Goal: Task Accomplishment & Management: Use online tool/utility

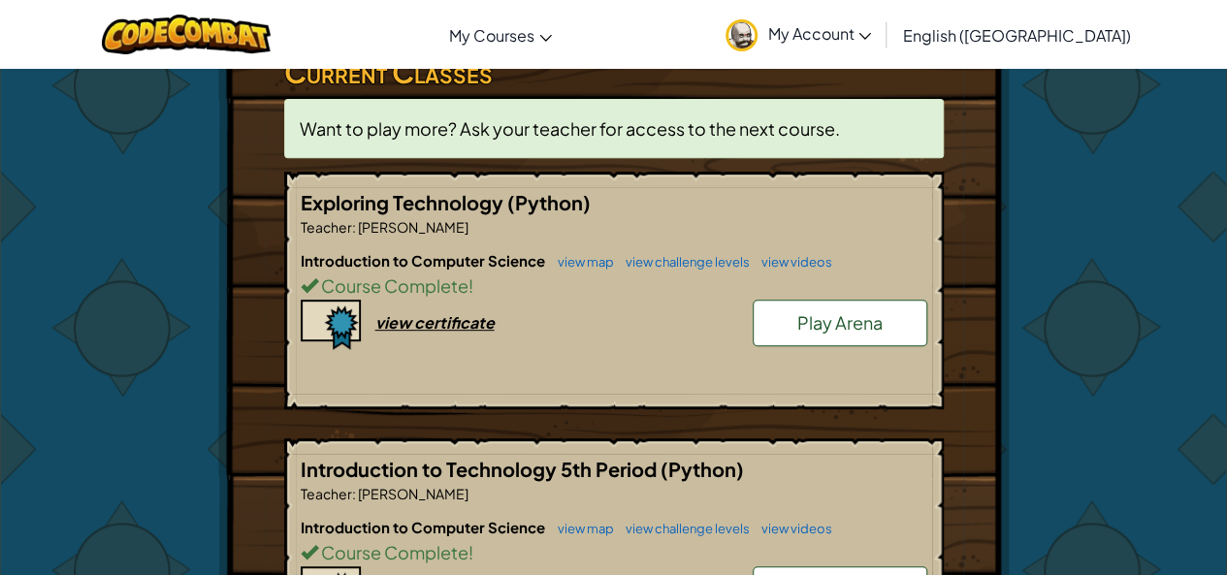
scroll to position [349, 0]
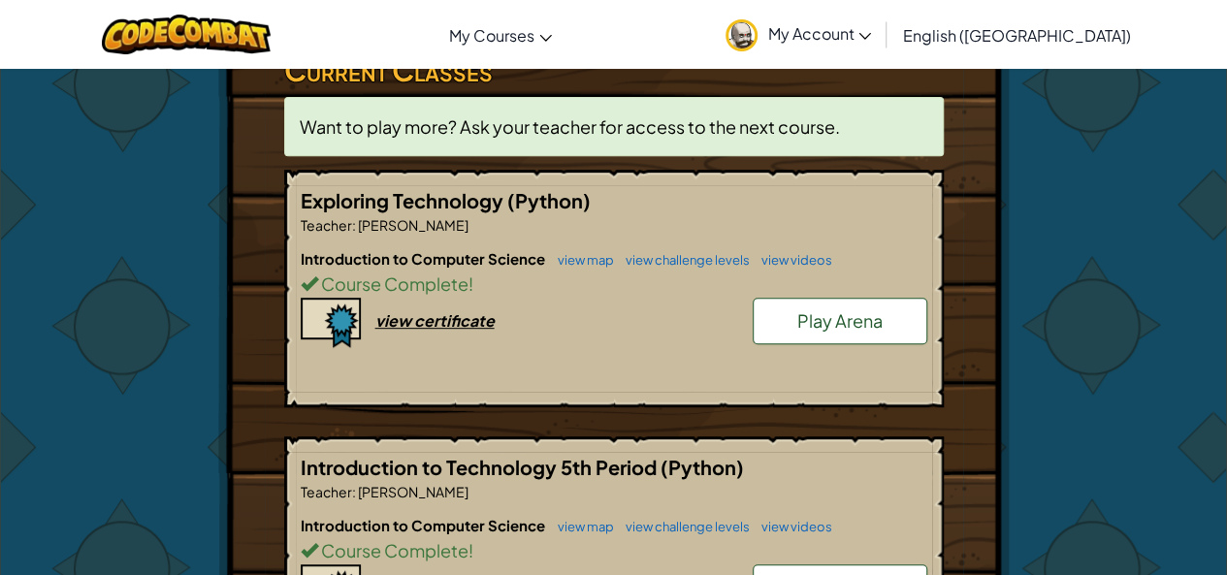
click at [788, 323] on link "Play Arena" at bounding box center [840, 321] width 175 height 47
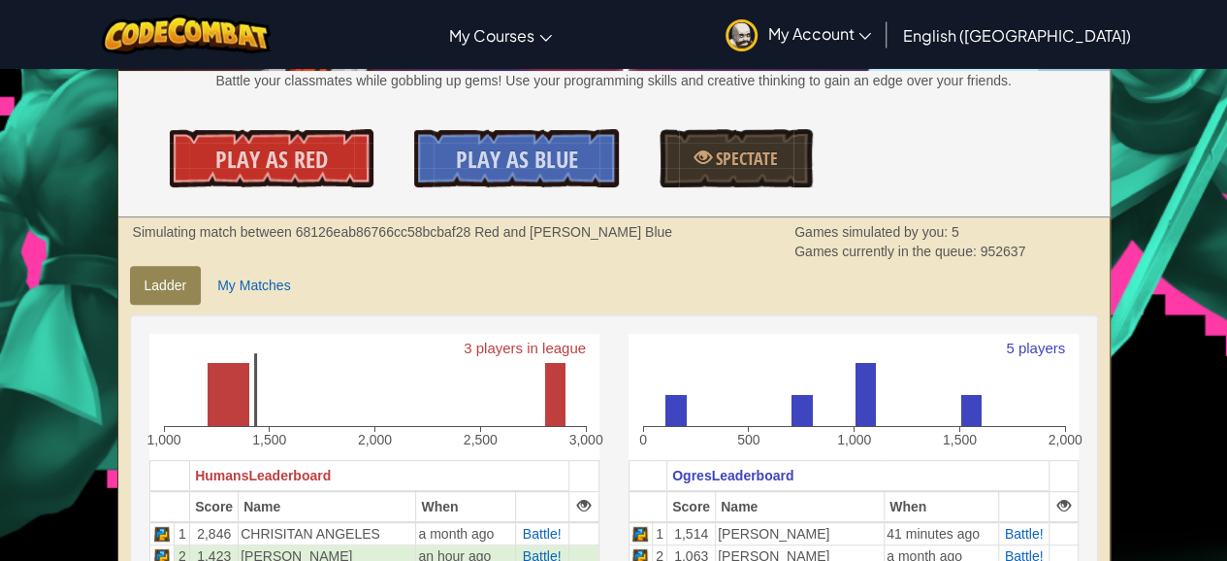
scroll to position [466, 0]
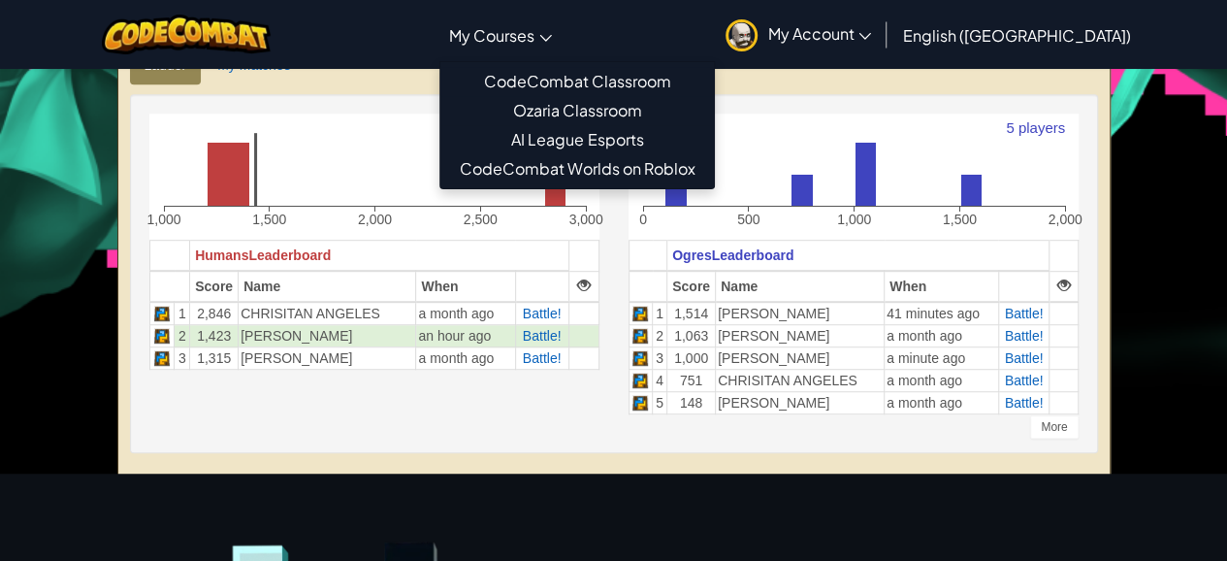
click at [535, 40] on span "My Courses" at bounding box center [491, 35] width 85 height 20
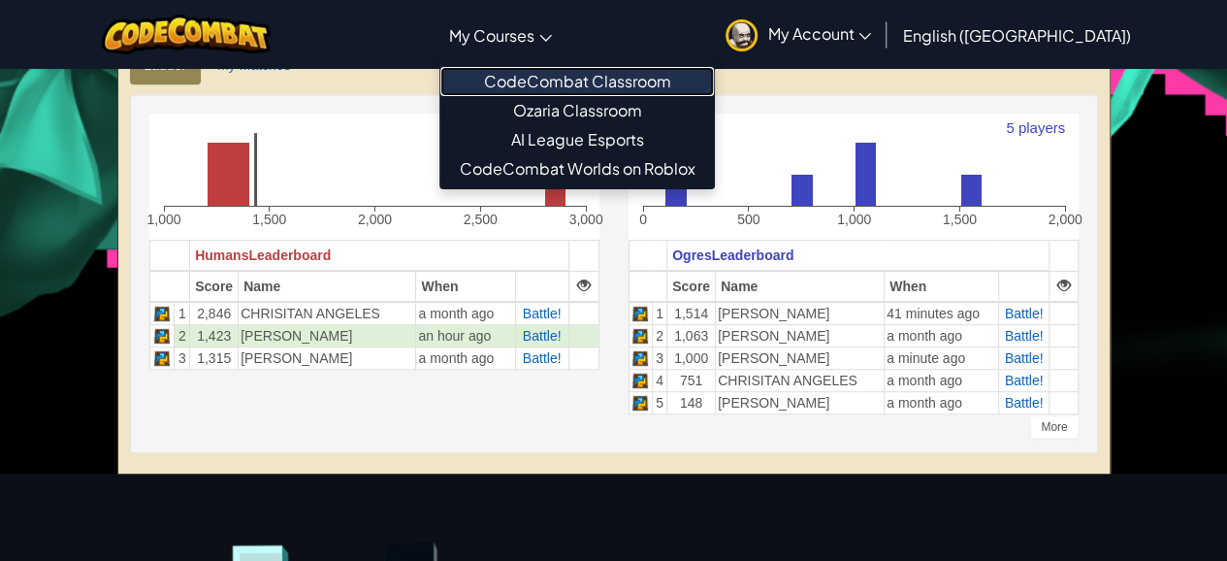
click at [592, 76] on link "CodeCombat Classroom" at bounding box center [577, 81] width 274 height 29
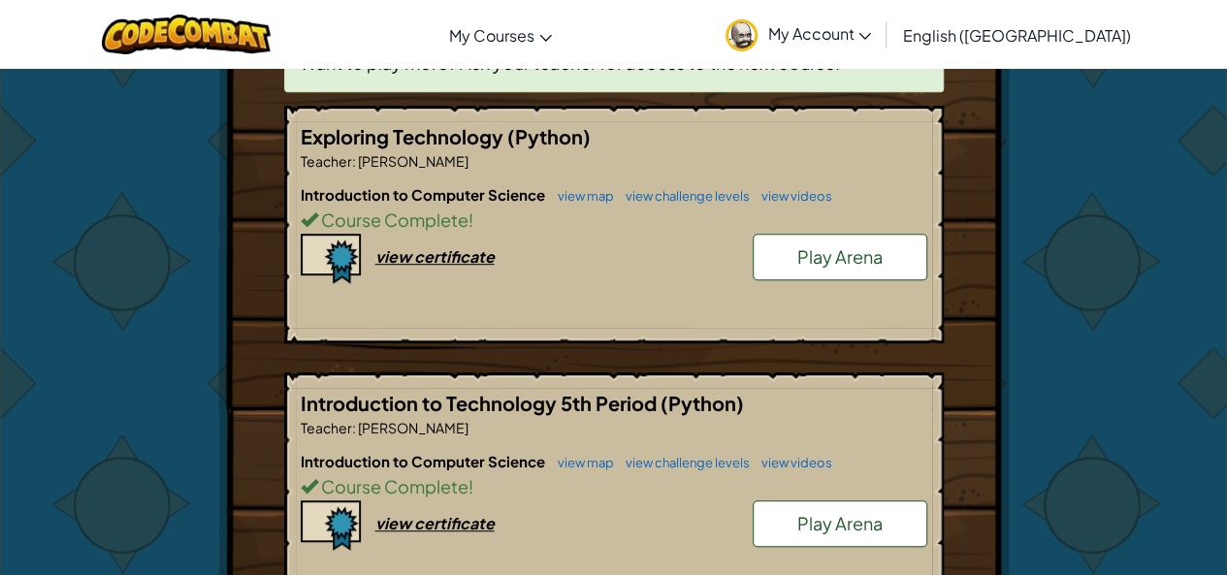
scroll to position [427, 0]
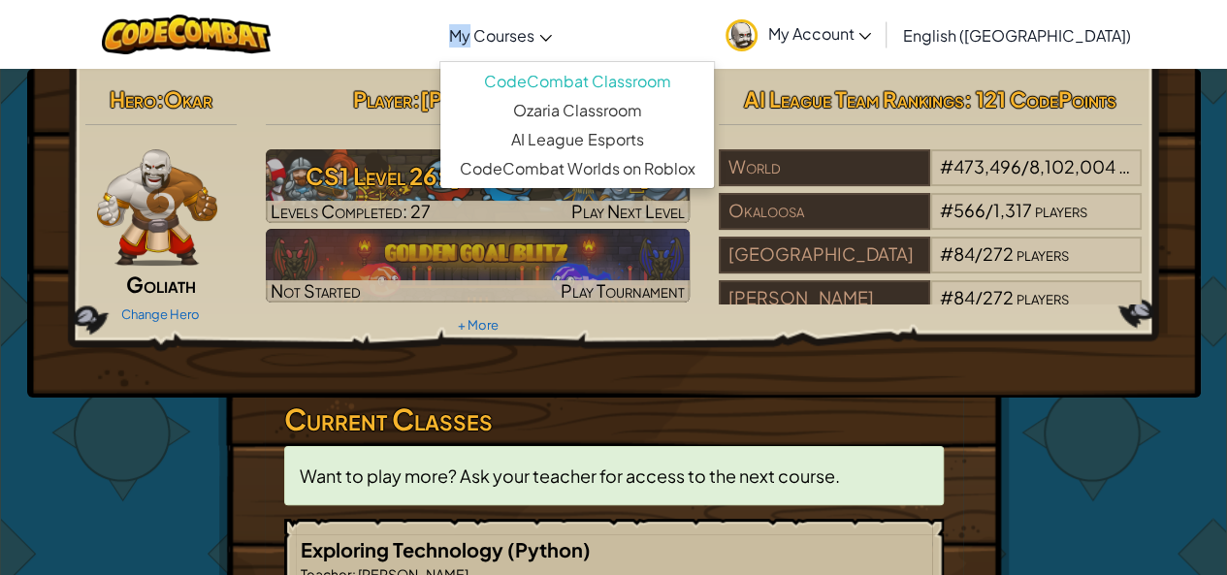
drag, startPoint x: 536, startPoint y: 2, endPoint x: 538, endPoint y: 42, distance: 39.9
click at [538, 42] on div "Toggle navigation My Courses CodeCombat Classroom Ozaria Classroom AI League Es…" at bounding box center [613, 34] width 1237 height 69
click at [535, 42] on span "My Courses" at bounding box center [491, 35] width 85 height 20
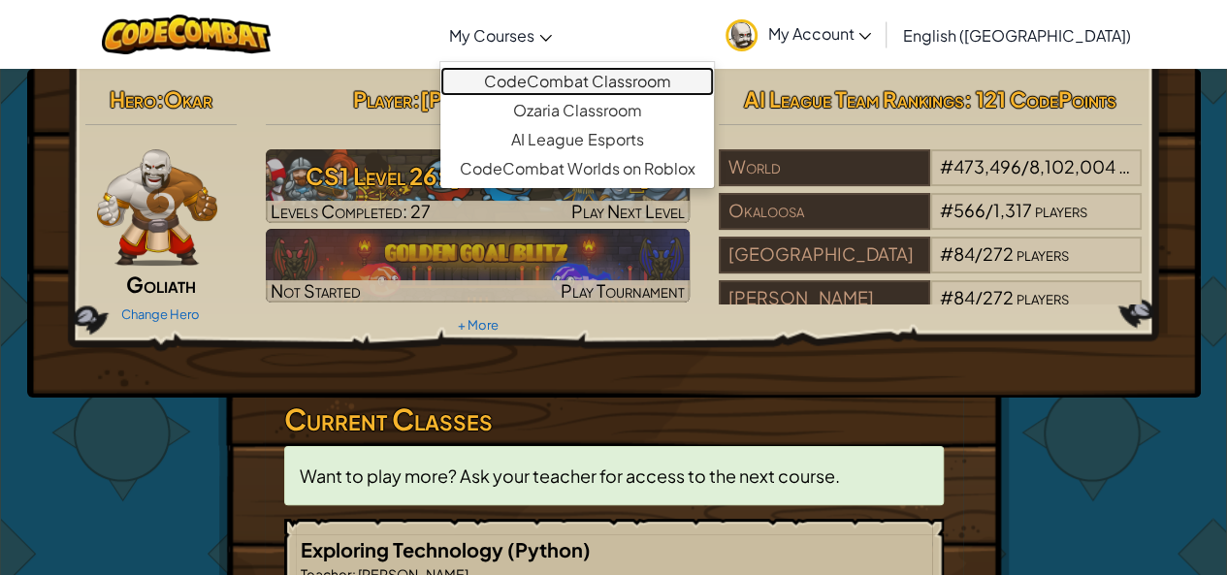
click at [627, 76] on link "CodeCombat Classroom" at bounding box center [577, 81] width 274 height 29
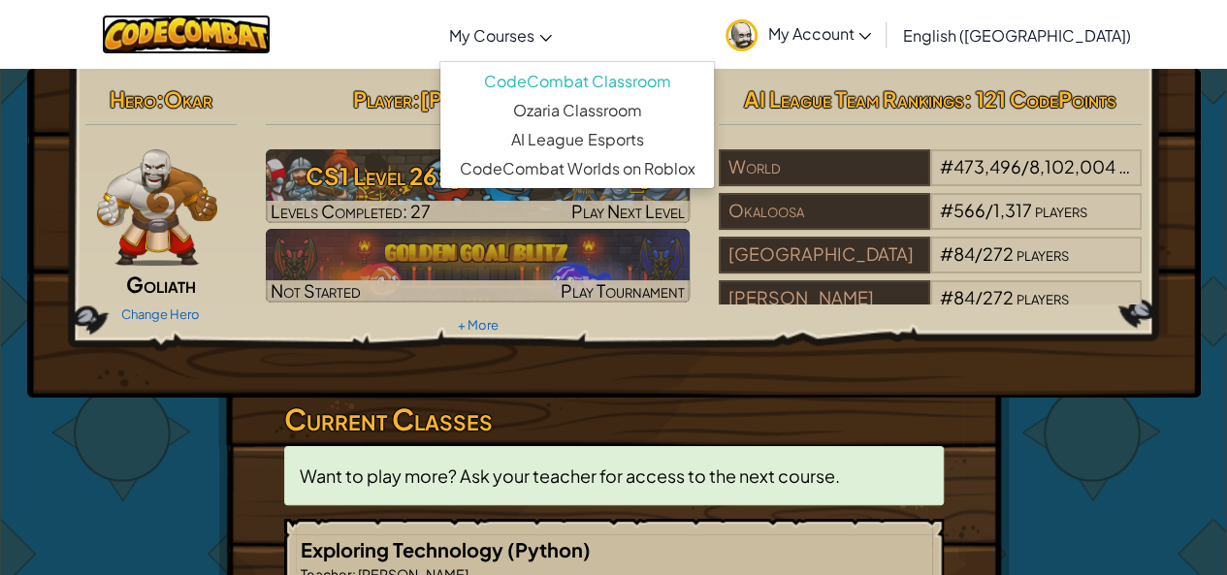
click at [212, 31] on img at bounding box center [187, 35] width 170 height 40
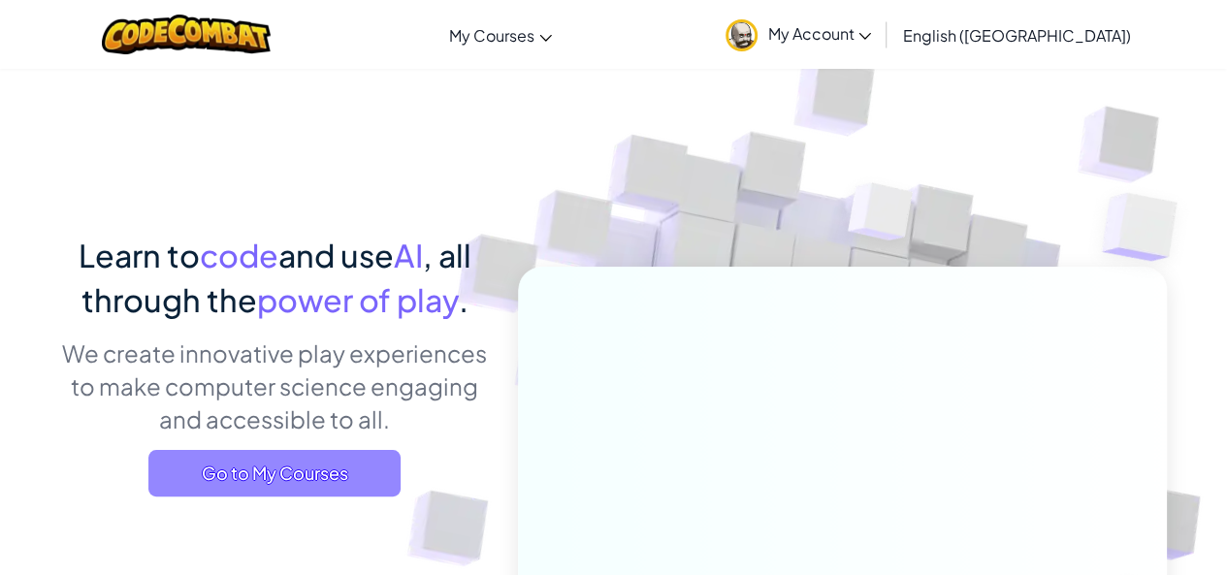
click at [314, 479] on span "Go to My Courses" at bounding box center [274, 473] width 252 height 47
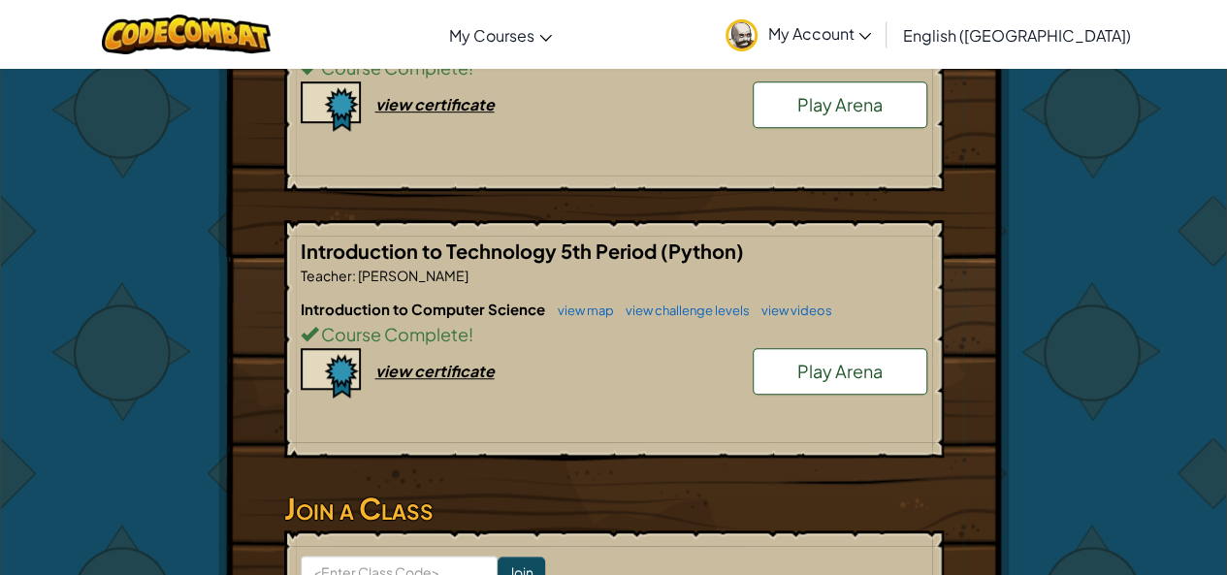
scroll to position [505, 0]
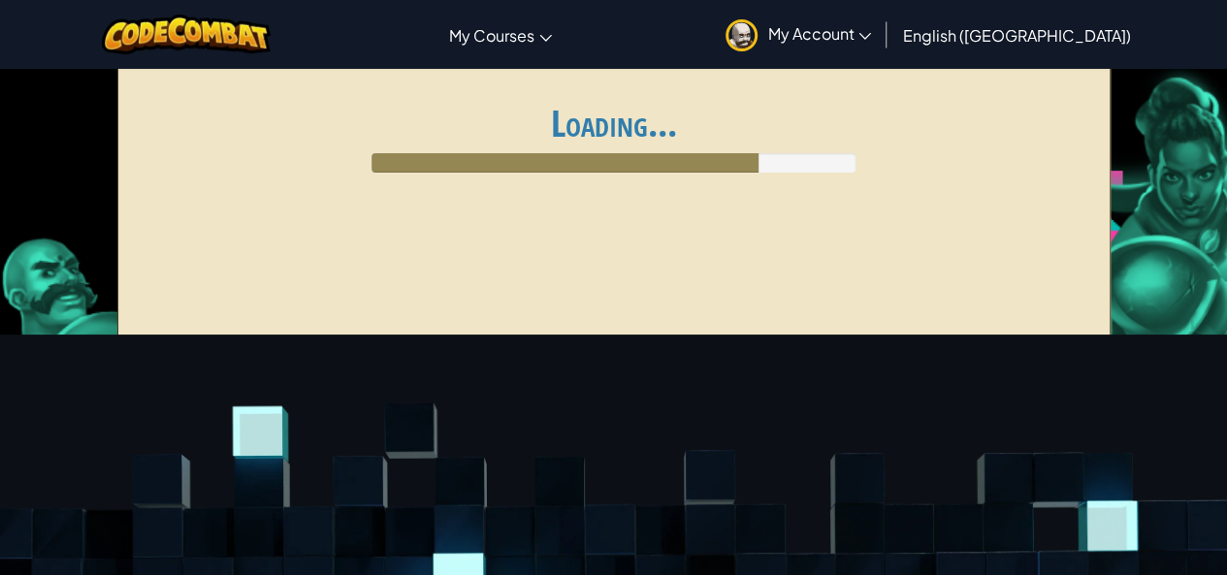
scroll to position [466, 0]
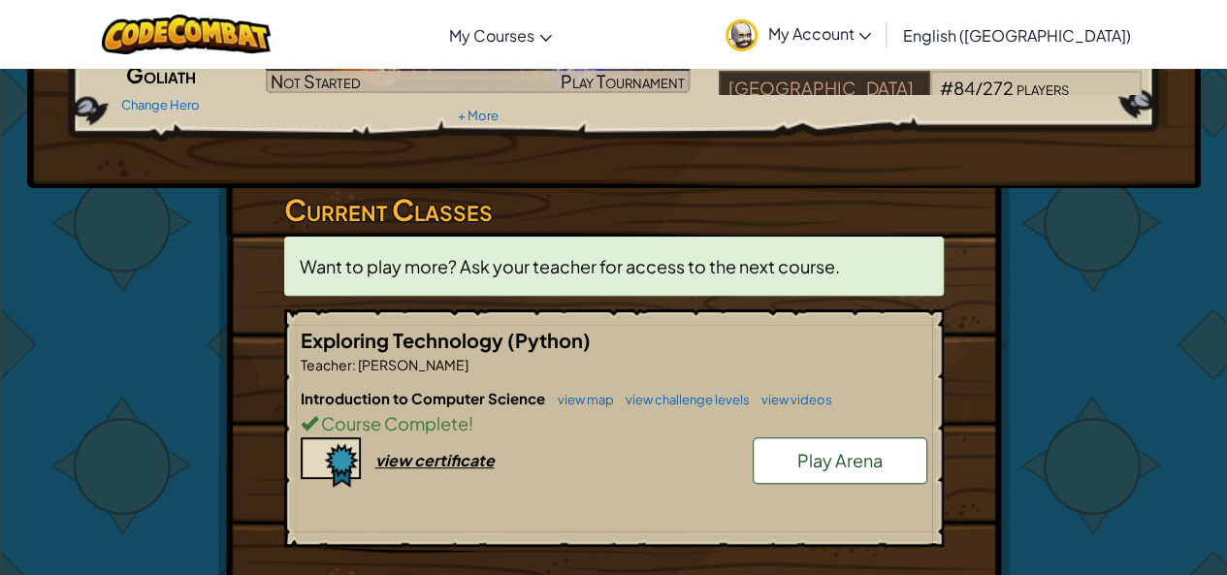
scroll to position [233, 0]
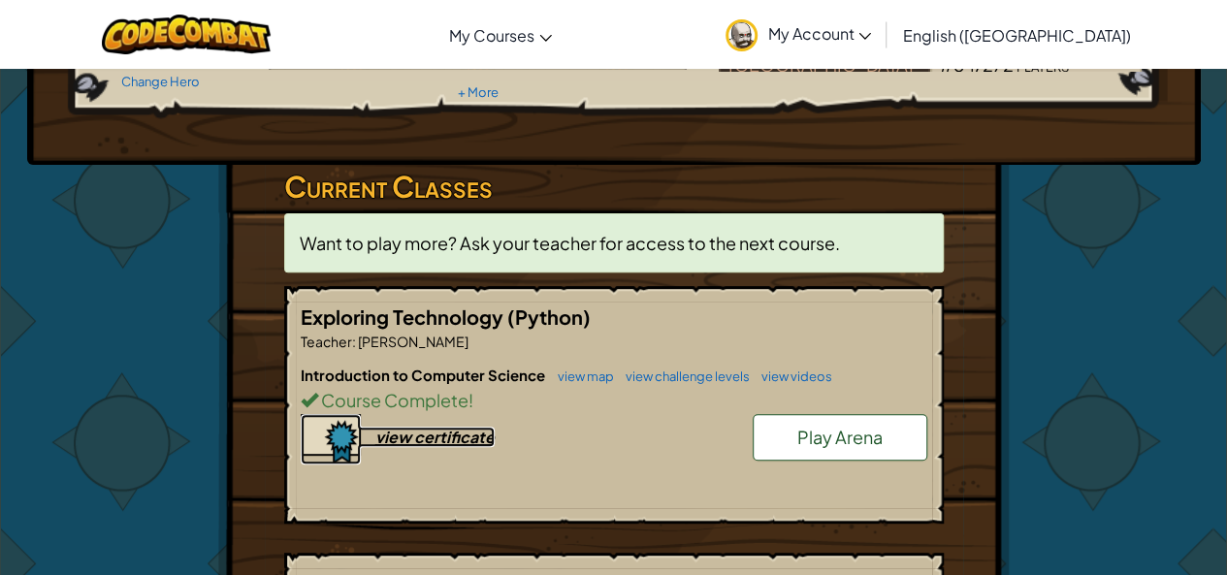
click at [392, 434] on div "view certificate" at bounding box center [434, 437] width 119 height 20
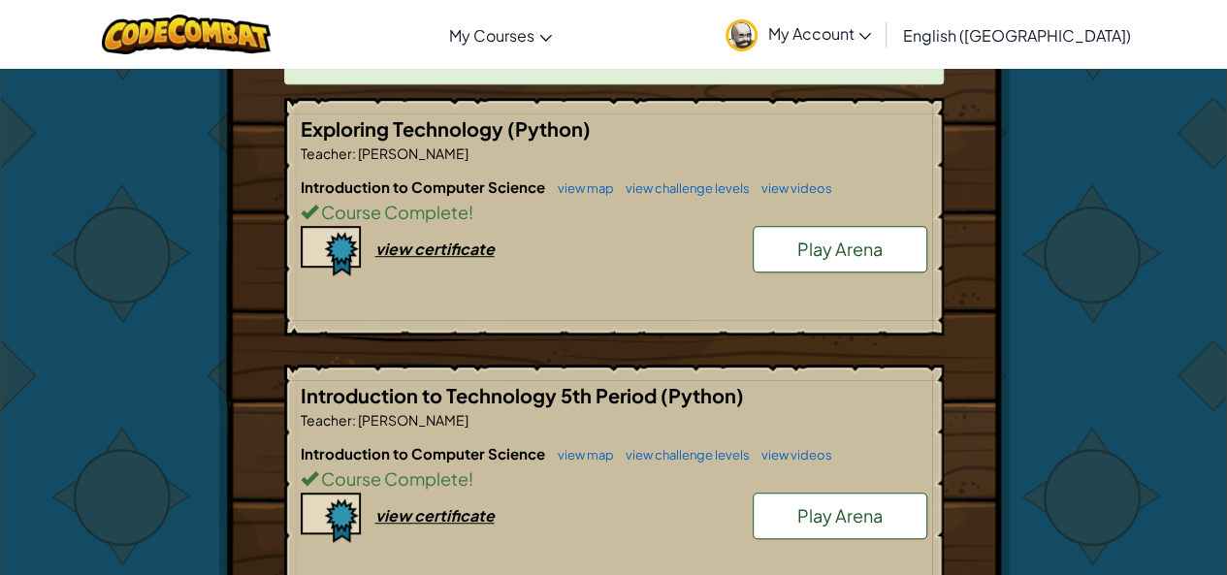
scroll to position [388, 0]
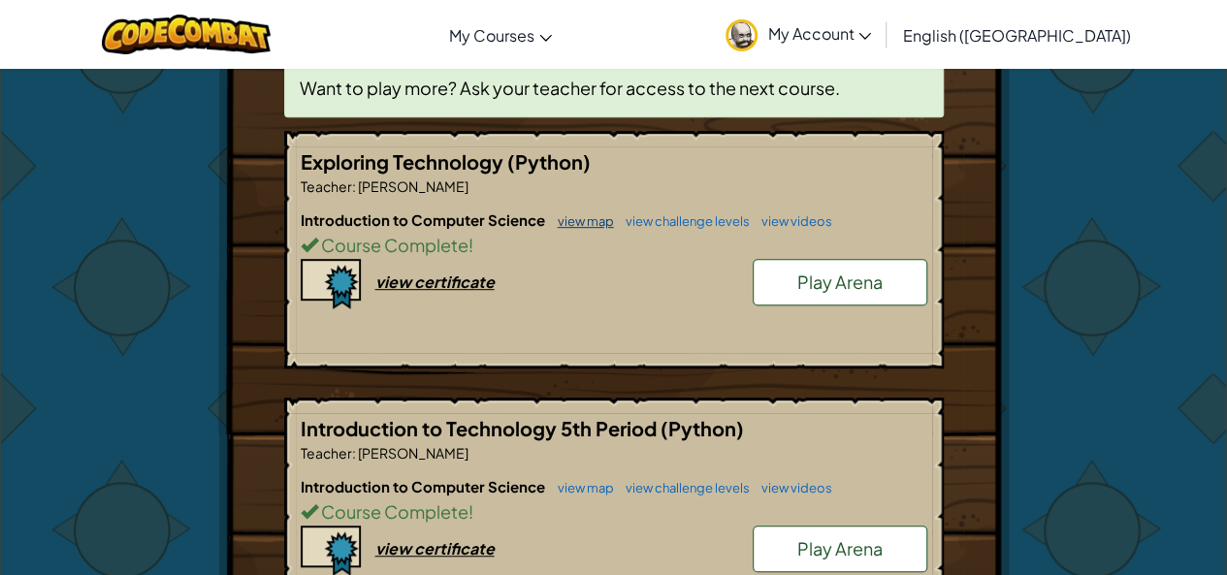
click at [585, 218] on link "view map" at bounding box center [581, 221] width 66 height 16
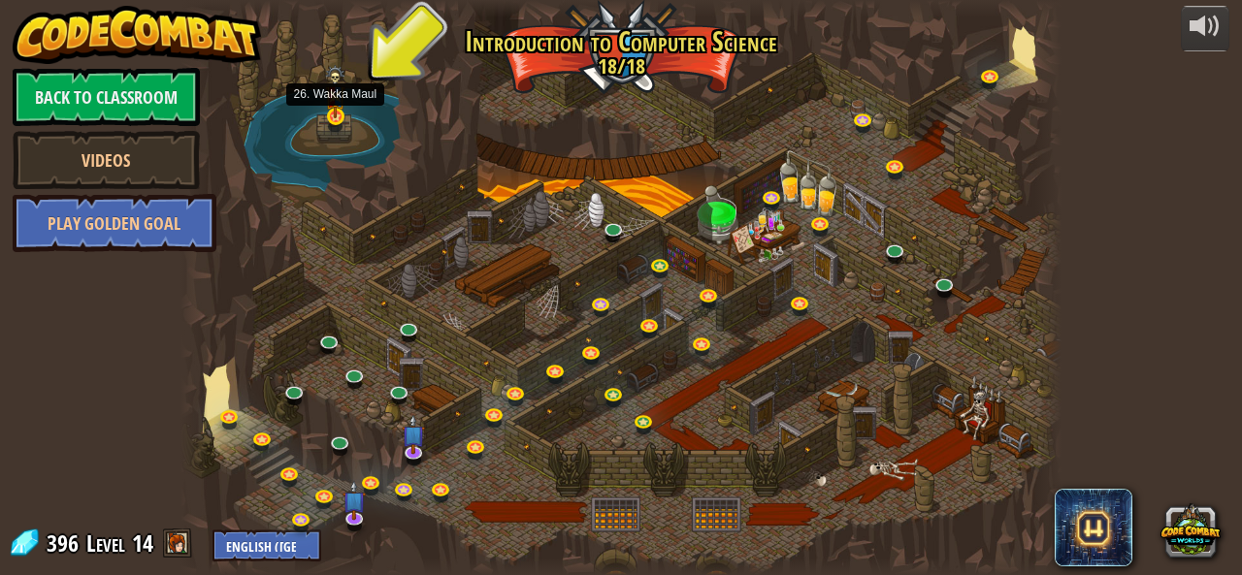
click at [330, 115] on img at bounding box center [335, 91] width 20 height 52
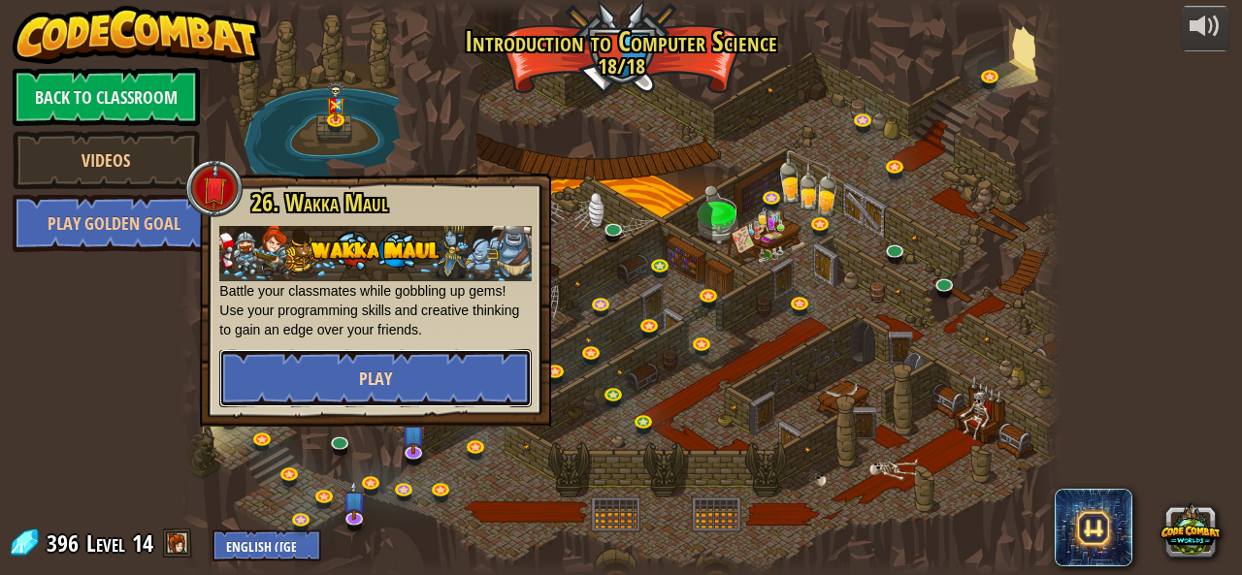
click at [376, 389] on span "Play" at bounding box center [375, 379] width 33 height 24
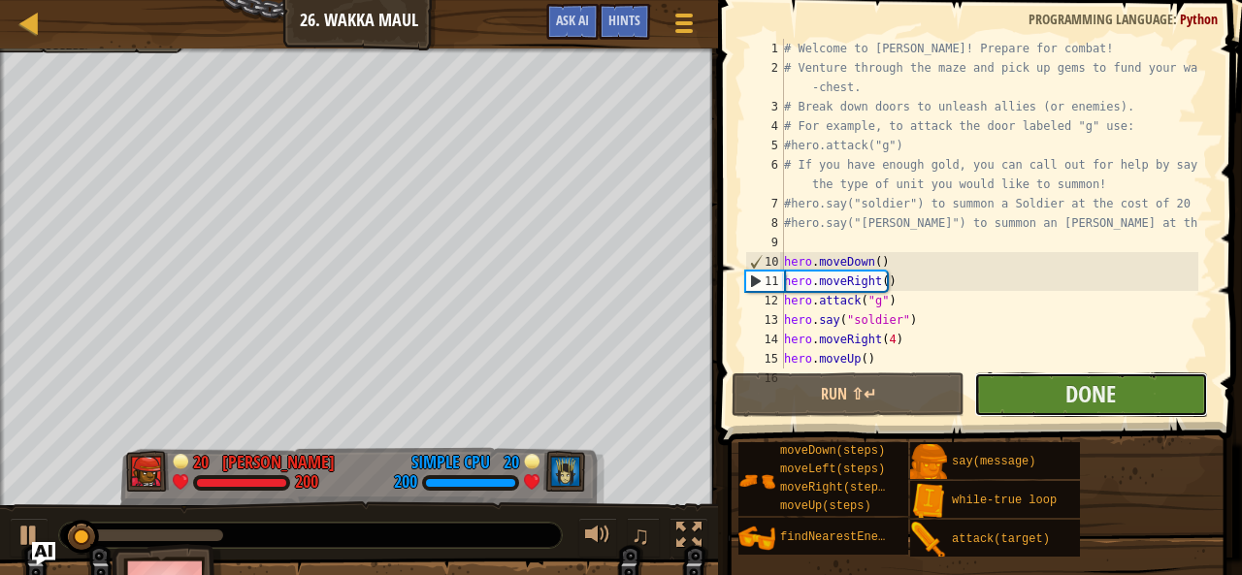
click at [1034, 399] on button "Done" at bounding box center [1090, 395] width 233 height 45
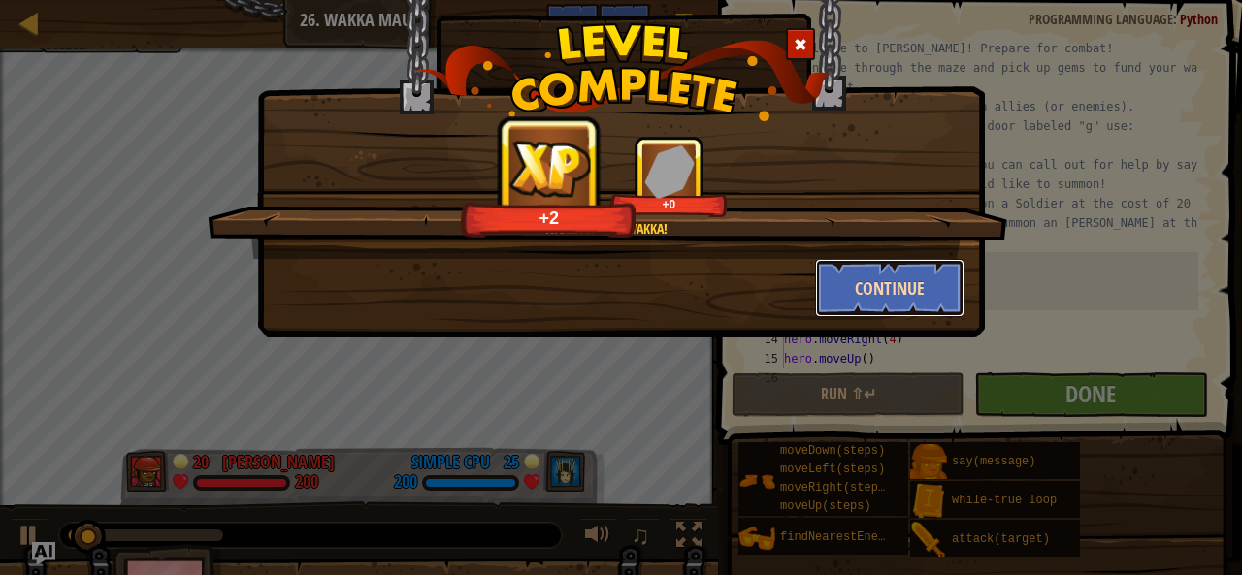
click at [896, 278] on button "Continue" at bounding box center [890, 288] width 150 height 58
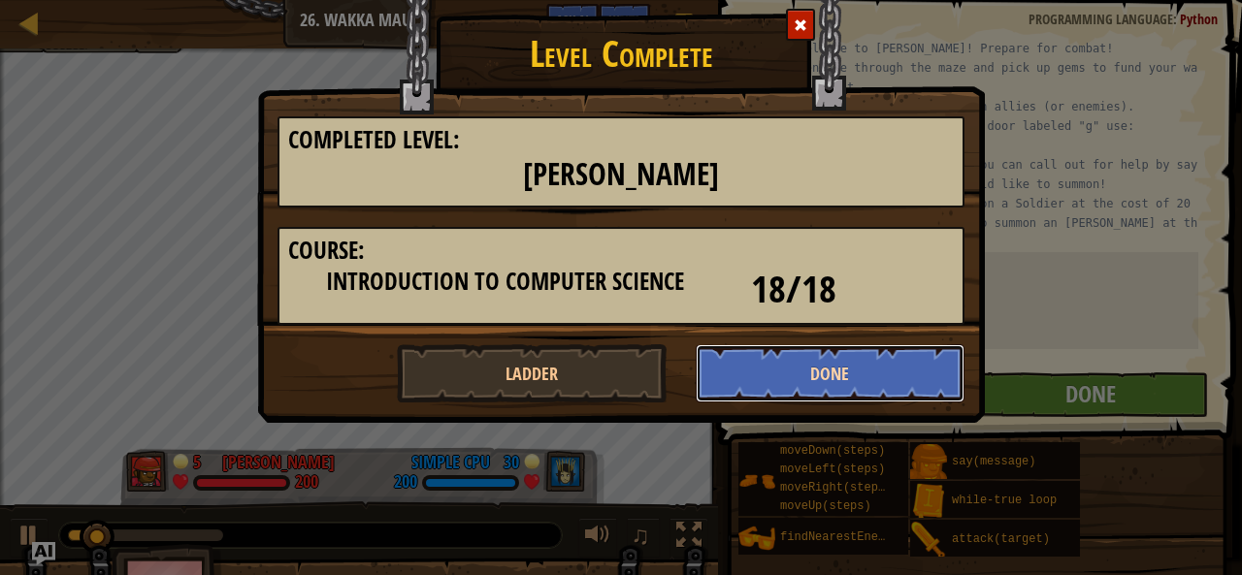
click at [842, 374] on button "Done" at bounding box center [831, 373] width 270 height 58
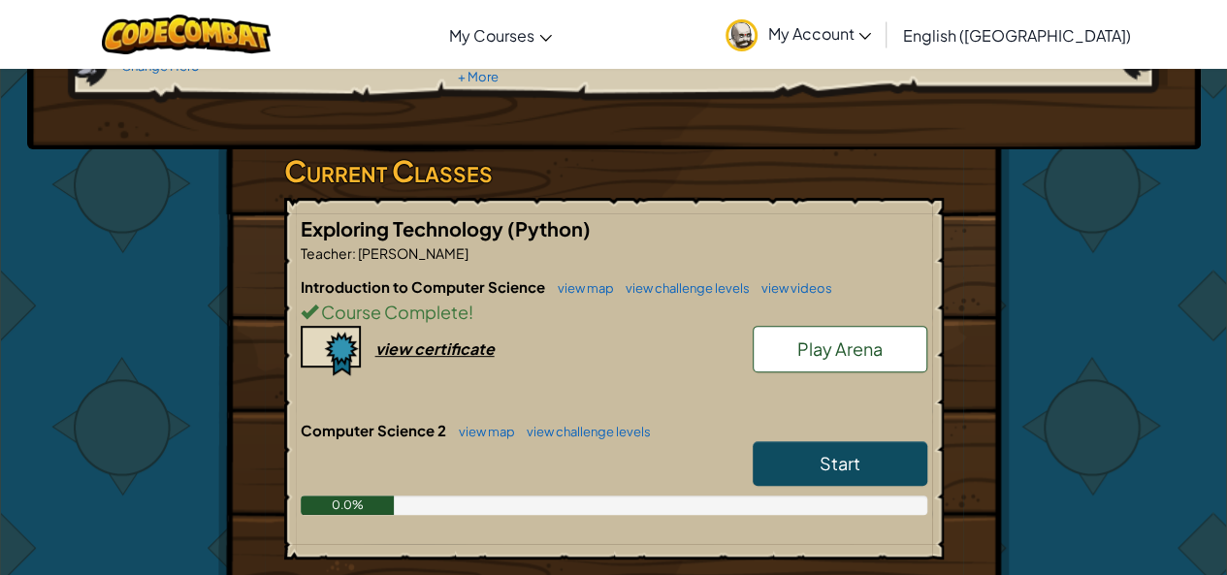
scroll to position [272, 0]
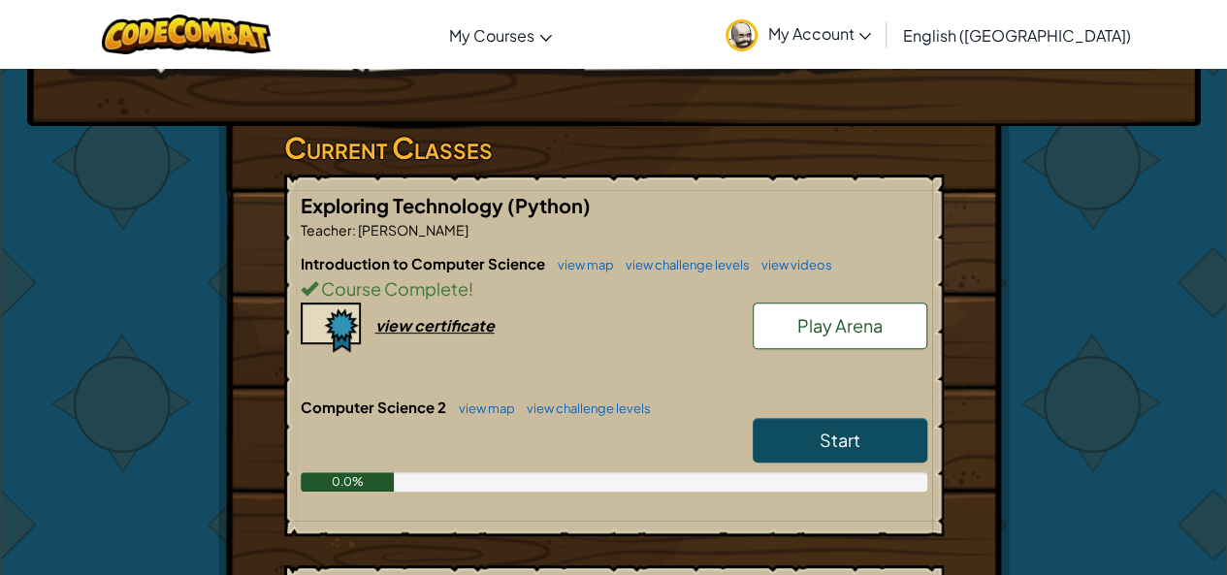
click at [817, 436] on link "Start" at bounding box center [840, 440] width 175 height 45
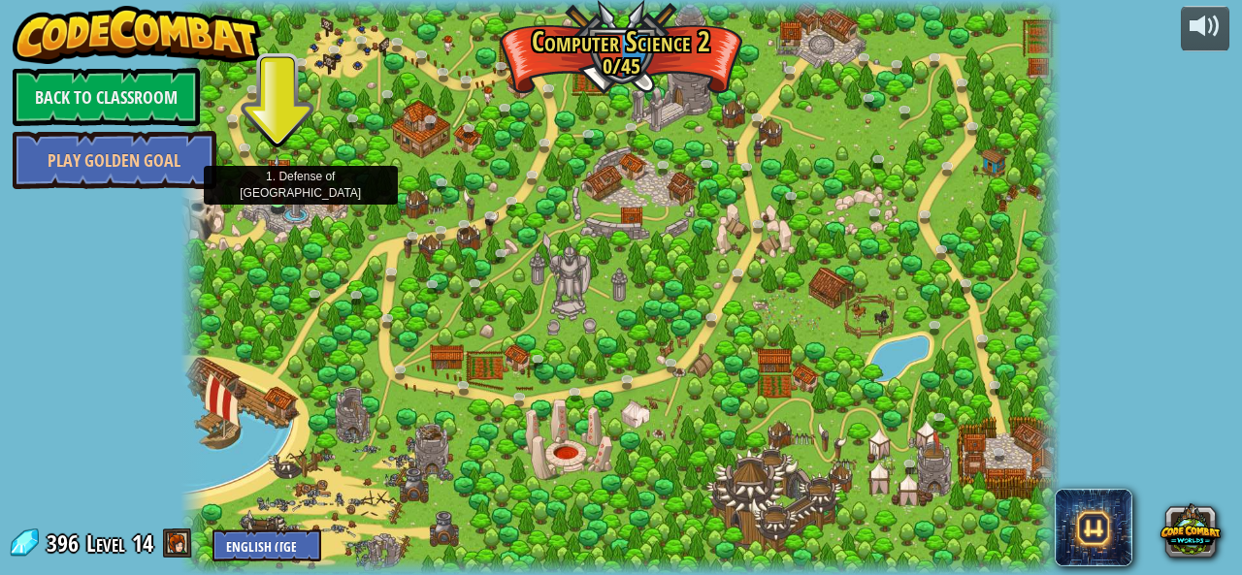
click at [281, 188] on img at bounding box center [277, 178] width 20 height 46
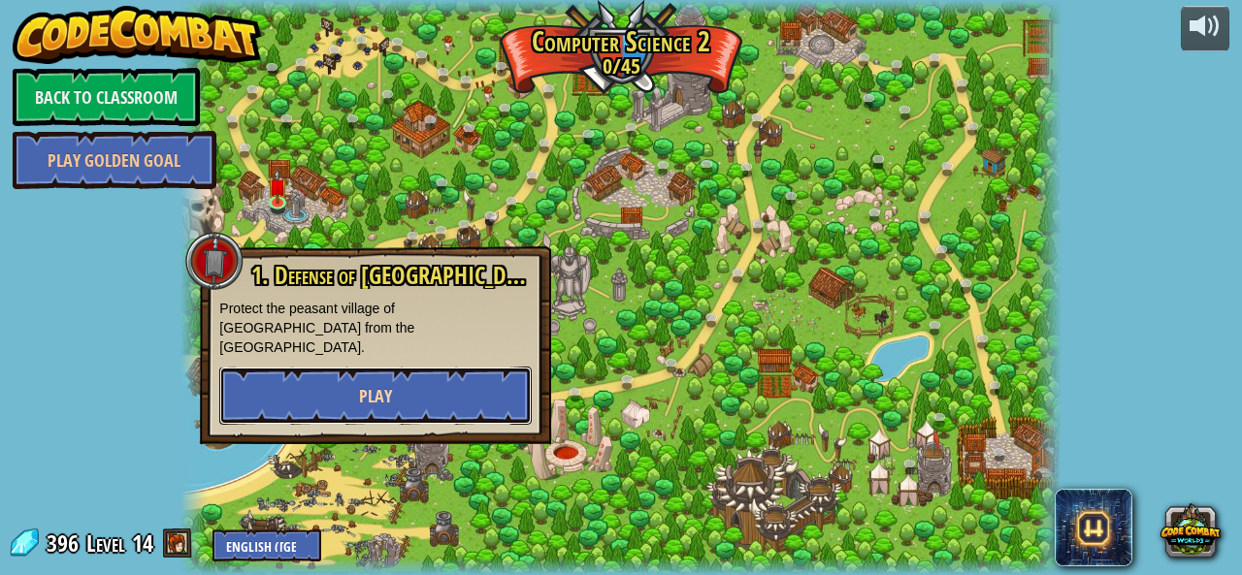
click at [358, 375] on button "Play" at bounding box center [375, 396] width 312 height 58
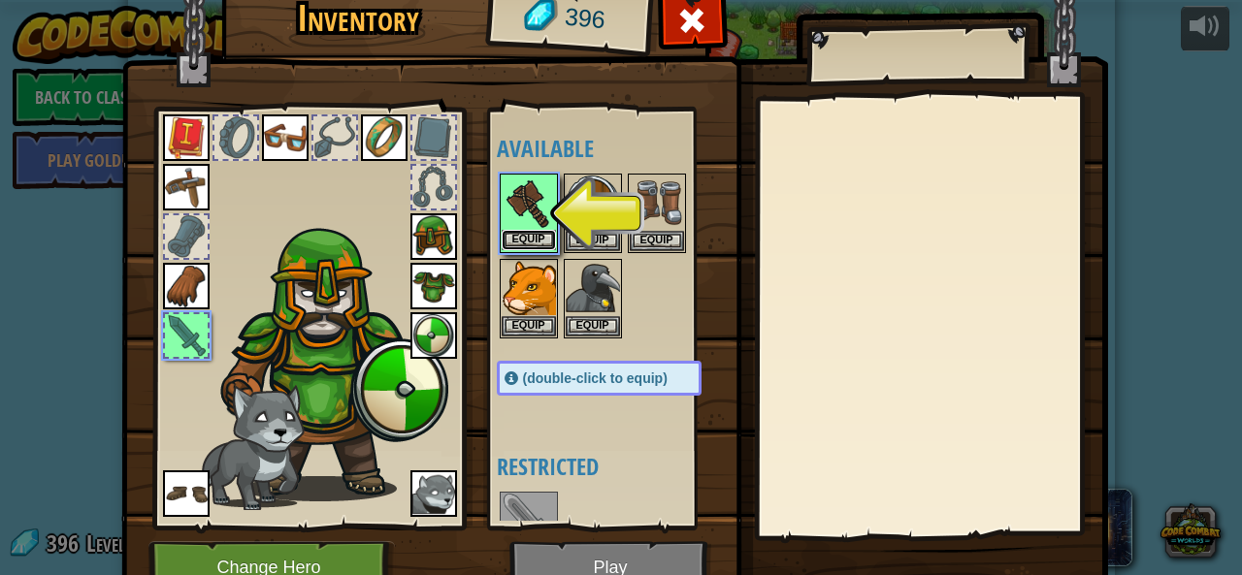
click at [536, 230] on button "Equip" at bounding box center [529, 240] width 54 height 20
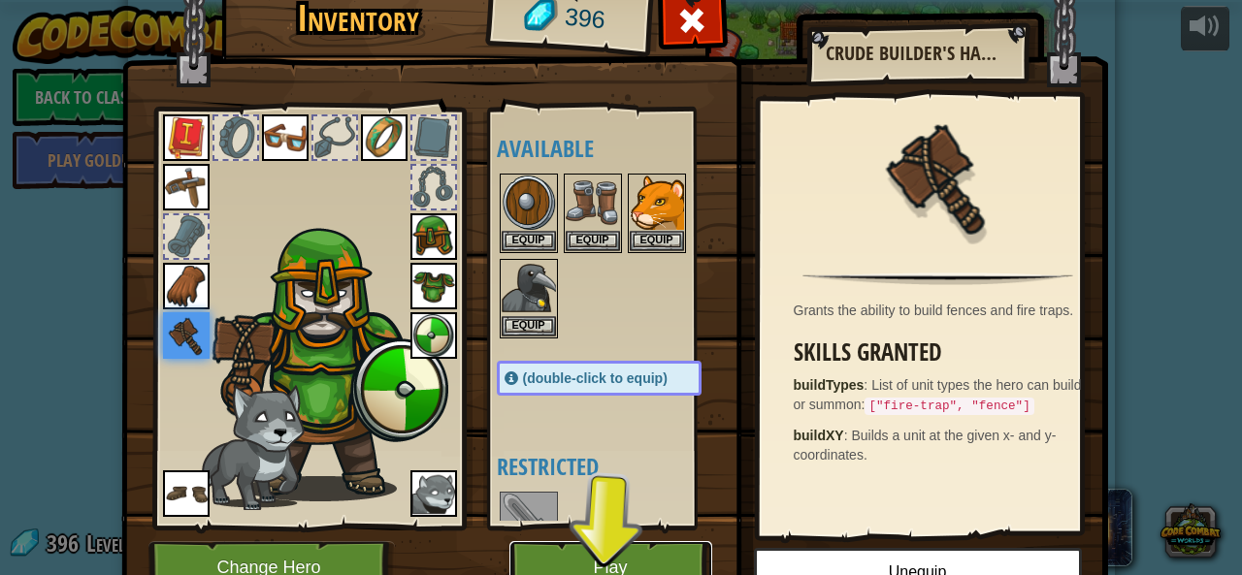
click at [611, 564] on button "Play" at bounding box center [610, 567] width 203 height 53
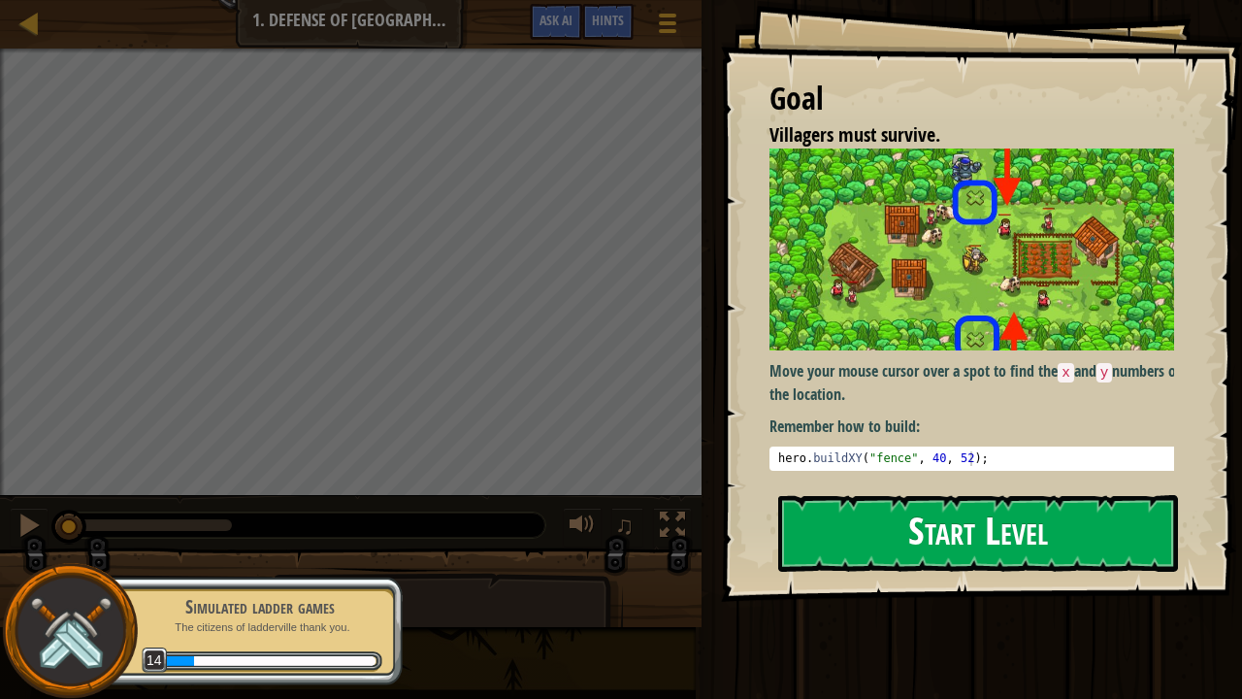
click at [961, 505] on button "Start Level" at bounding box center [978, 533] width 400 height 77
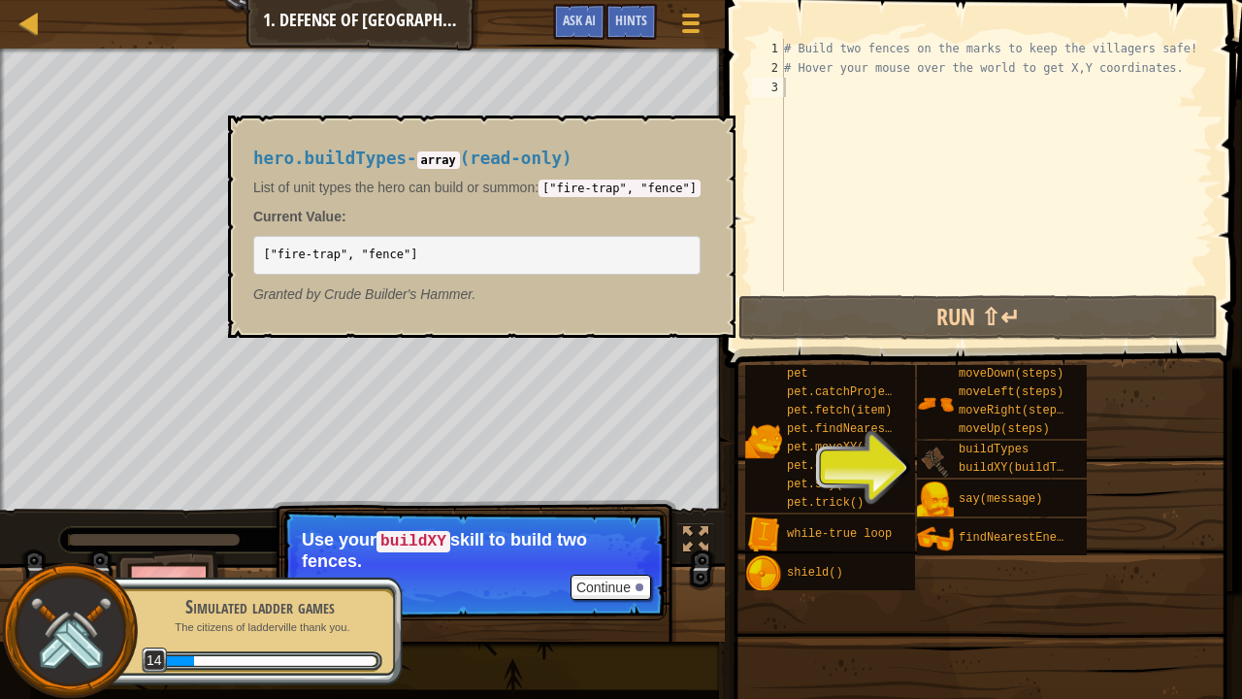
click at [937, 459] on img at bounding box center [935, 460] width 37 height 37
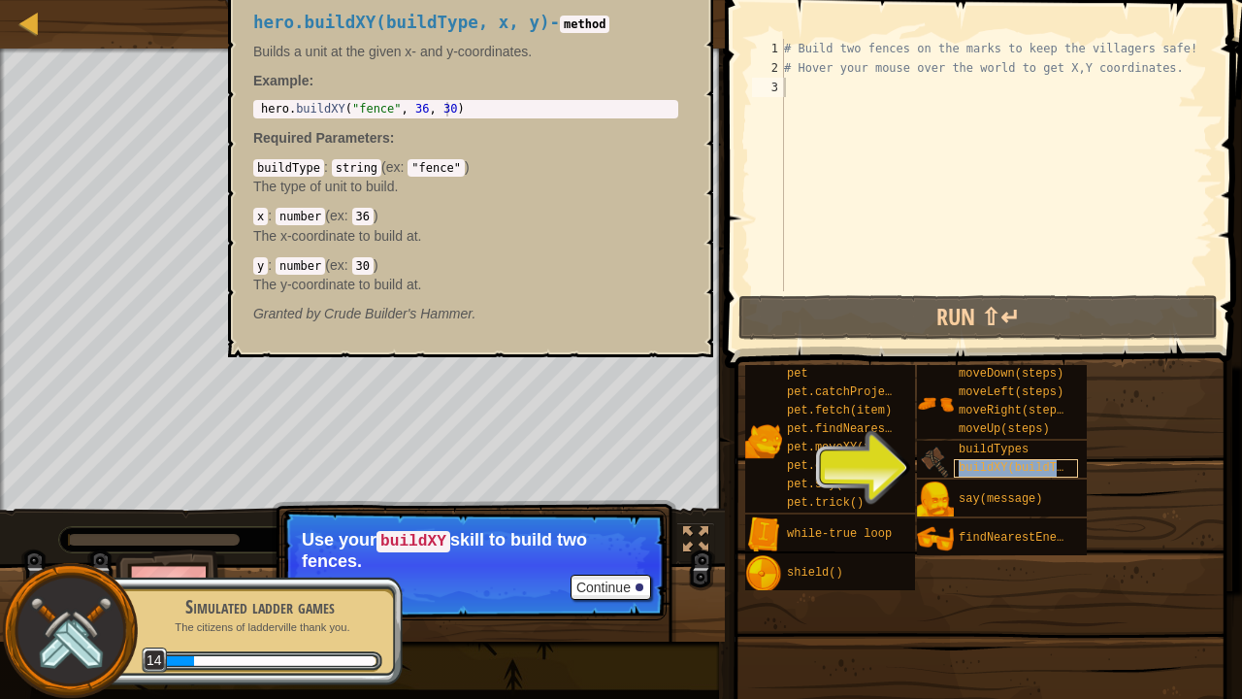
click at [979, 464] on span "buildXY(buildType, x, y)" at bounding box center [1043, 468] width 168 height 14
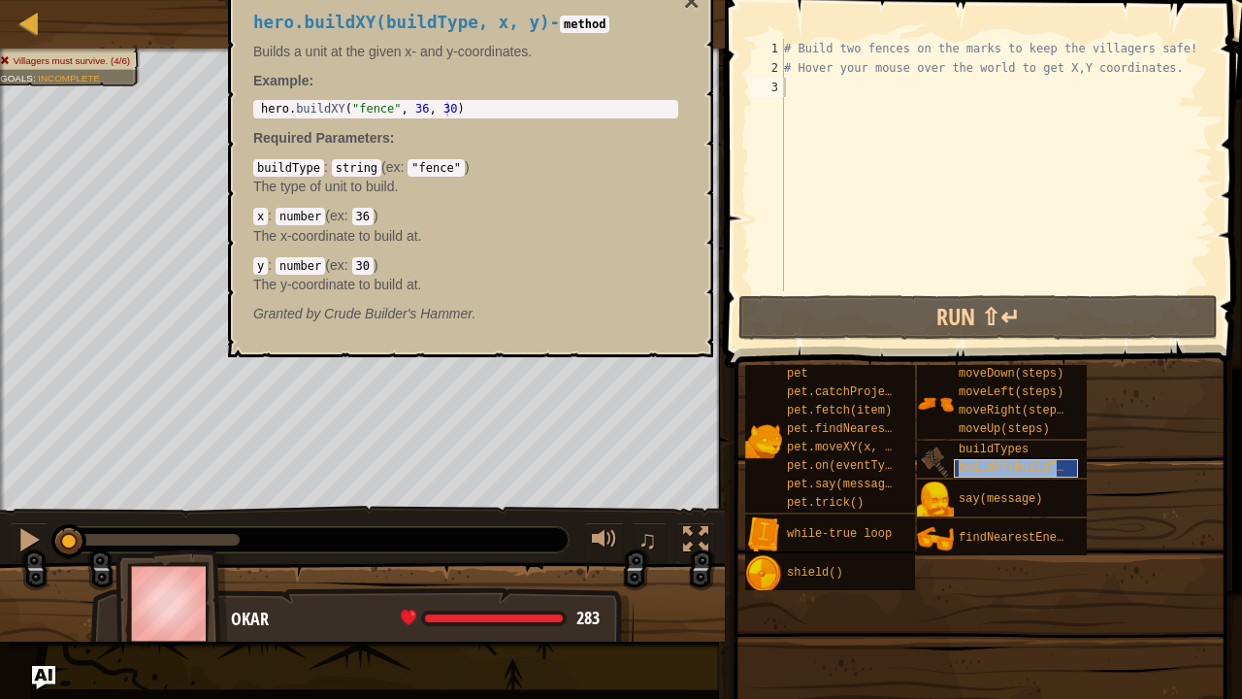
click at [990, 473] on span "buildXY(buildType, x, y)" at bounding box center [1043, 468] width 168 height 14
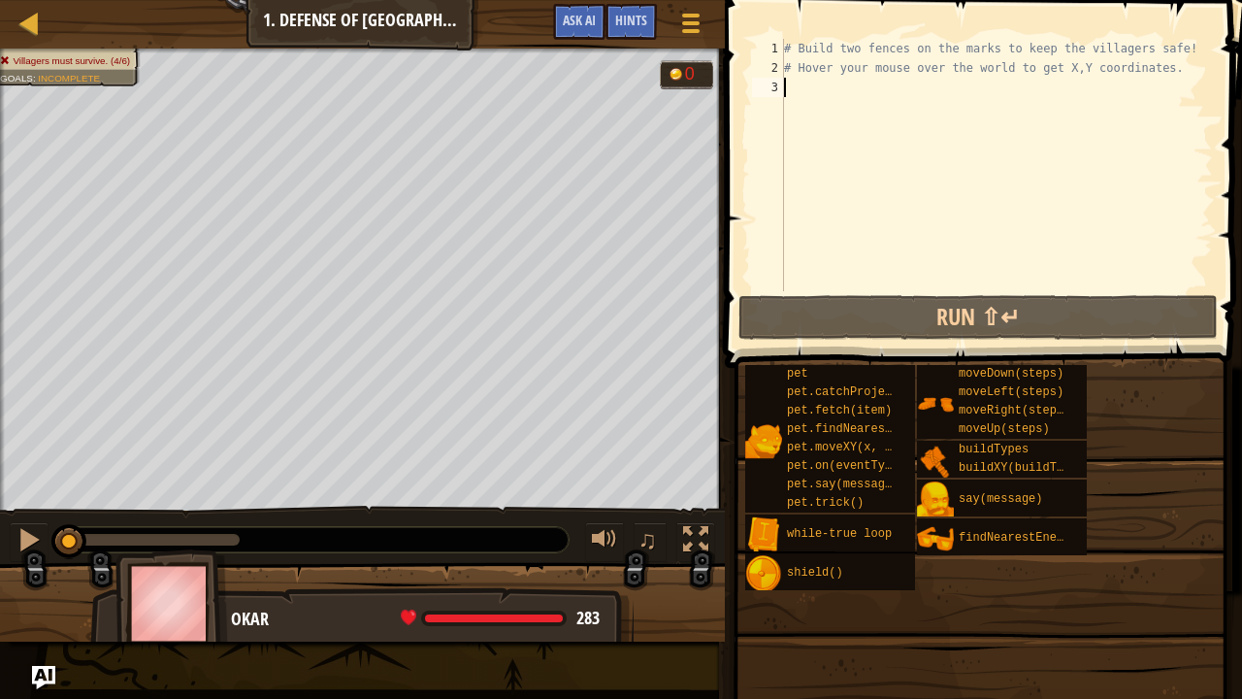
scroll to position [9, 0]
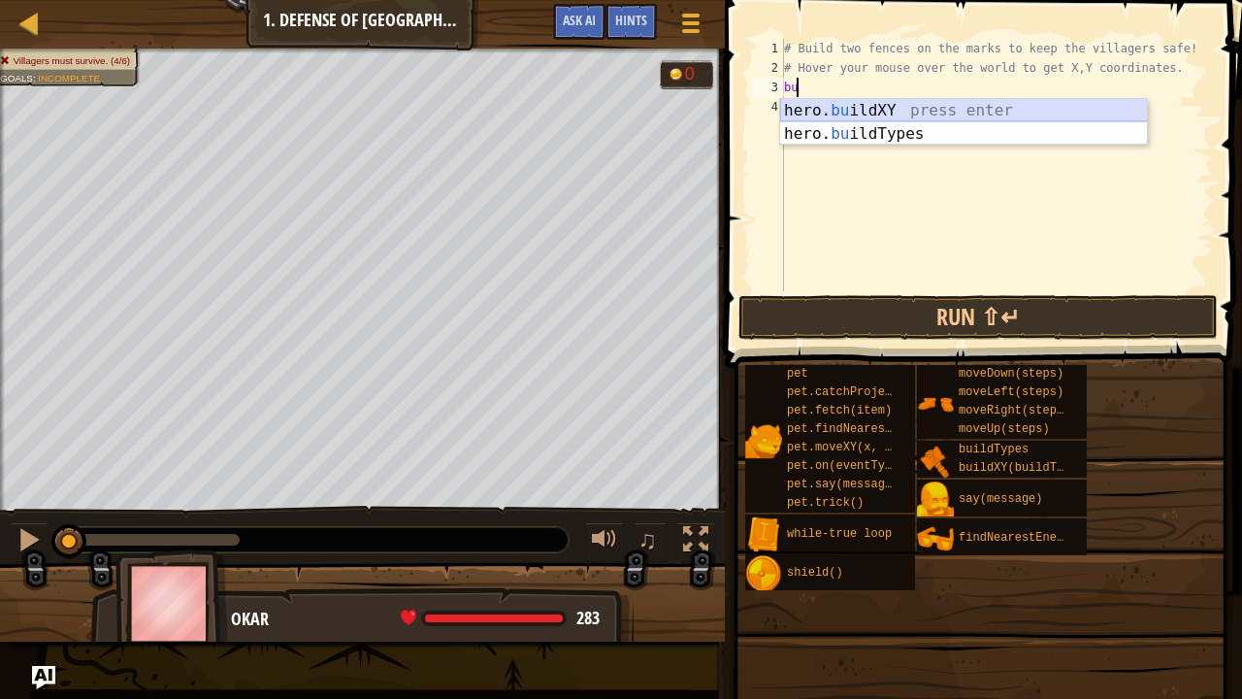
click at [941, 99] on div "hero. bu ildXY press enter hero. bu ildTypes press enter" at bounding box center [964, 145] width 368 height 93
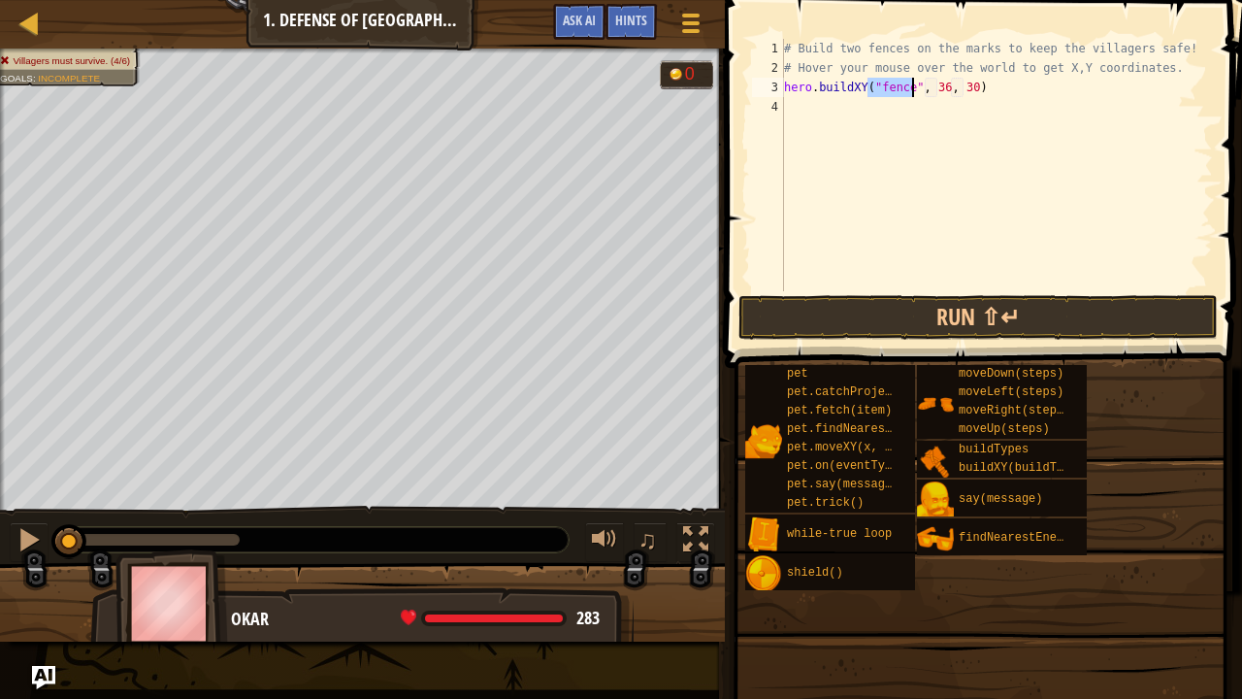
scroll to position [9, 8]
click at [893, 83] on div "# Build two fences on the marks to keep the villagers safe! # Hover your mouse …" at bounding box center [996, 184] width 433 height 291
click at [900, 89] on div "# Build two fences on the marks to keep the villagers safe! # Hover your mouse …" at bounding box center [996, 184] width 433 height 291
click at [920, 91] on div "# Build two fences on the marks to keep the villagers safe! # Hover your mouse …" at bounding box center [996, 184] width 433 height 291
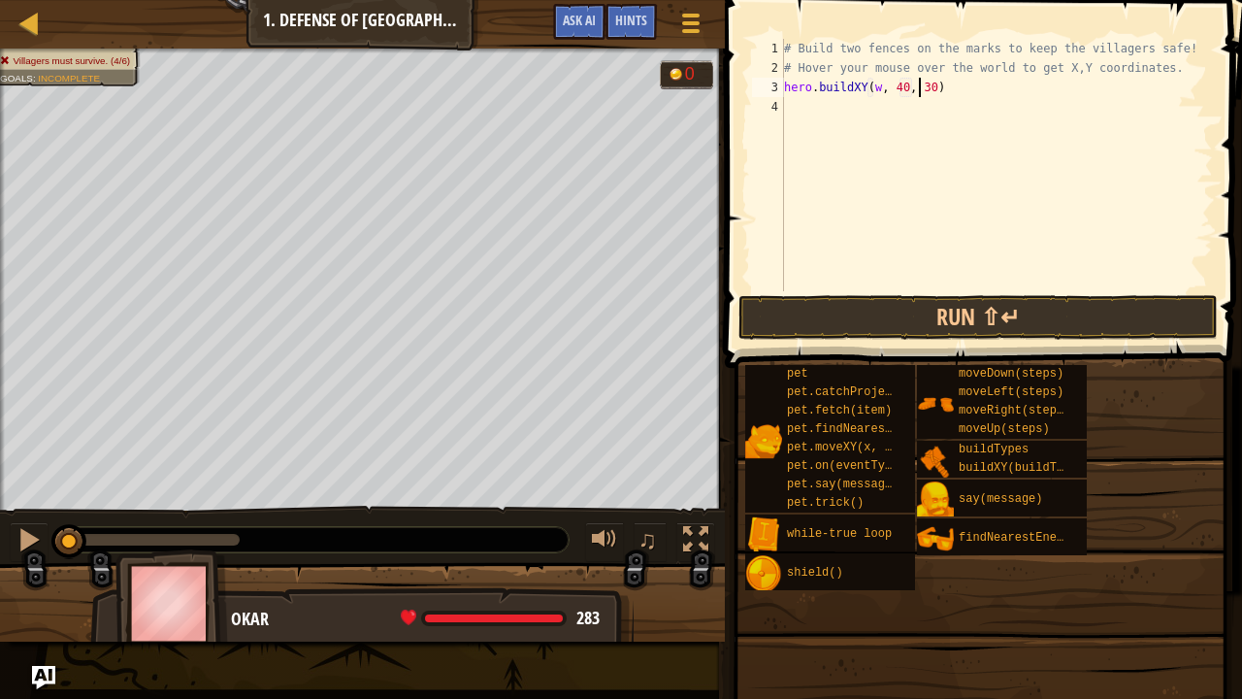
click at [922, 91] on div "# Build two fences on the marks to keep the villagers safe! # Hover your mouse …" at bounding box center [996, 184] width 433 height 291
type textarea "hero.buildXY(w, 40, 52)"
click at [843, 318] on button "Run ⇧↵" at bounding box center [977, 317] width 479 height 45
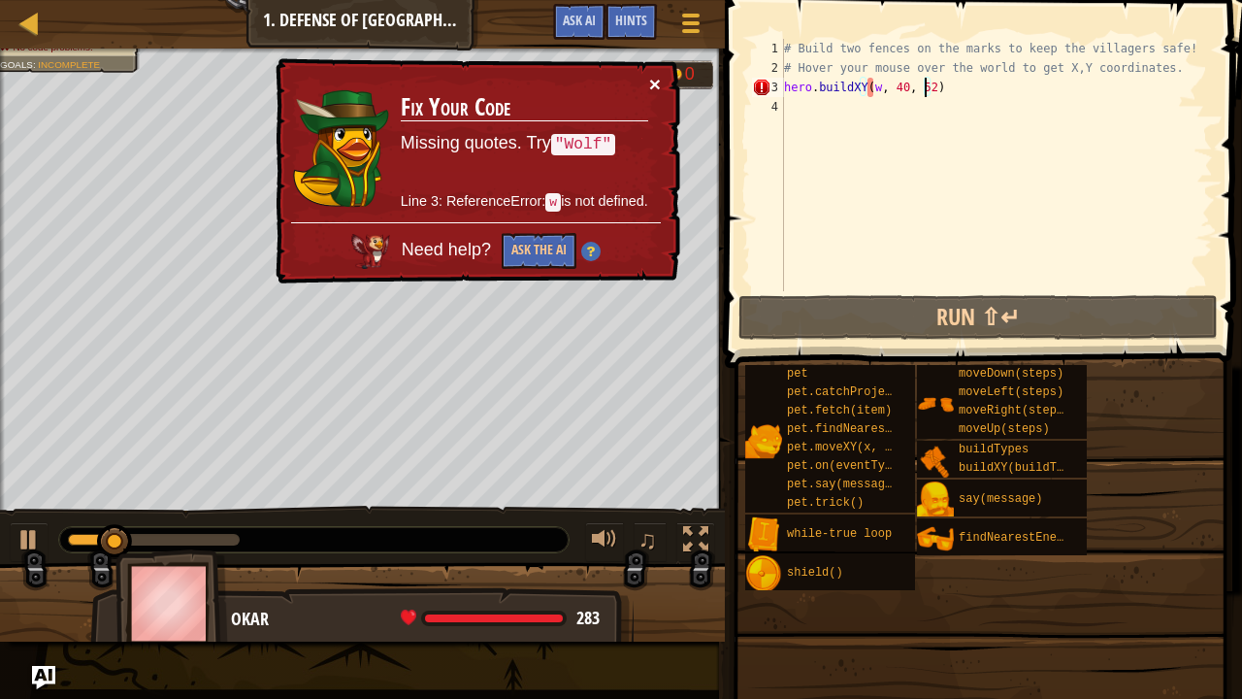
click at [656, 85] on button "×" at bounding box center [655, 84] width 12 height 20
click at [787, 88] on div "# Build two fences on the marks to keep the villagers safe! # Hover your mouse …" at bounding box center [996, 184] width 433 height 291
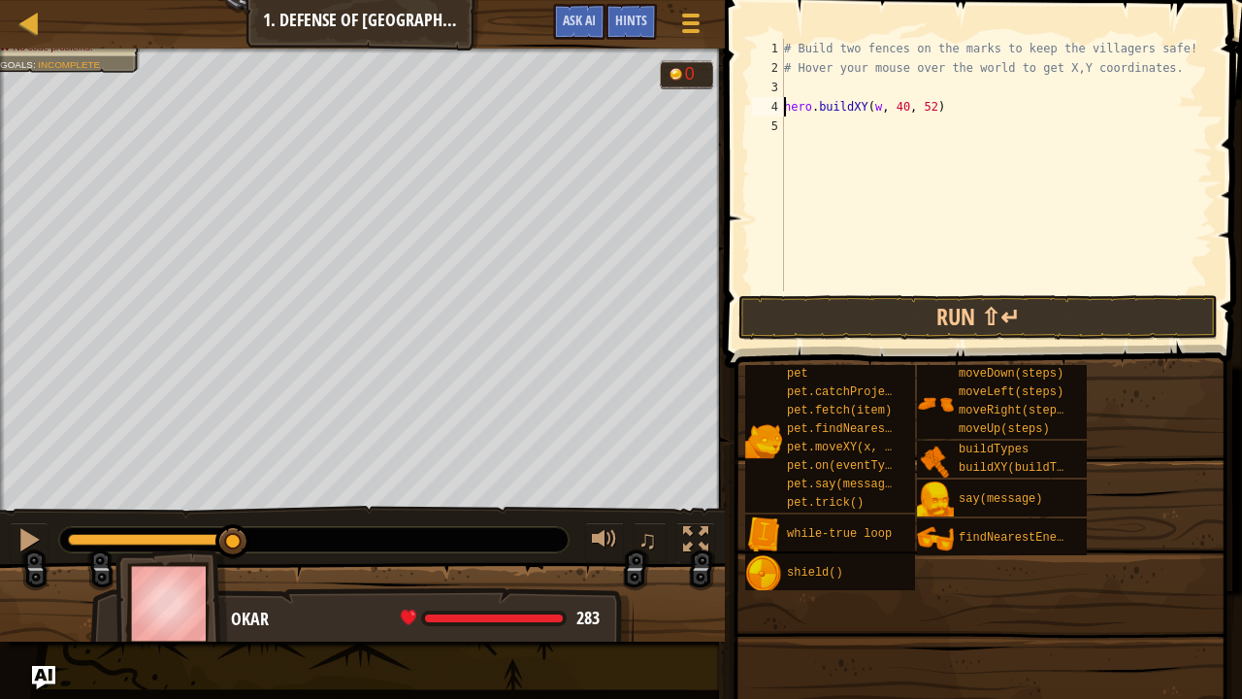
click at [791, 87] on div "# Build two fences on the marks to keep the villagers safe! # Hover your mouse …" at bounding box center [996, 184] width 433 height 291
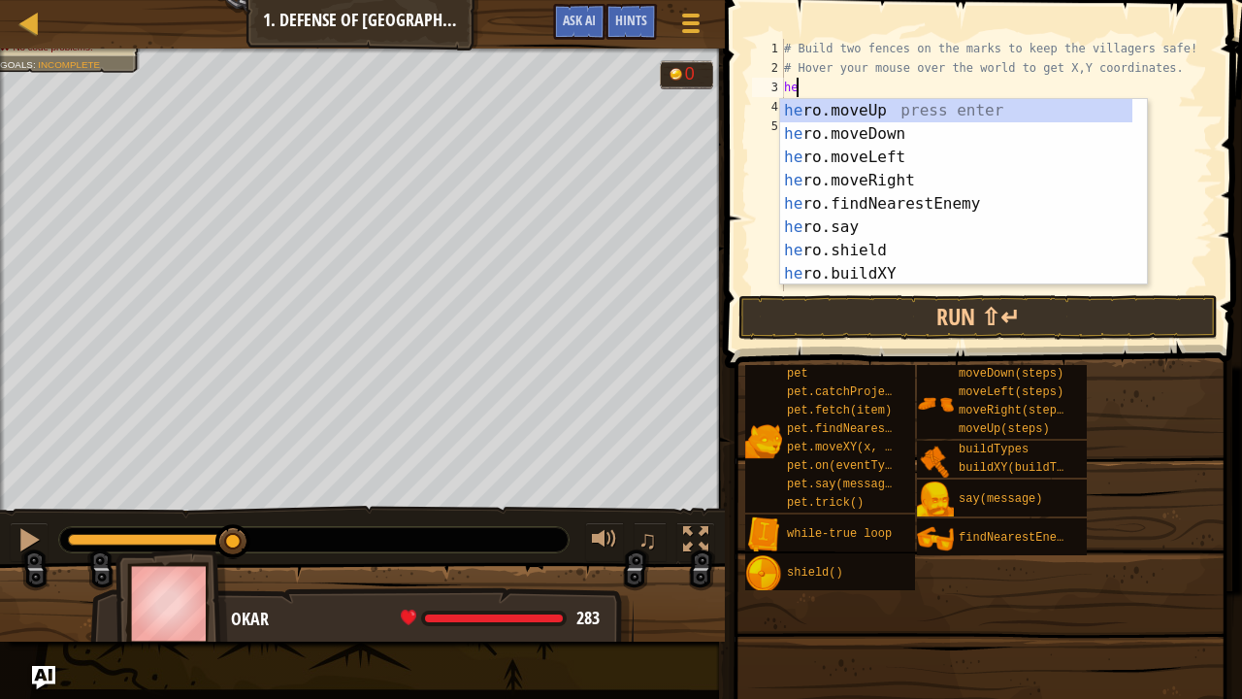
type textarea "her"
click at [798, 105] on div "her o.moveUp press enter her o.moveDown press enter her o.moveLeft press enter …" at bounding box center [956, 215] width 353 height 233
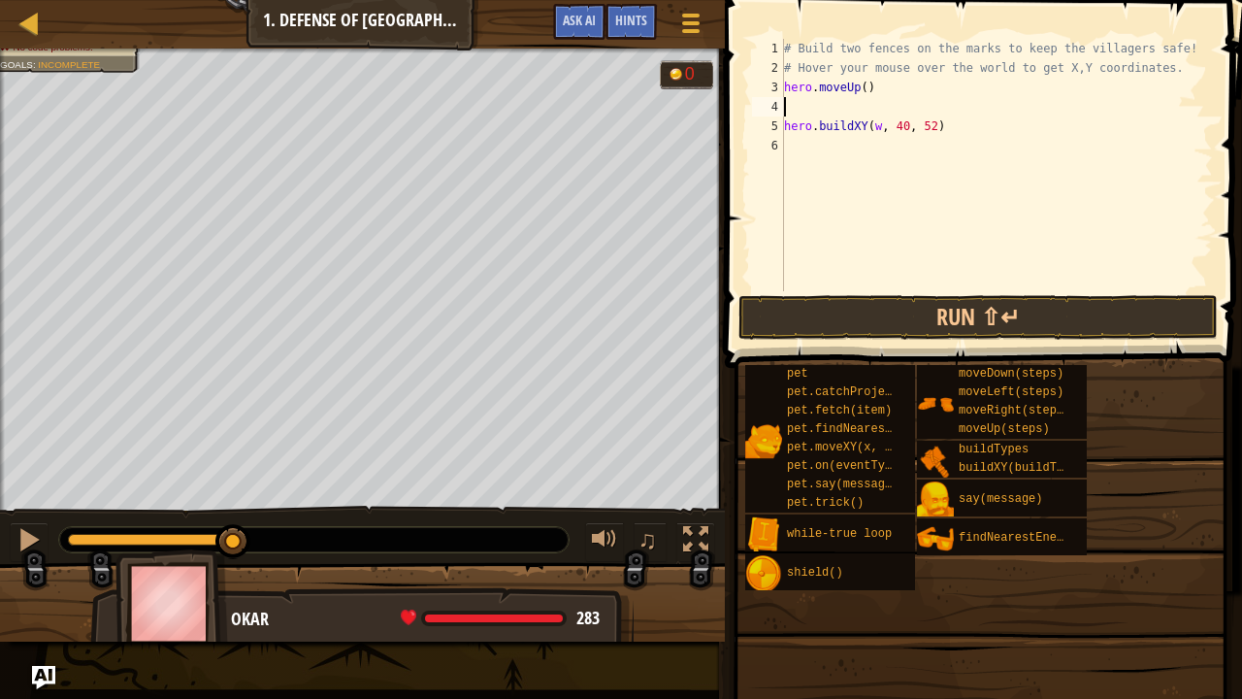
type textarea "hero.moveUp()"
click at [836, 126] on div "# Build two fences on the marks to keep the villagers safe! # Hover your mouse …" at bounding box center [996, 184] width 433 height 291
type textarea "her"
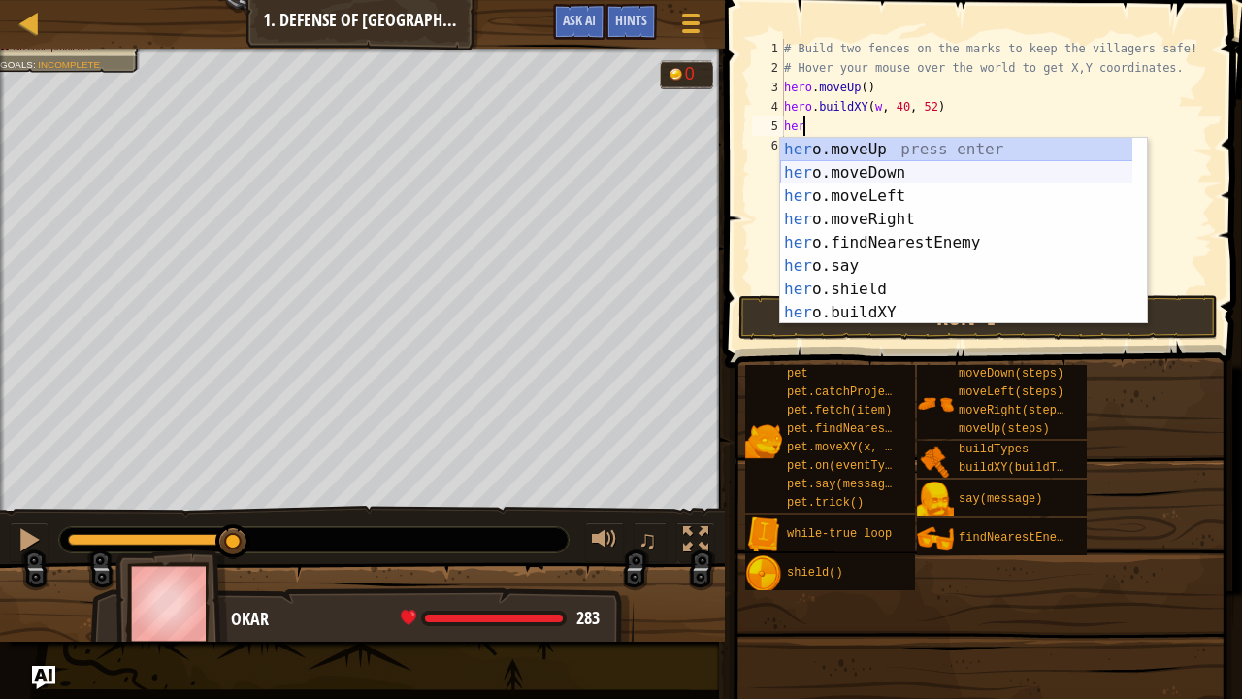
click at [839, 162] on div "her o.moveUp press enter her o.moveDown press enter her o.moveLeft press enter …" at bounding box center [956, 254] width 353 height 233
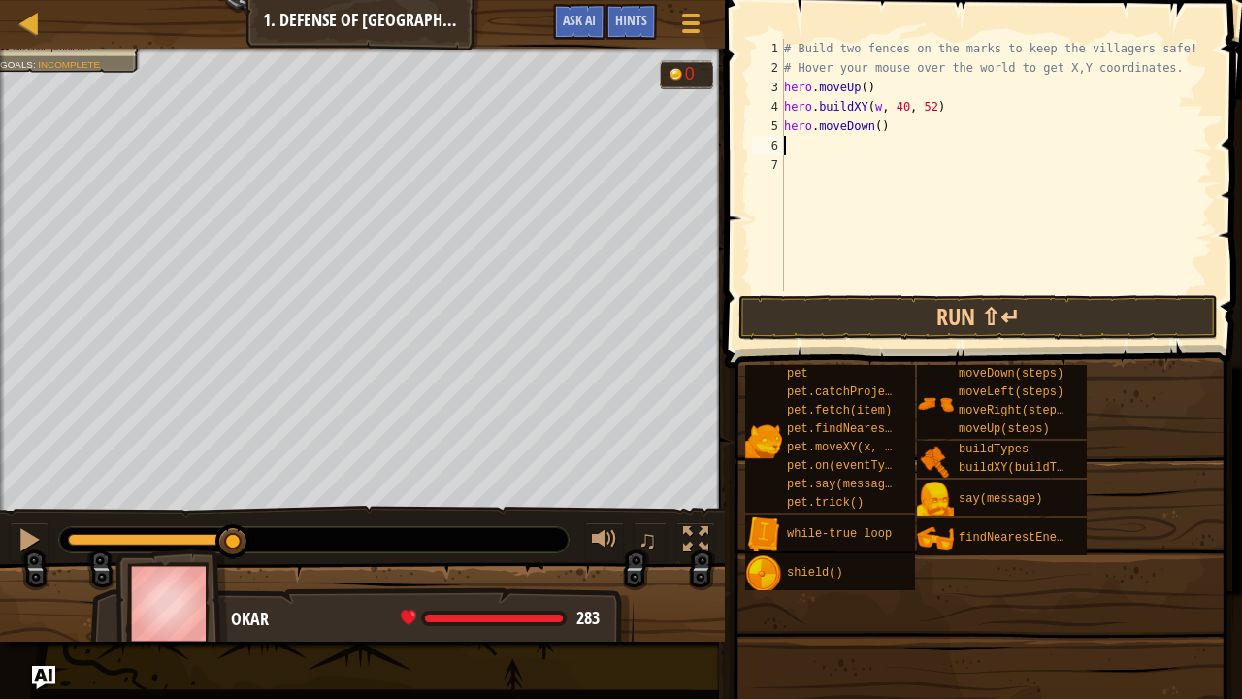
click at [872, 130] on div "# Build two fences on the marks to keep the villagers safe! # Hover your mouse …" at bounding box center [996, 184] width 433 height 291
type textarea "hero.moveDown(2)"
click at [855, 155] on div "# Build two fences on the marks to keep the villagers safe! # Hover your mouse …" at bounding box center [996, 184] width 433 height 291
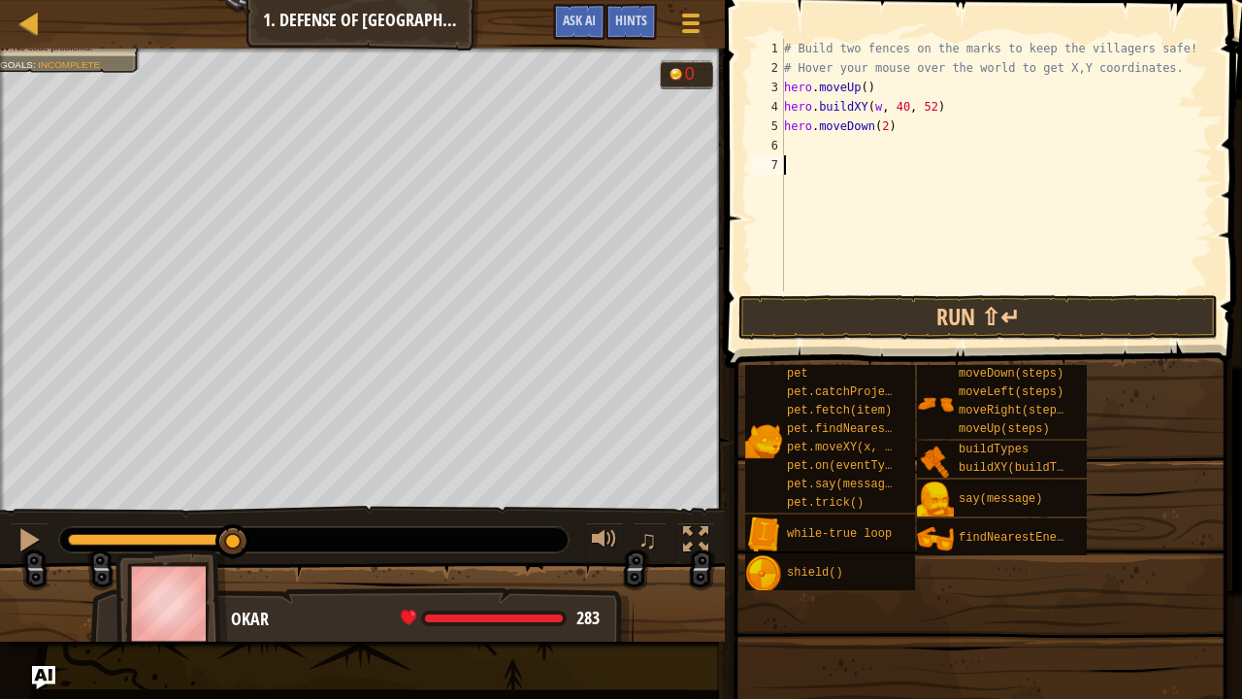
click at [853, 139] on div "# Build two fences on the marks to keep the villagers safe! # Hover your mouse …" at bounding box center [996, 184] width 433 height 291
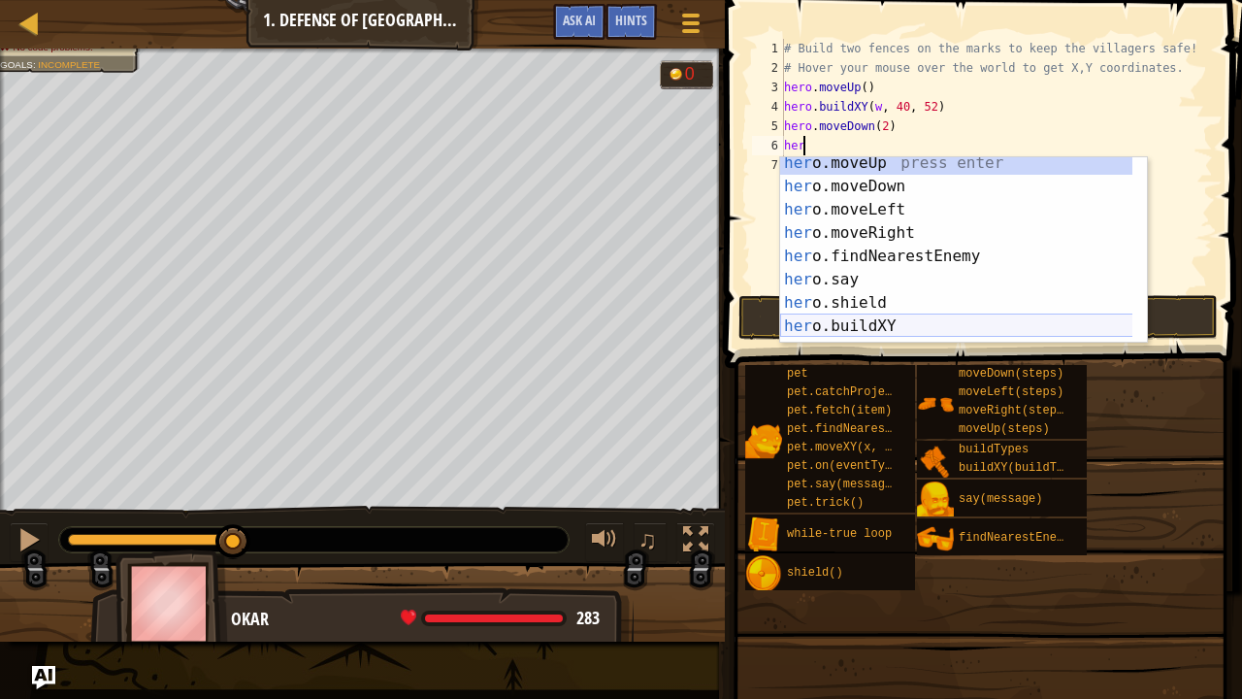
scroll to position [8, 0]
click at [890, 322] on div "her o.moveUp press enter her o.moveDown press enter her o.moveLeft press enter …" at bounding box center [956, 265] width 353 height 233
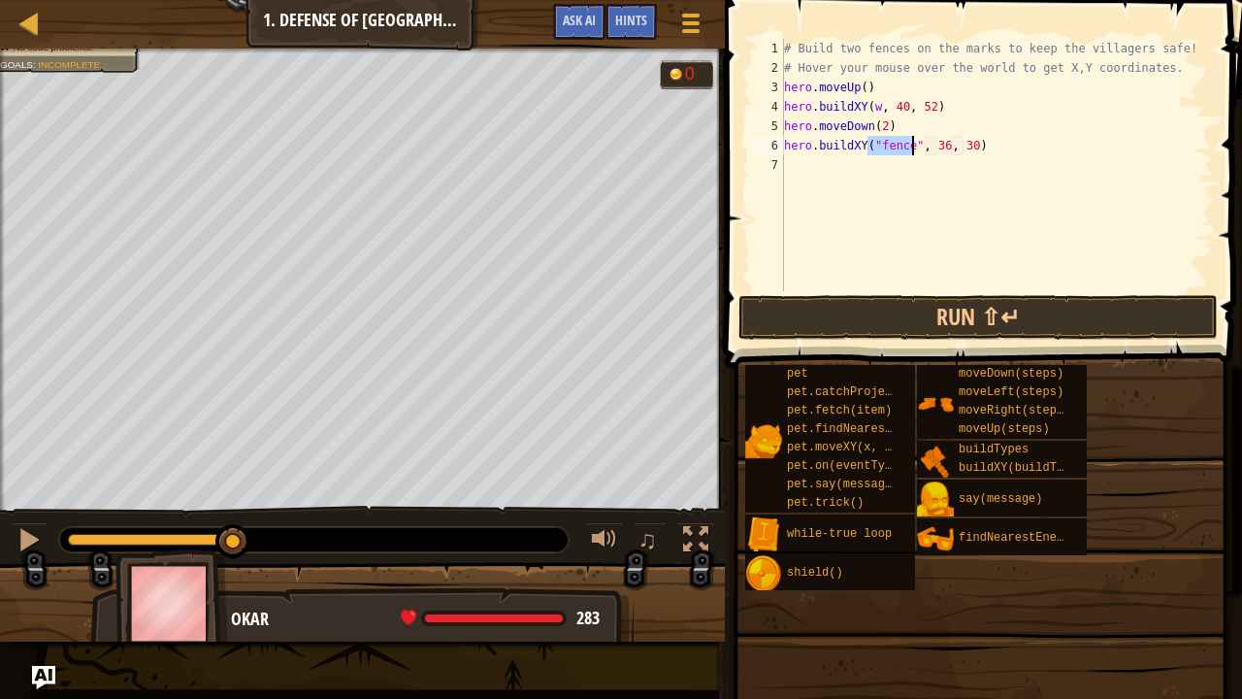
click at [940, 150] on div "# Build two fences on the marks to keep the villagers safe! # Hover your mouse …" at bounding box center [996, 184] width 433 height 291
click at [924, 145] on div "# Build two fences on the marks to keep the villagers safe! # Hover your mouse …" at bounding box center [996, 184] width 433 height 291
click at [929, 134] on div "# Build two fences on the marks to keep the villagers safe! # Hover your mouse …" at bounding box center [996, 184] width 433 height 291
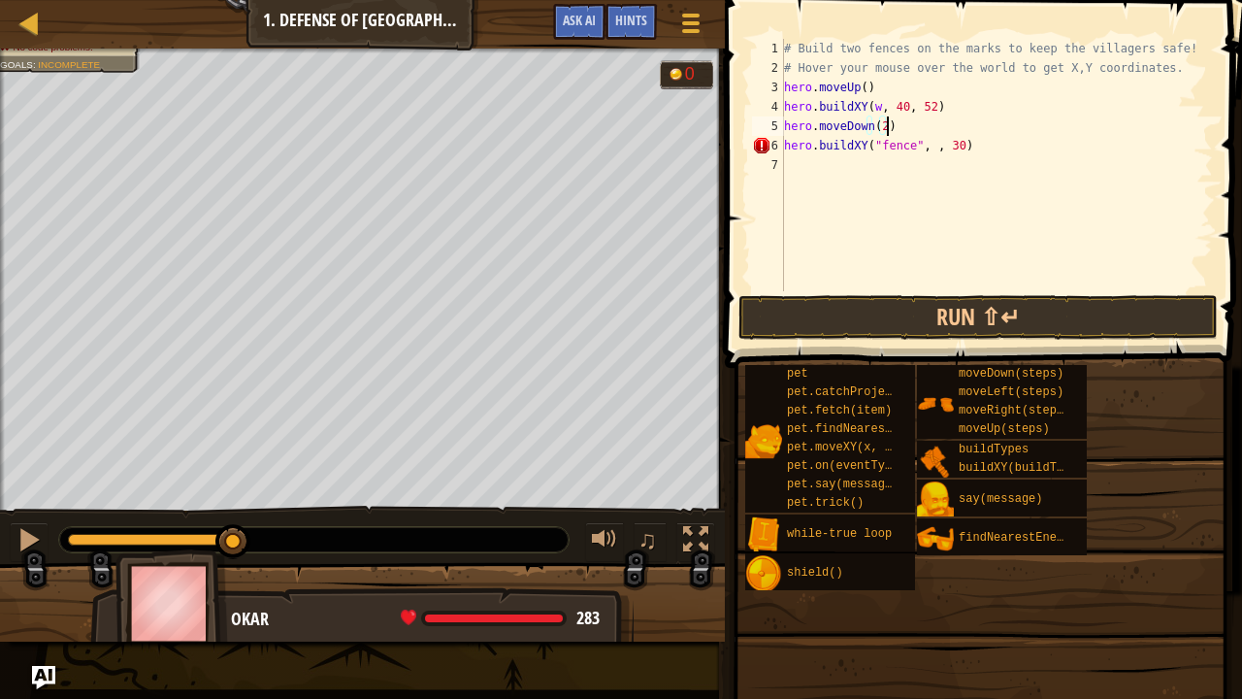
click at [928, 147] on div "# Build two fences on the marks to keep the villagers safe! # Hover your mouse …" at bounding box center [996, 184] width 433 height 291
type textarea "hero.buildXY("fence", 40, 30)"
click at [958, 155] on div "# Build two fences on the marks to keep the villagers safe! # Hover your mouse …" at bounding box center [996, 184] width 433 height 291
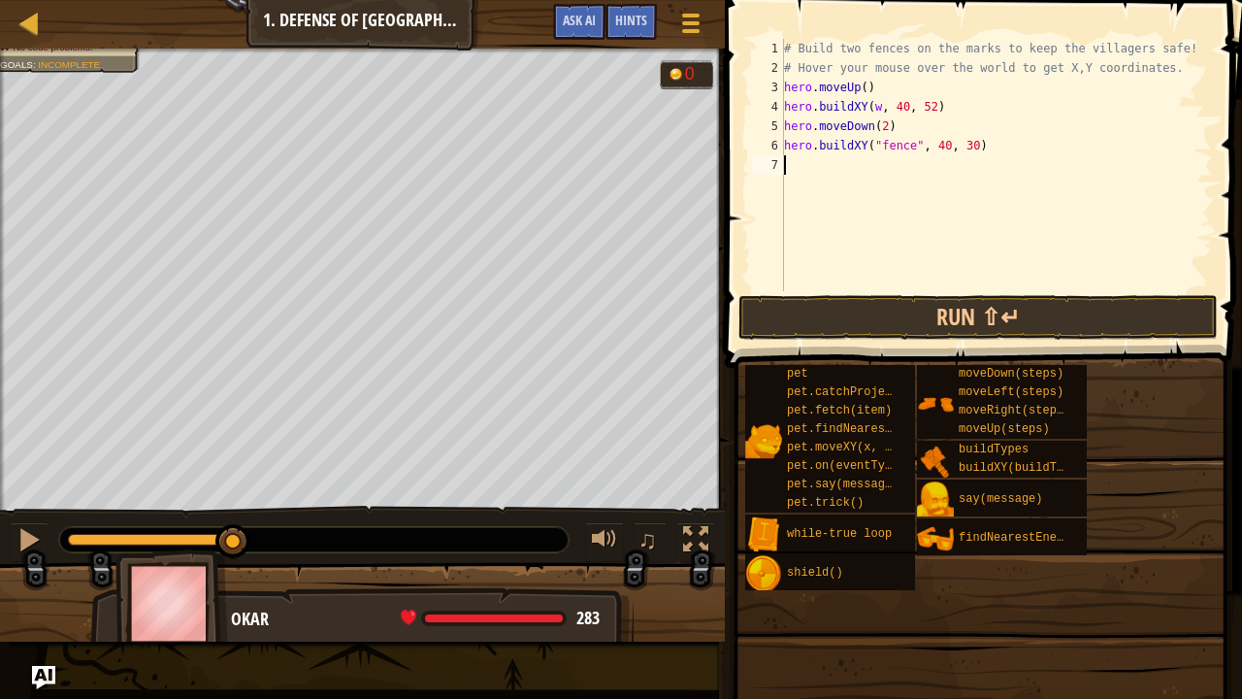
click at [958, 147] on div "# Build two fences on the marks to keep the villagers safe! # Hover your mouse …" at bounding box center [996, 184] width 433 height 291
click at [930, 313] on button "Run ⇧↵" at bounding box center [977, 317] width 479 height 45
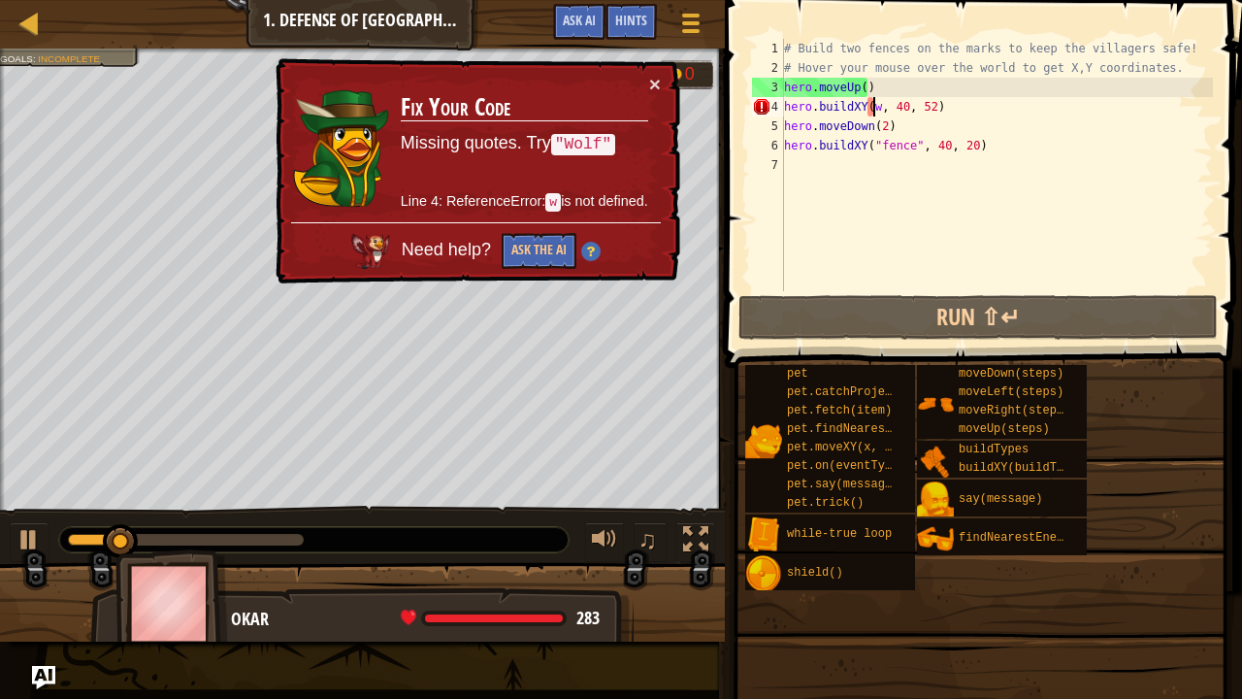
click at [873, 113] on div "# Build two fences on the marks to keep the villagers safe! # Hover your mouse …" at bounding box center [996, 184] width 433 height 291
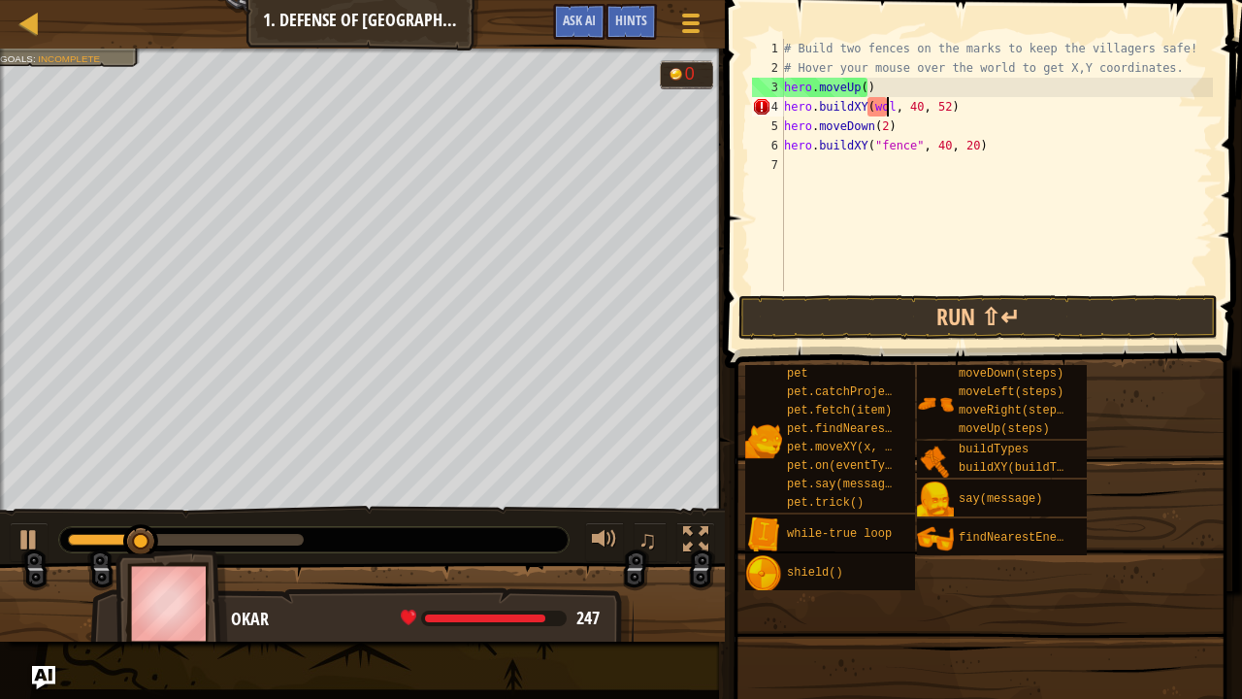
scroll to position [9, 9]
click at [829, 340] on span at bounding box center [985, 156] width 533 height 425
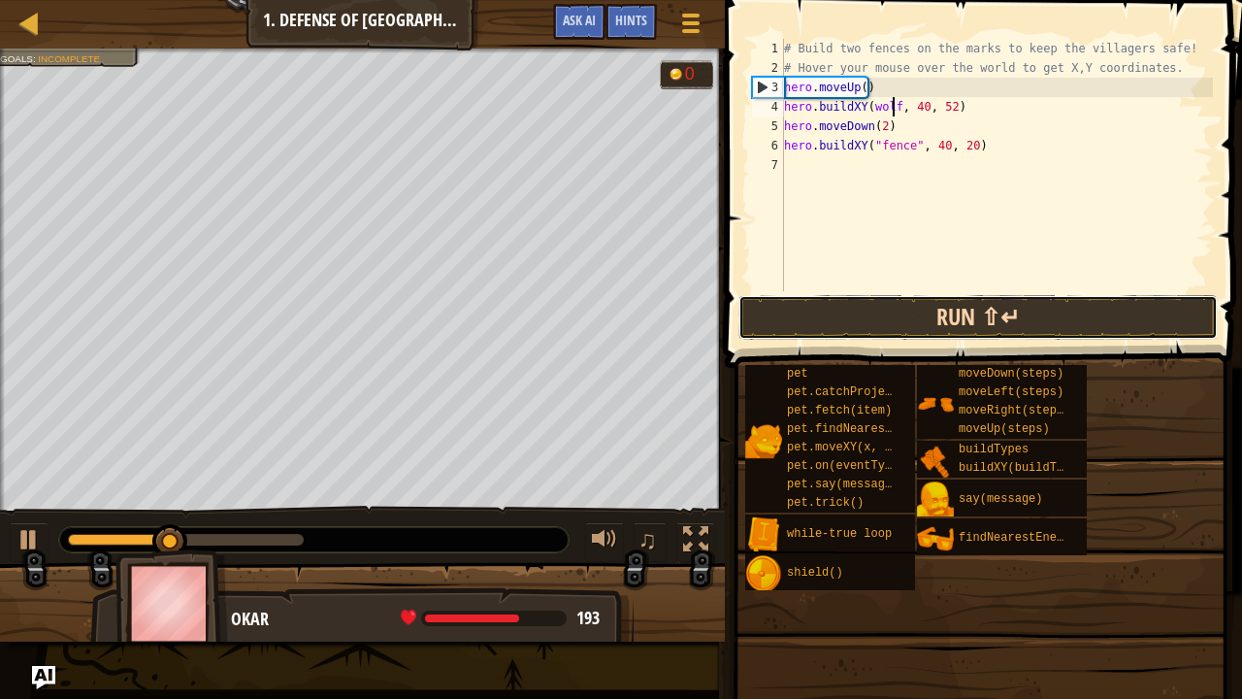
click at [829, 309] on button "Run ⇧↵" at bounding box center [977, 317] width 479 height 45
click at [999, 296] on button "Run ⇧↵" at bounding box center [977, 317] width 479 height 45
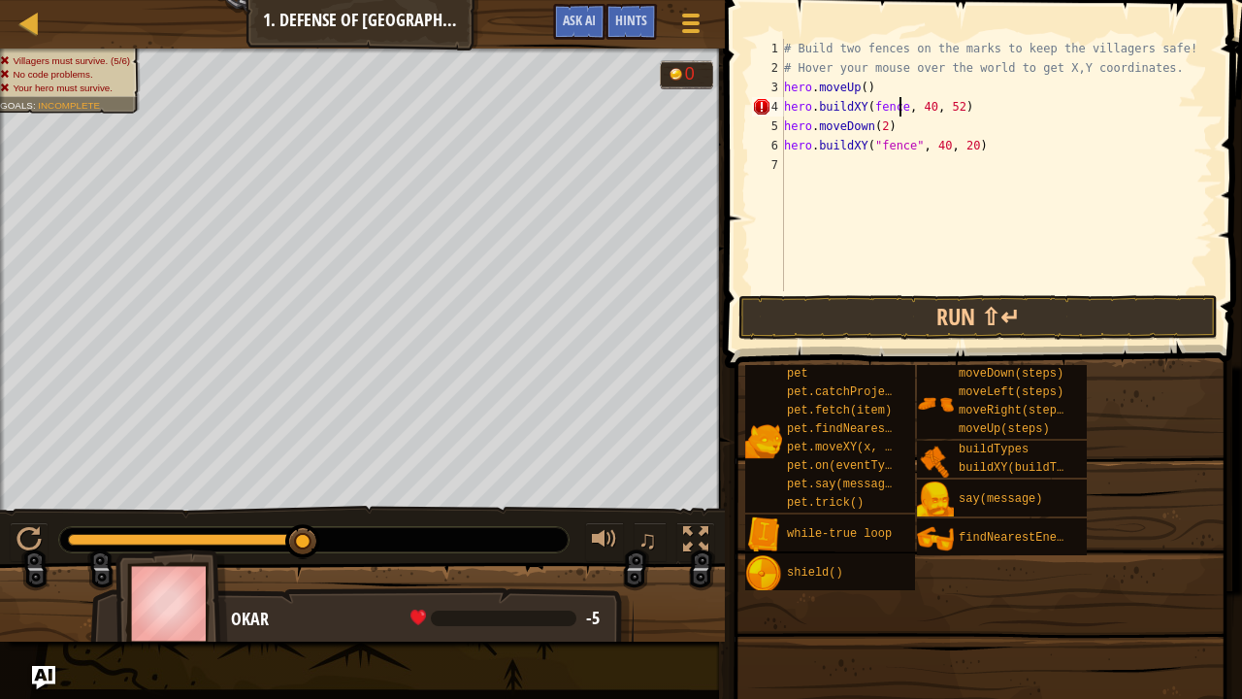
scroll to position [9, 10]
click at [867, 110] on div "# Build two fences on the marks to keep the villagers safe! # Hover your mouse …" at bounding box center [996, 184] width 433 height 291
type textarea "hero.buildXY("fence", 40, 52)"
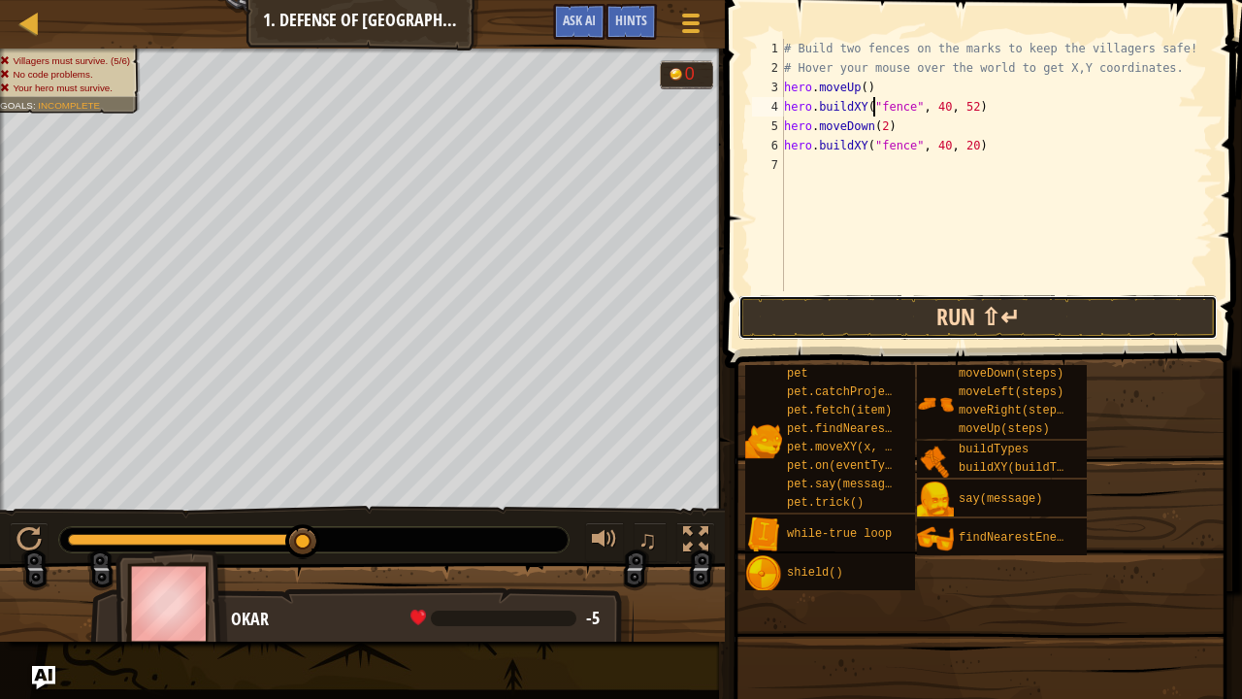
click at [910, 309] on button "Run ⇧↵" at bounding box center [977, 317] width 479 height 45
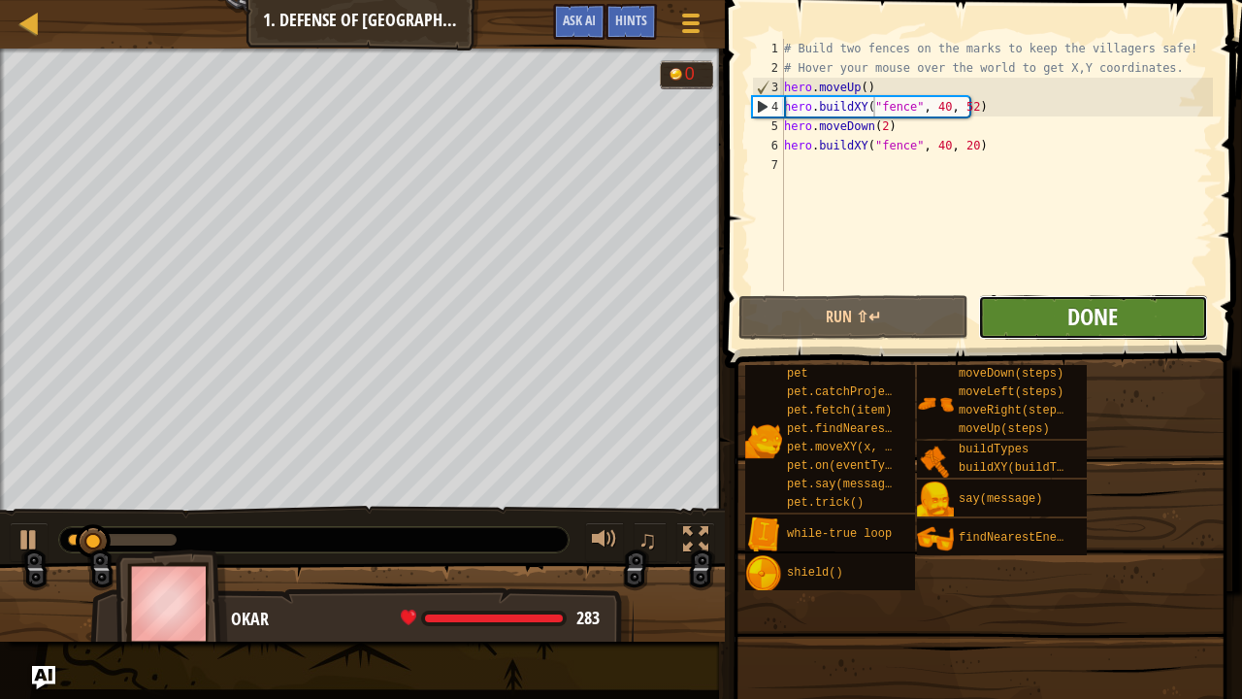
click at [1071, 310] on span "Done" at bounding box center [1092, 316] width 50 height 31
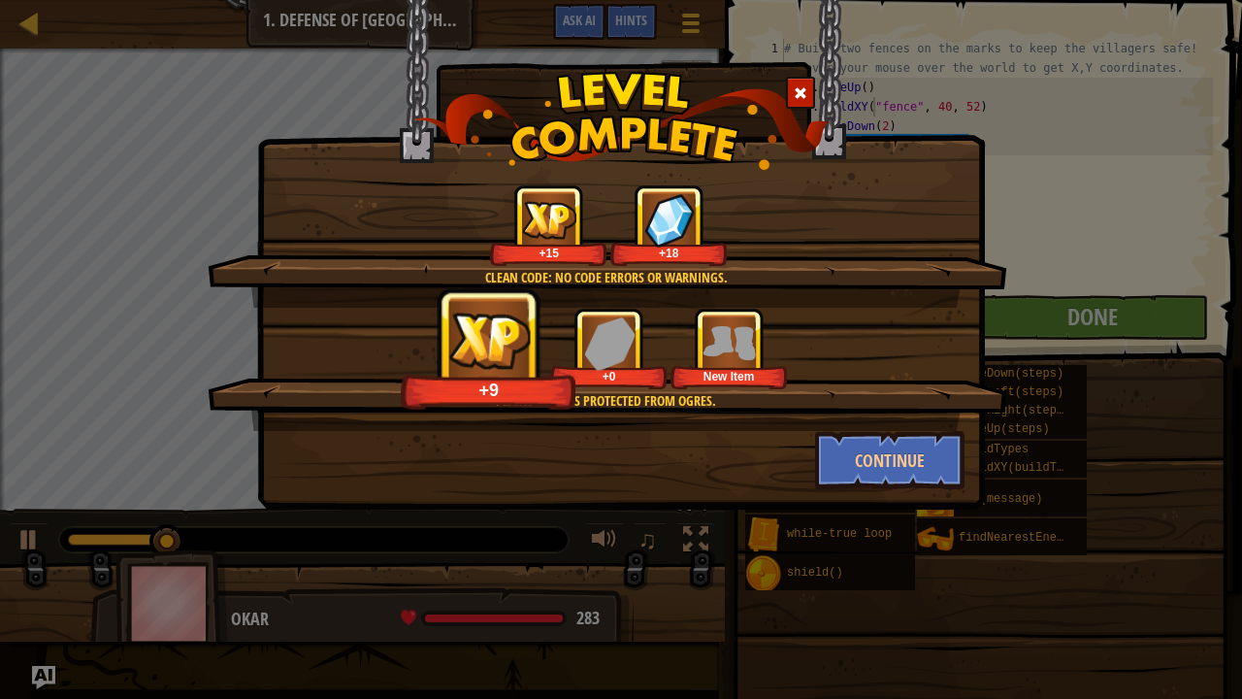
click at [1071, 314] on div "Clean code: no code errors or warnings. +15 +18 Plainswood is protected from og…" at bounding box center [621, 349] width 1242 height 699
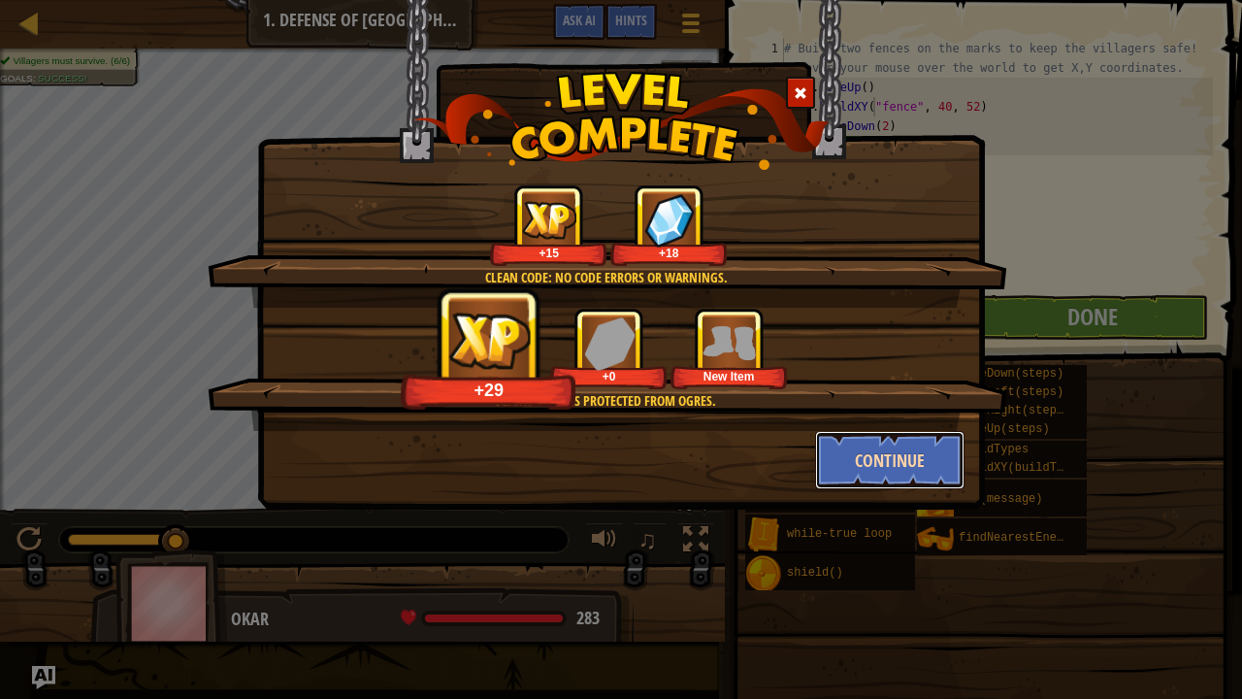
click at [941, 431] on button "Continue" at bounding box center [890, 460] width 150 height 58
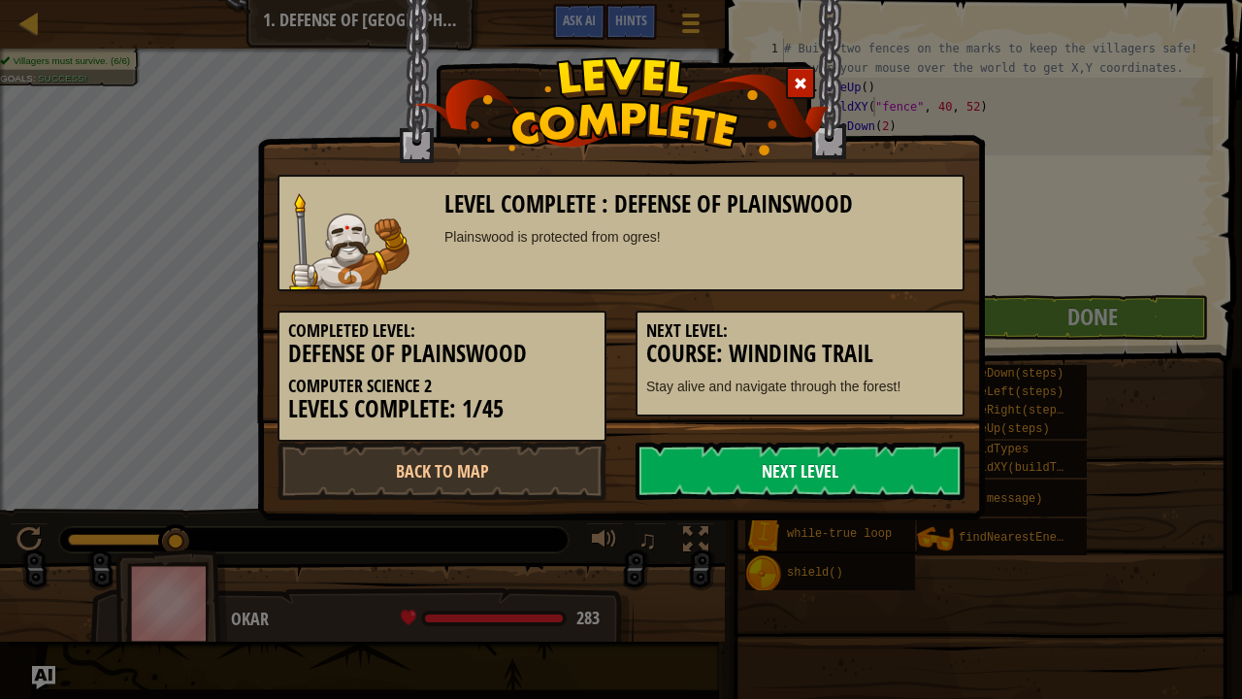
click at [913, 460] on link "Next Level" at bounding box center [800, 470] width 329 height 58
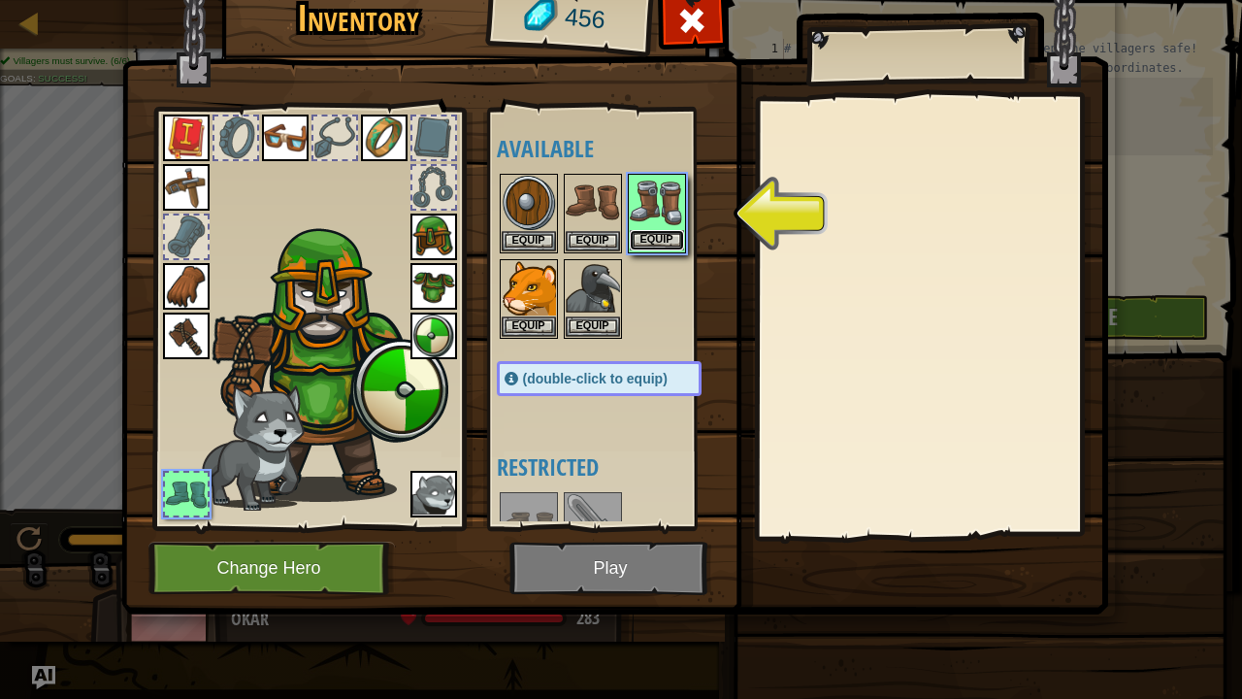
click at [673, 241] on button "Equip" at bounding box center [657, 240] width 54 height 20
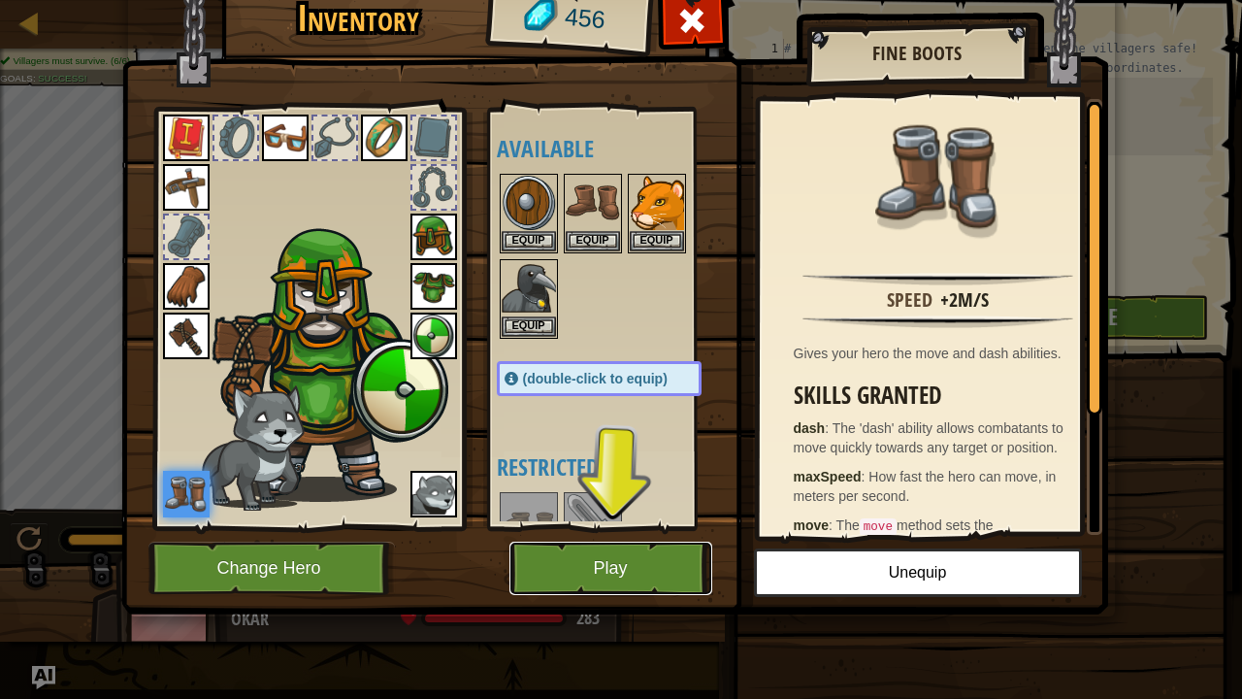
click at [636, 558] on button "Play" at bounding box center [610, 567] width 203 height 53
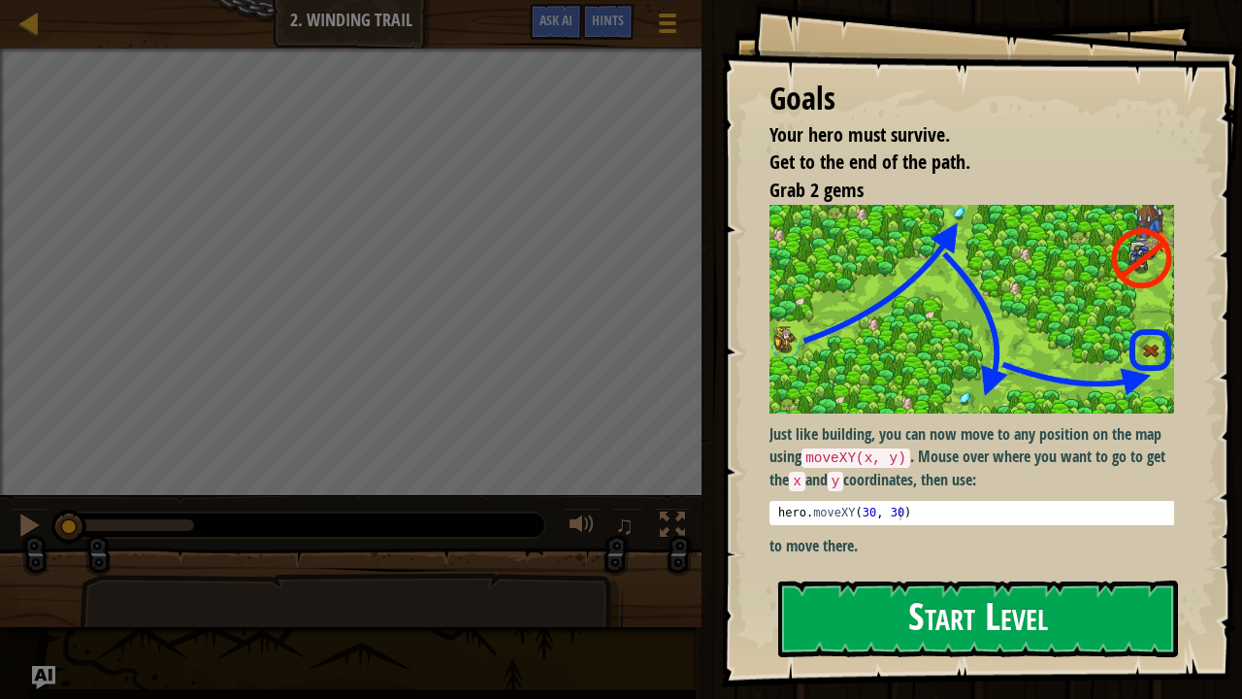
click at [925, 574] on button "Start Level" at bounding box center [978, 618] width 400 height 77
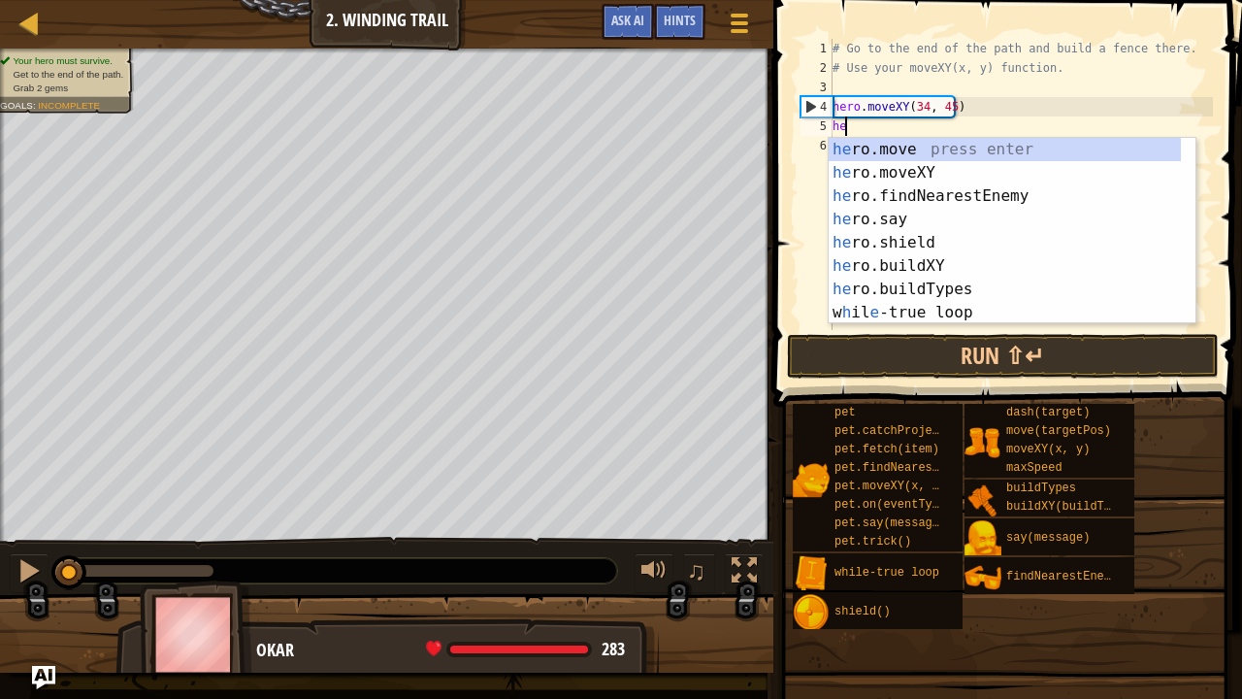
scroll to position [9, 0]
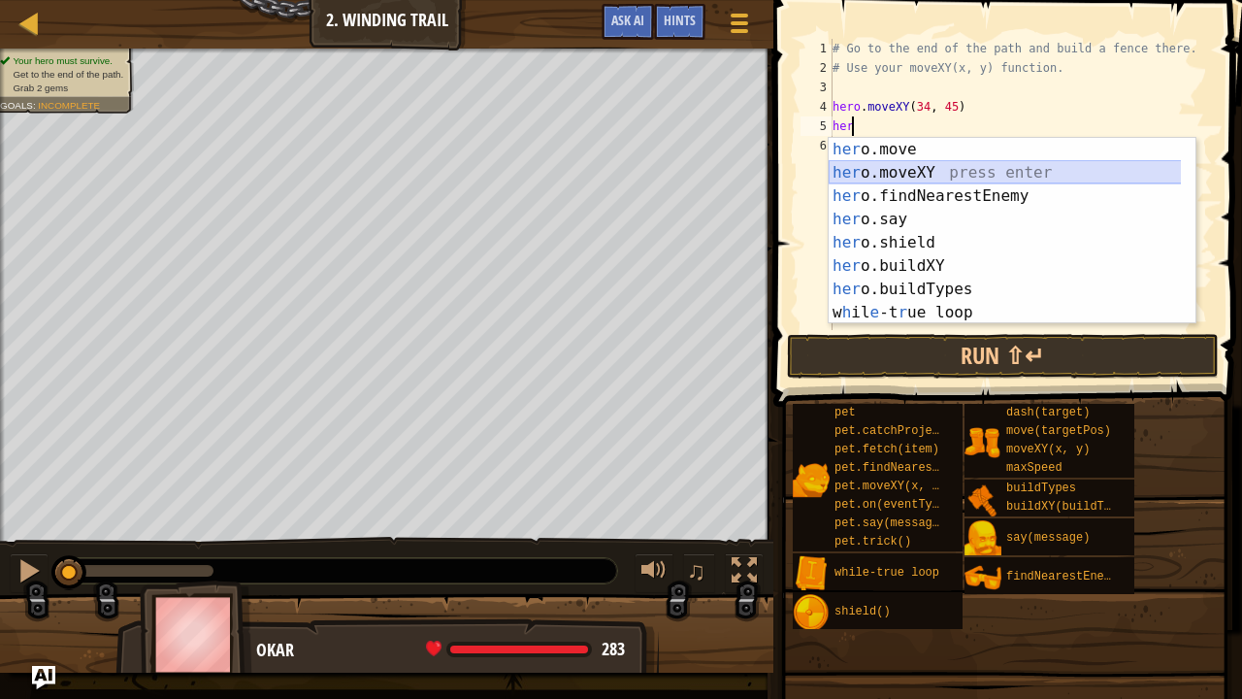
click at [855, 165] on div "her o.move press enter her o.moveXY press enter her o.findNearestEnemy press en…" at bounding box center [1005, 254] width 353 height 233
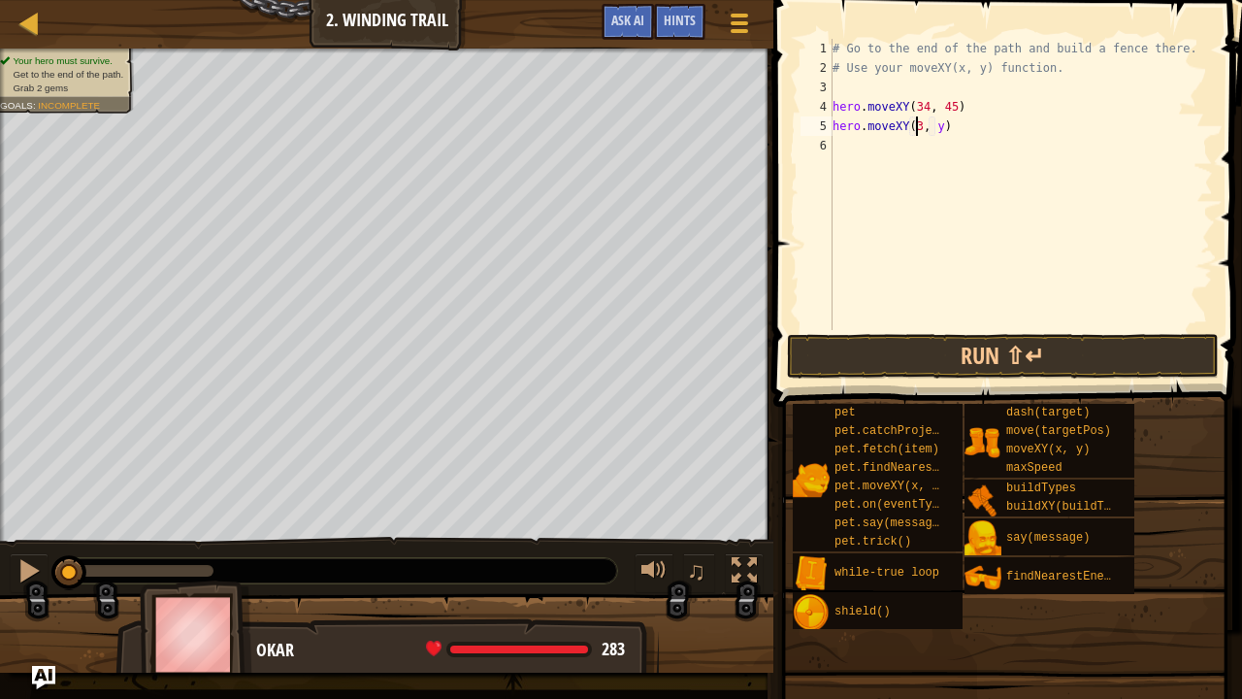
scroll to position [9, 8]
click at [933, 126] on div "# Go to the end of the path and build a fence there. # Use your moveXY(x, y) fu…" at bounding box center [1021, 204] width 384 height 330
click at [941, 126] on div "# Go to the end of the path and build a fence there. # Use your moveXY(x, y) fu…" at bounding box center [1021, 204] width 384 height 330
type textarea "hero.moveXY(36, 60)"
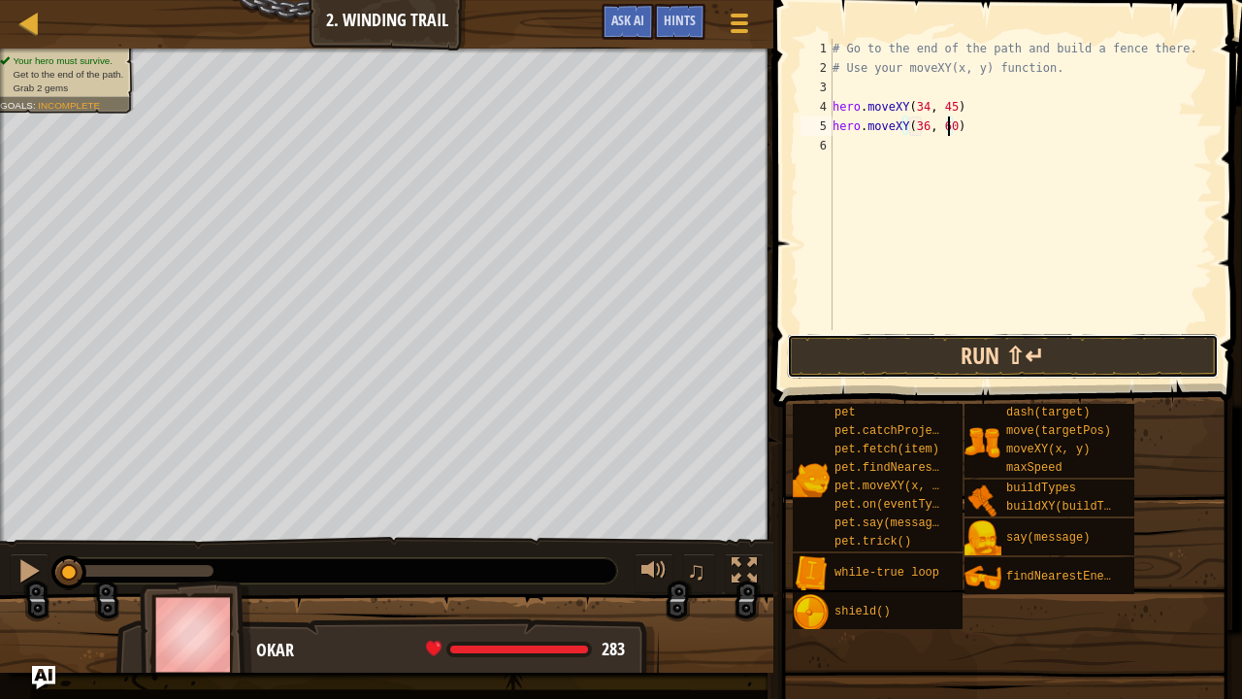
click at [975, 349] on button "Run ⇧↵" at bounding box center [1003, 356] width 432 height 45
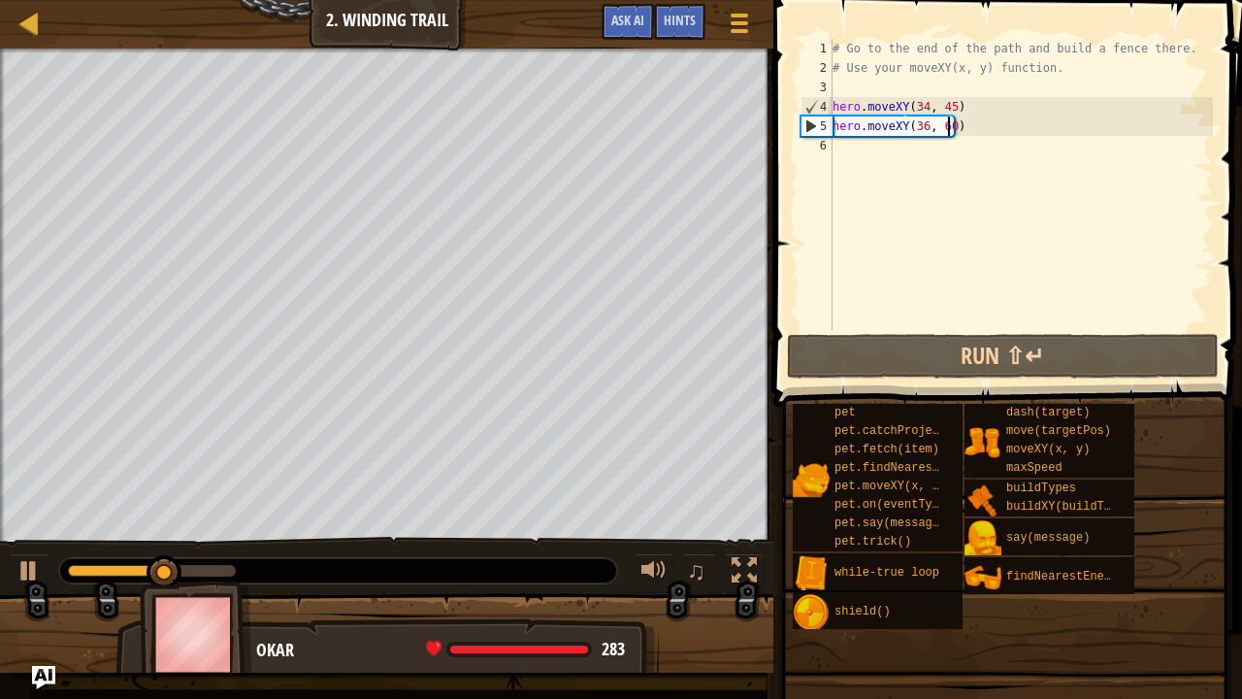
click at [984, 157] on div "# Go to the end of the path and build a fence there. # Use your moveXY(x, y) fu…" at bounding box center [1021, 204] width 384 height 330
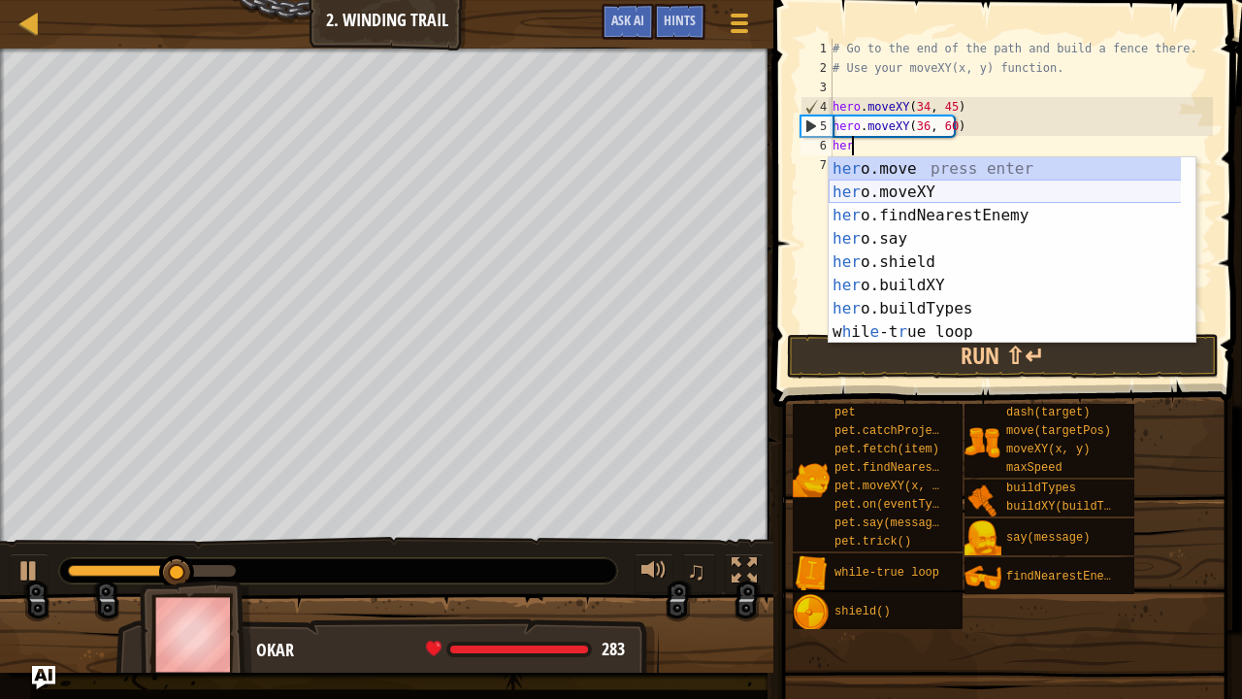
click at [929, 188] on div "her o.move press enter her o.moveXY press enter her o.findNearestEnemy press en…" at bounding box center [1005, 273] width 353 height 233
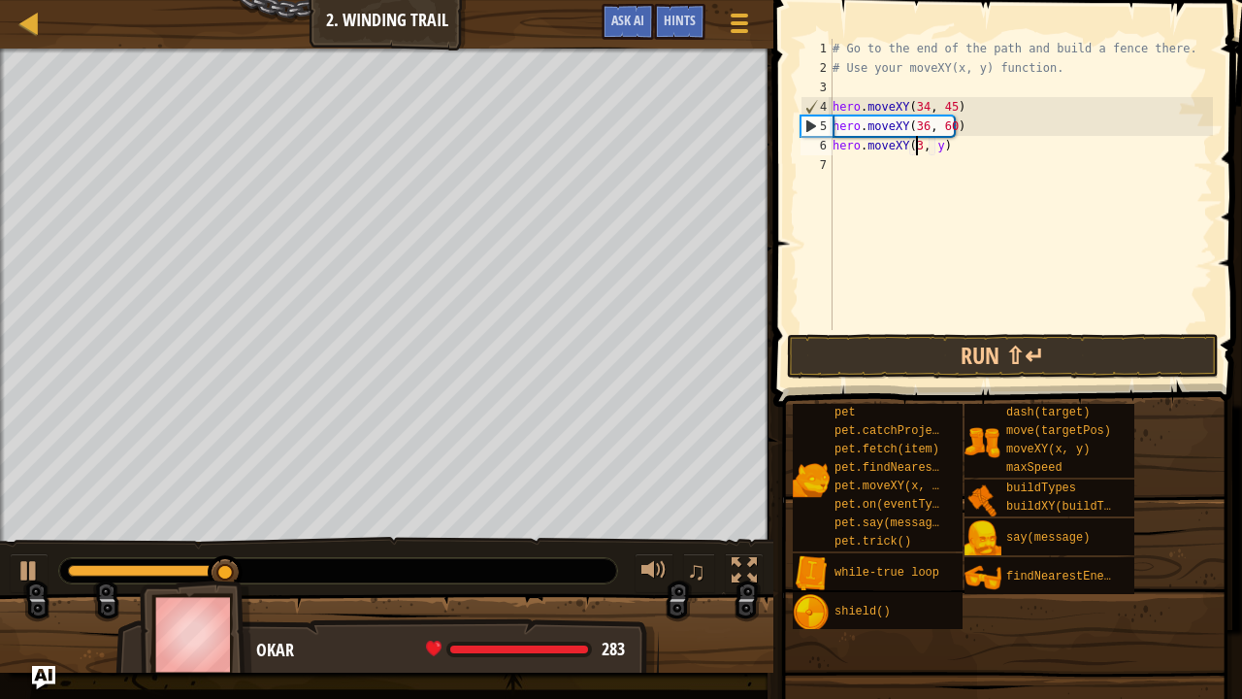
scroll to position [9, 8]
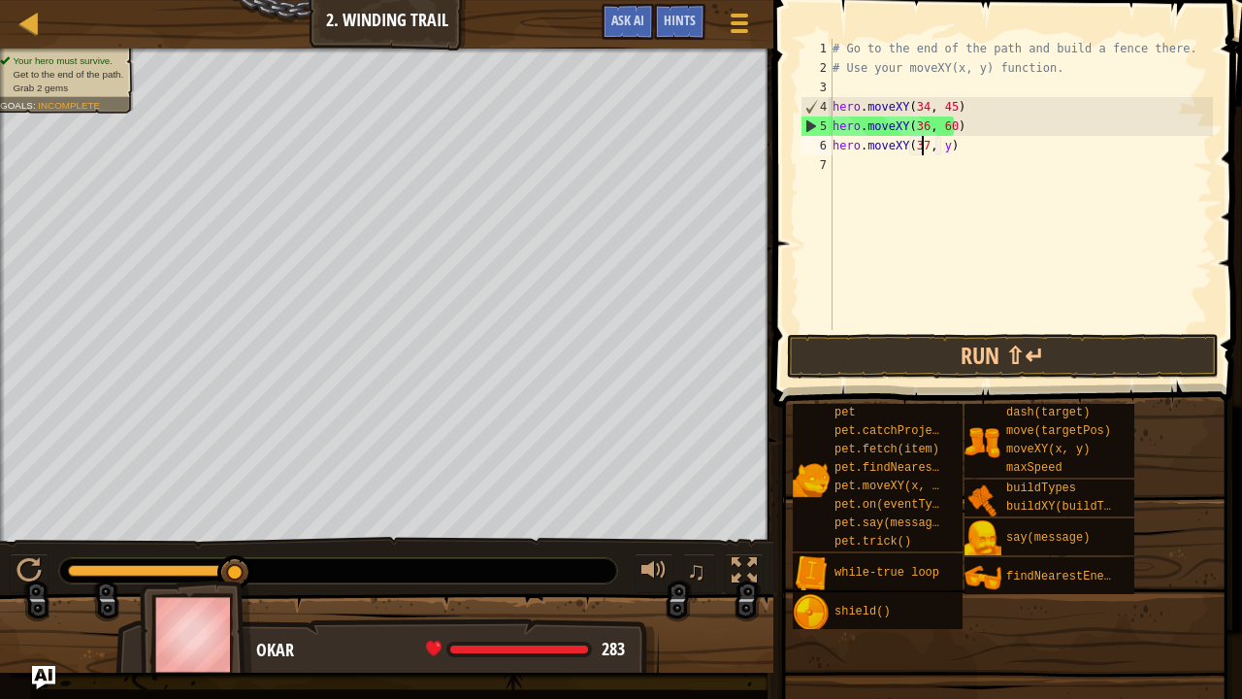
click at [939, 147] on div "# Go to the end of the path and build a fence there. # Use your moveXY(x, y) fu…" at bounding box center [1021, 204] width 384 height 330
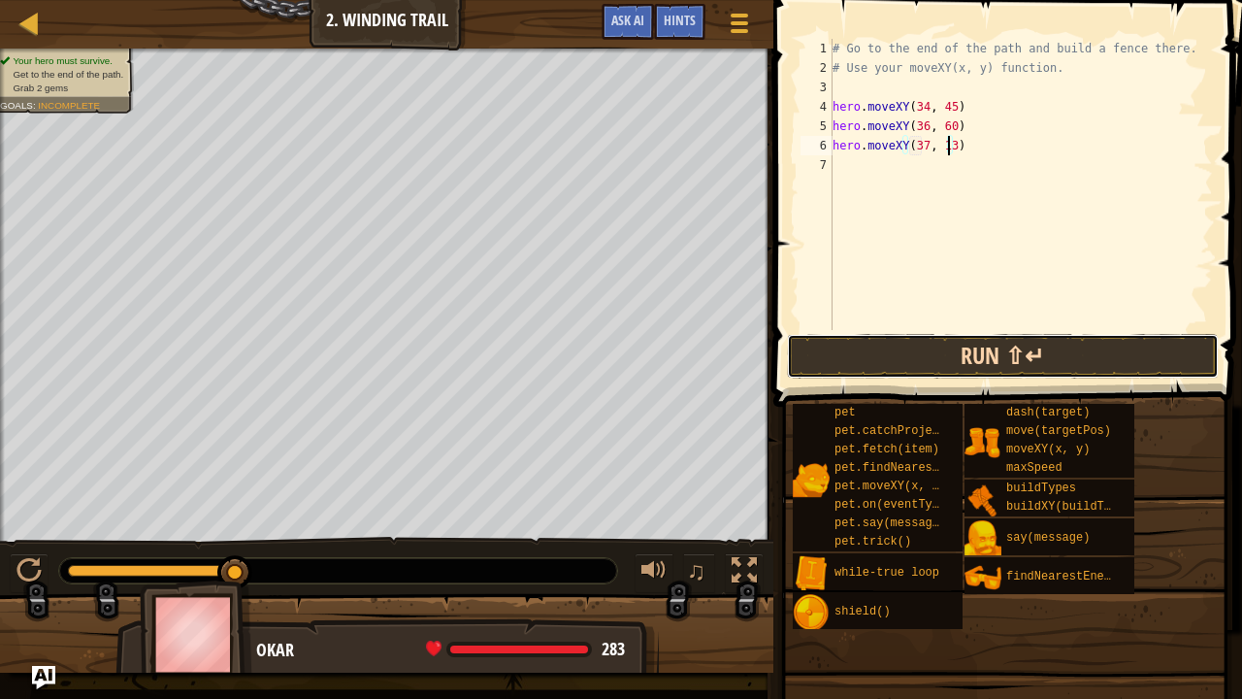
click at [894, 371] on button "Run ⇧↵" at bounding box center [1003, 356] width 432 height 45
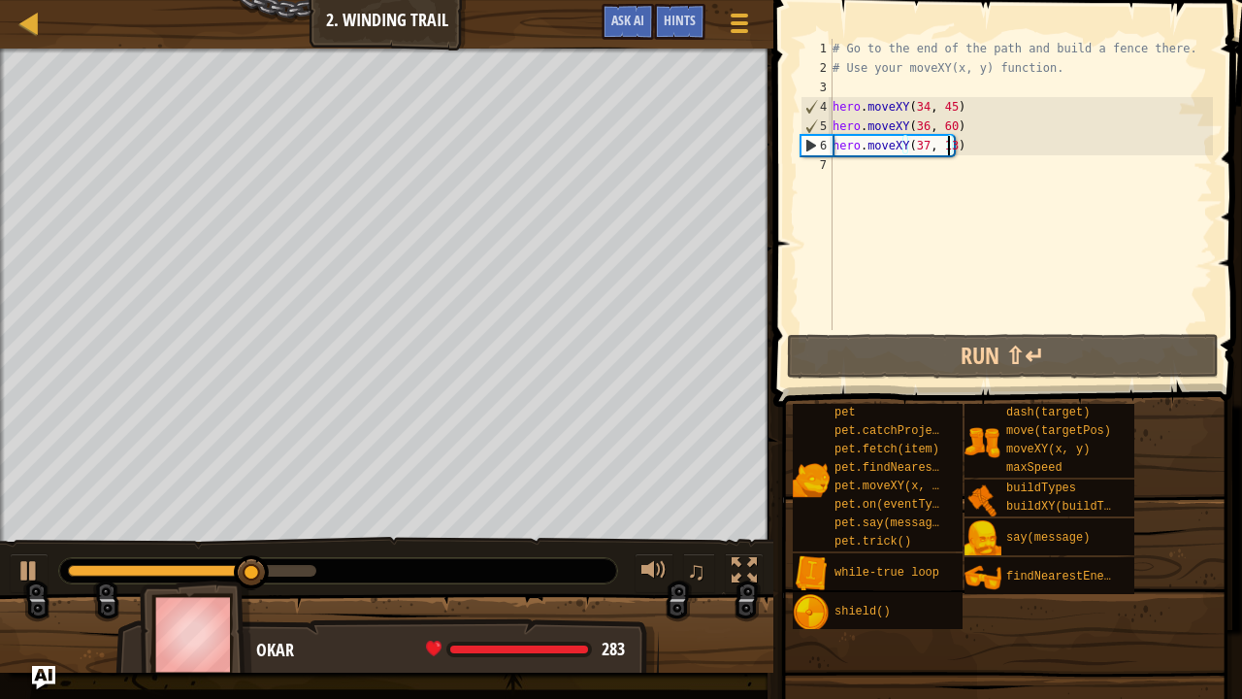
click at [989, 130] on div "# Go to the end of the path and build a fence there. # Use your moveXY(x, y) fu…" at bounding box center [1021, 204] width 384 height 330
type textarea "hero.moveXY(36, 60)"
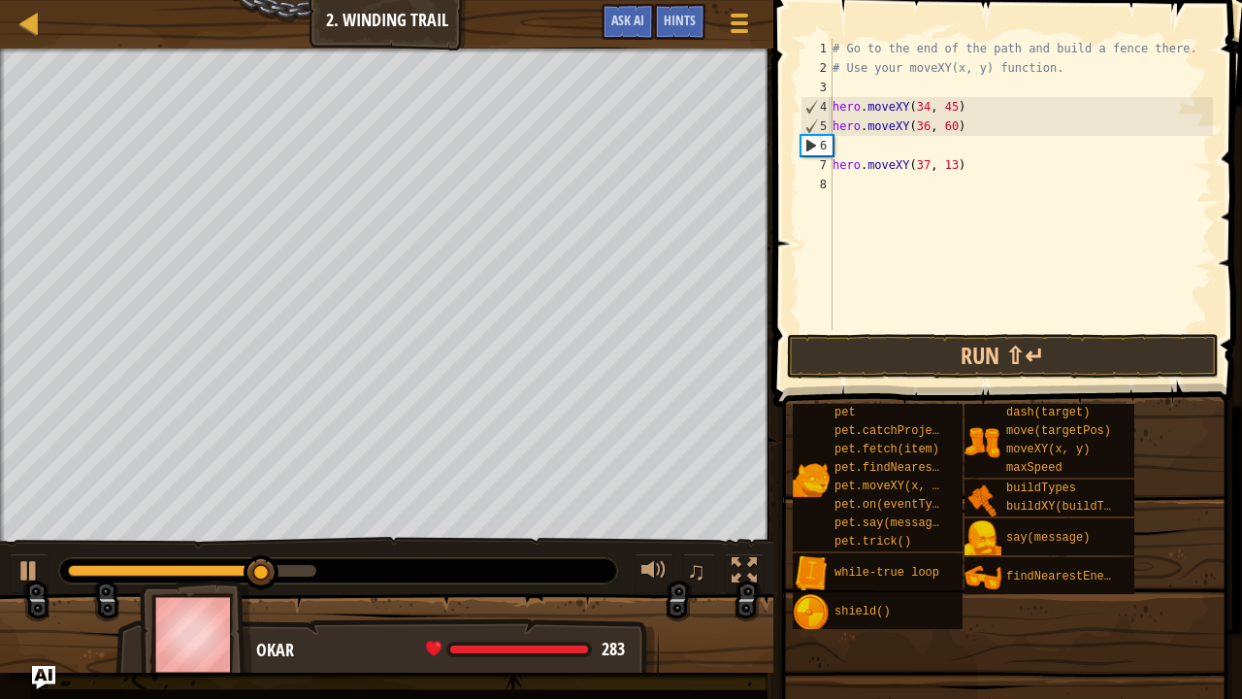
scroll to position [9, 0]
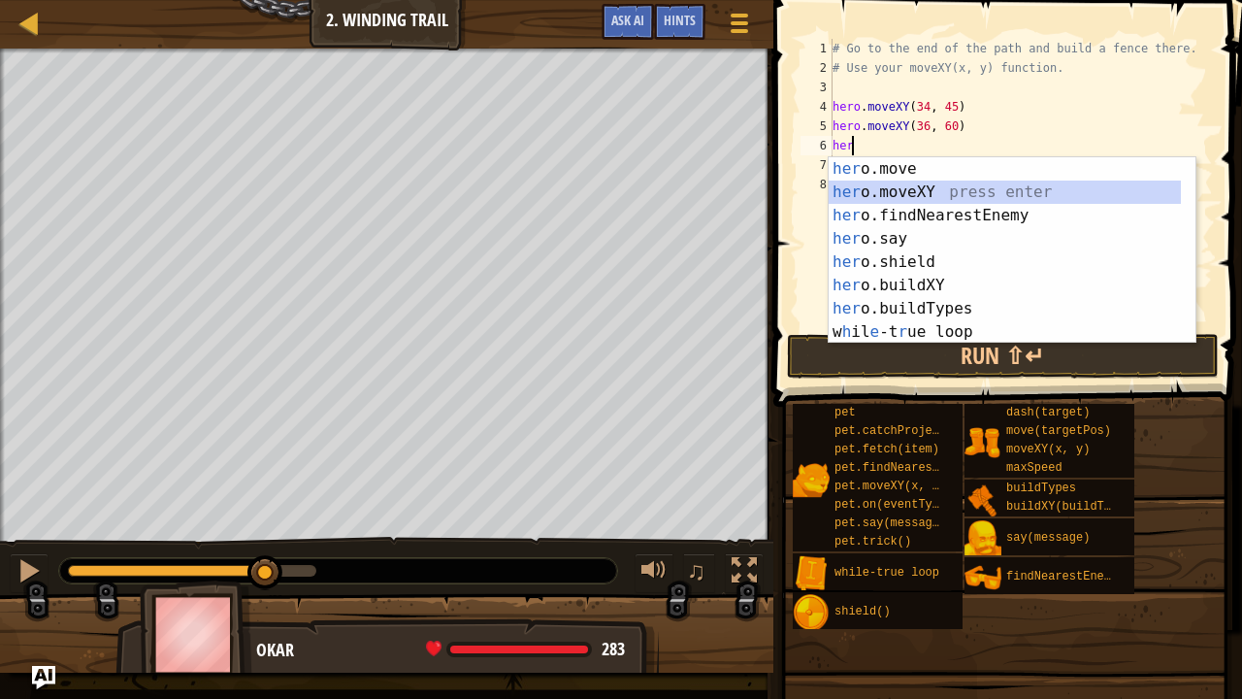
click at [941, 192] on div "her o.move press enter her o.moveXY press enter her o.findNearestEnemy press en…" at bounding box center [1005, 273] width 353 height 233
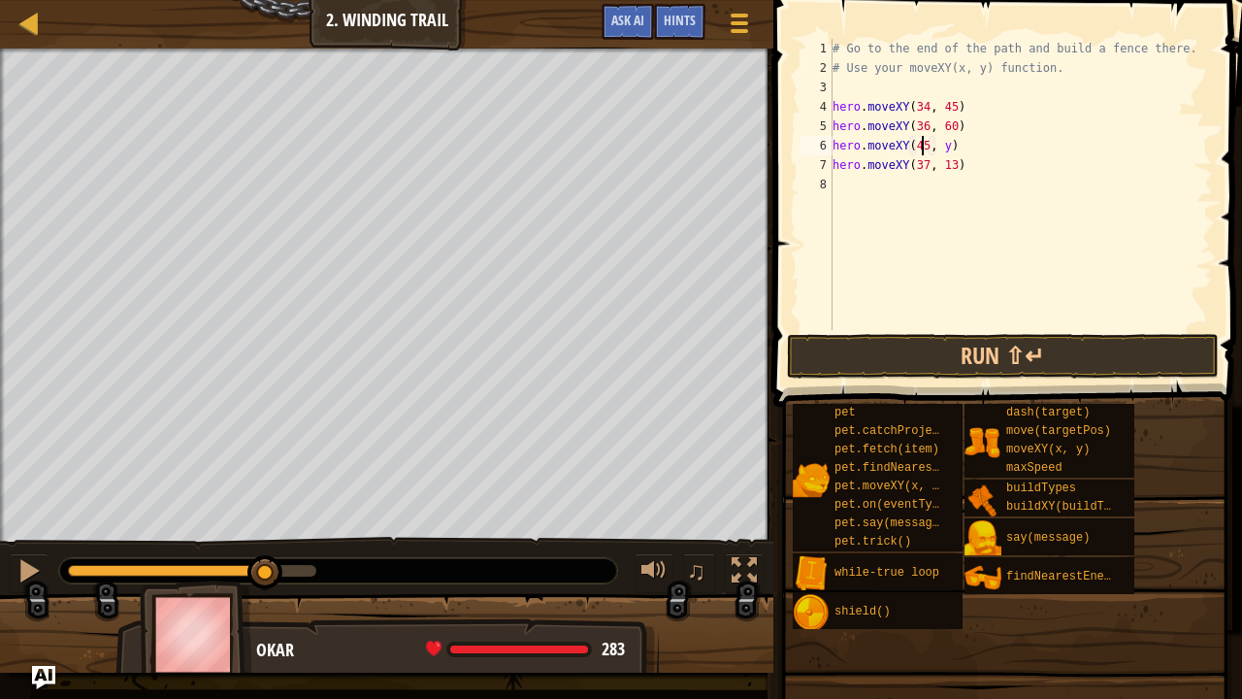
scroll to position [9, 8]
click at [933, 148] on div "# Go to the end of the path and build a fence there. # Use your moveXY(x, y) fu…" at bounding box center [1021, 204] width 384 height 330
click at [945, 151] on div "# Go to the end of the path and build a fence there. # Use your moveXY(x, y) fu…" at bounding box center [1021, 204] width 384 height 330
click at [937, 150] on div "# Go to the end of the path and build a fence there. # Use your moveXY(x, y) fu…" at bounding box center [1021, 204] width 384 height 330
click at [940, 151] on div "# Go to the end of the path and build a fence there. # Use your moveXY(x, y) fu…" at bounding box center [1021, 204] width 384 height 330
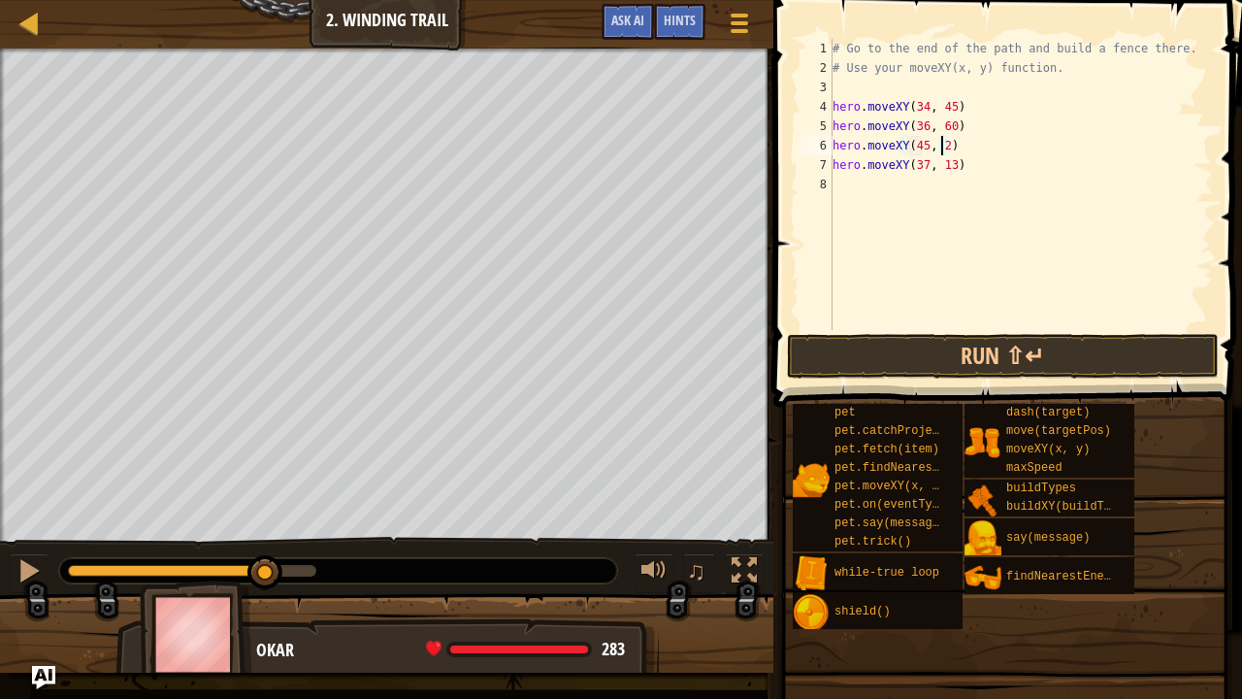
scroll to position [9, 9]
type textarea "hero.moveXY(45, 25)"
click at [918, 338] on button "Run ⇧↵" at bounding box center [1003, 356] width 432 height 45
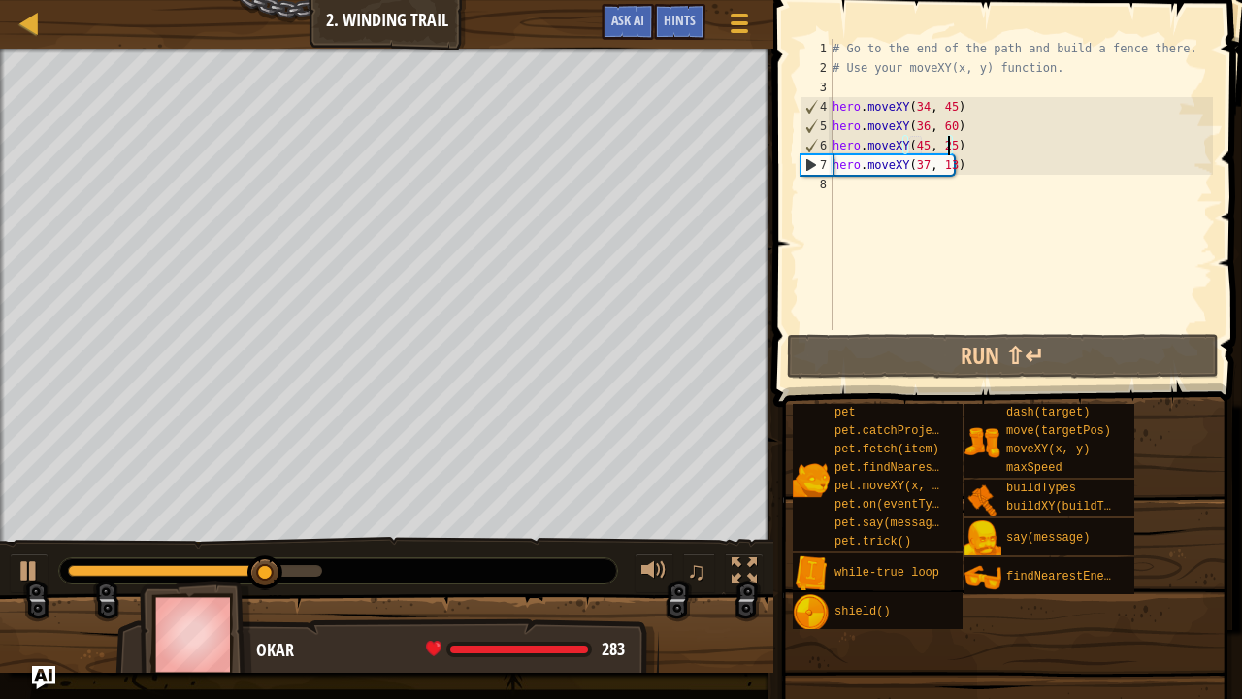
click at [881, 195] on div "# Go to the end of the path and build a fence there. # Use your moveXY(x, y) fu…" at bounding box center [1021, 204] width 384 height 330
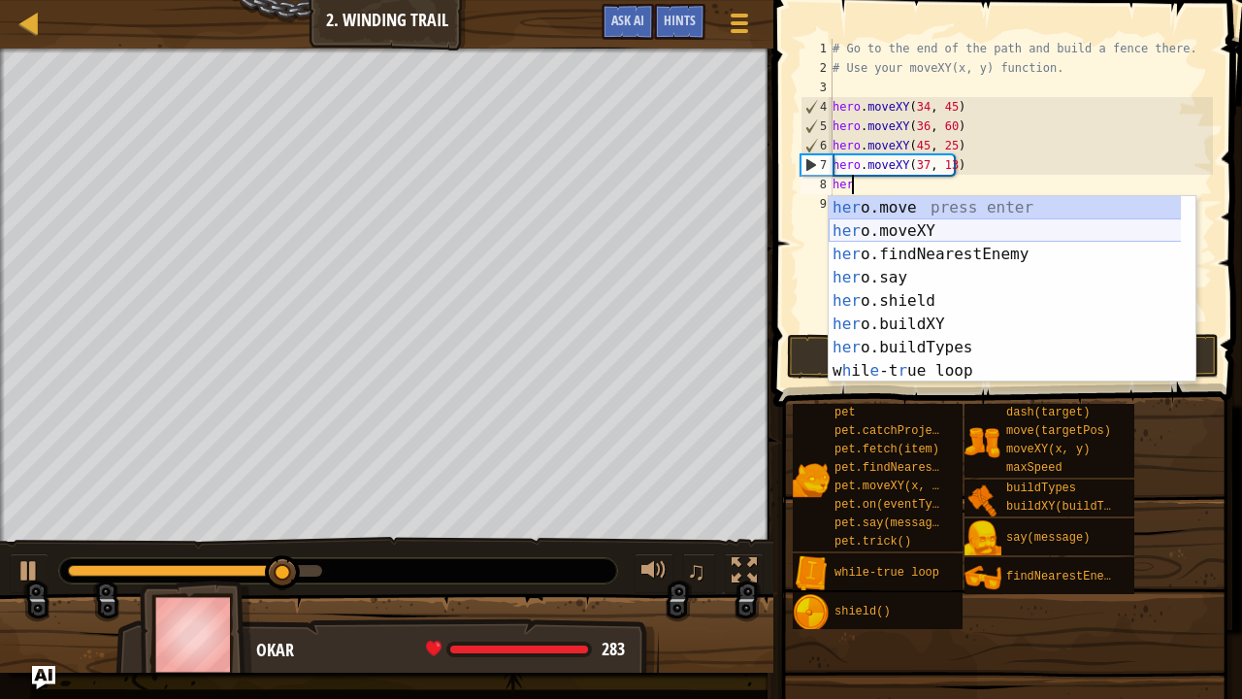
click at [883, 237] on div "her o.move press enter her o.moveXY press enter her o.findNearestEnemy press en…" at bounding box center [1005, 312] width 353 height 233
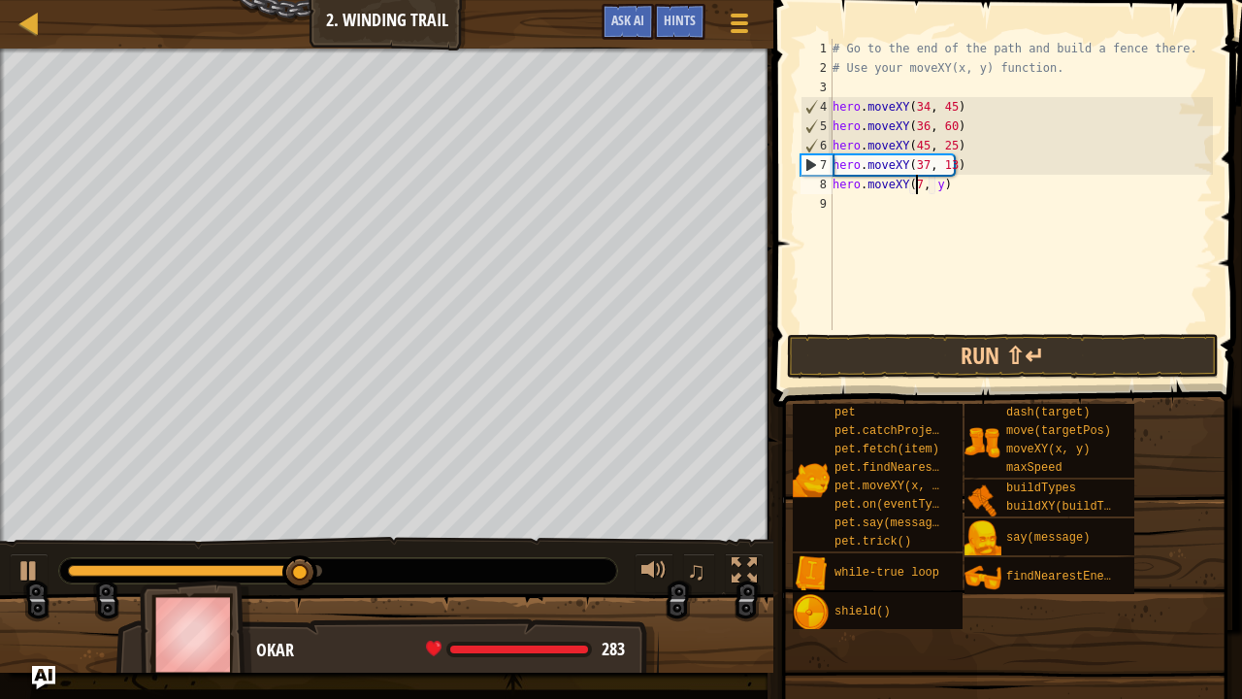
scroll to position [9, 8]
click at [937, 183] on div "# Go to the end of the path and build a fence there. # Use your moveXY(x, y) fu…" at bounding box center [1021, 204] width 384 height 330
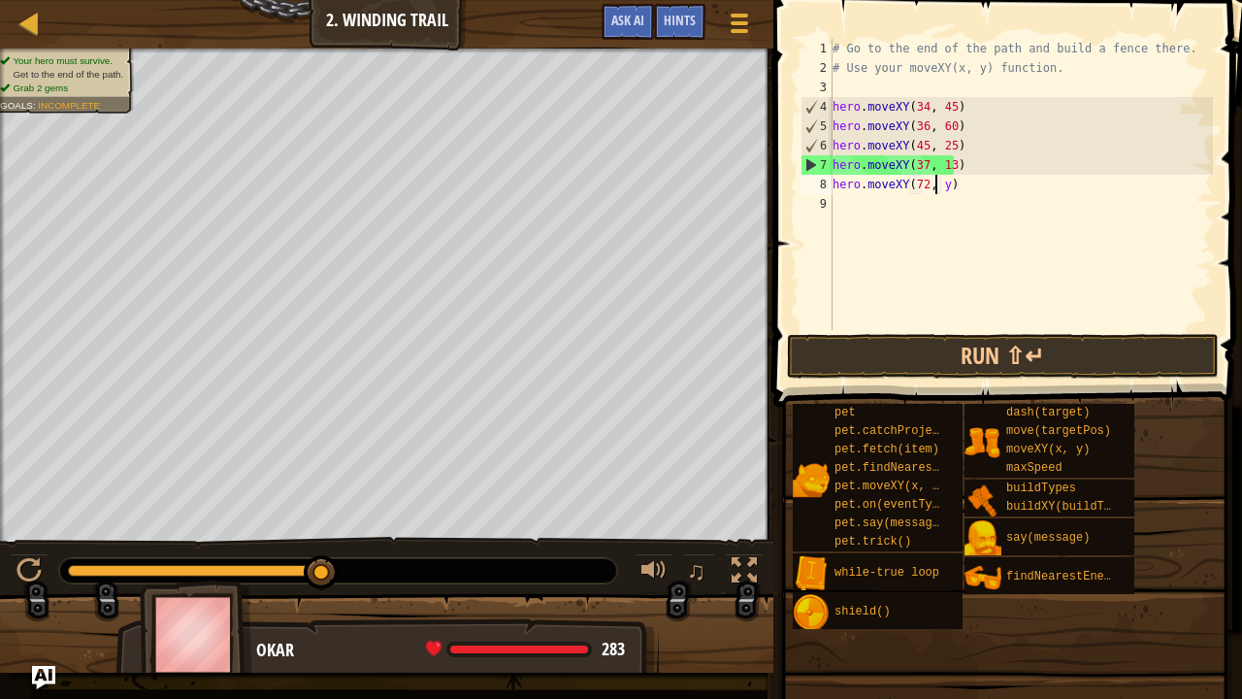
click at [939, 182] on div "# Go to the end of the path and build a fence there. # Use your moveXY(x, y) fu…" at bounding box center [1021, 204] width 384 height 330
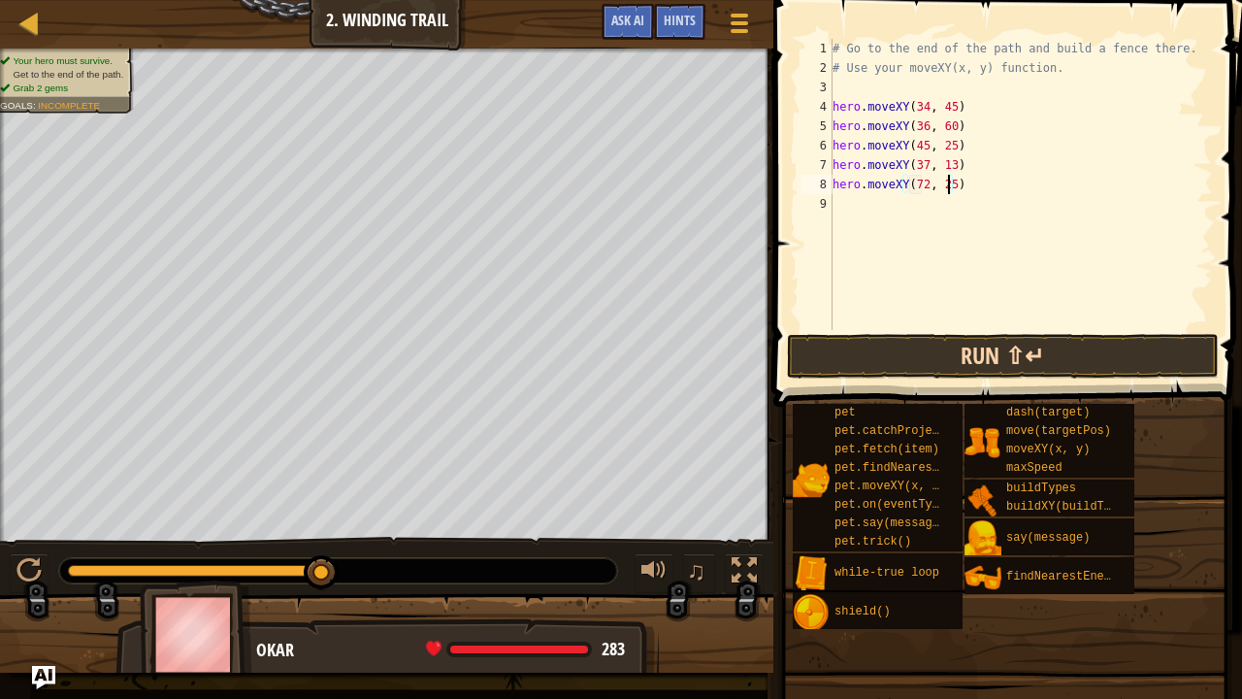
type textarea "hero.moveXY(72, 25)"
click at [930, 360] on button "Run ⇧↵" at bounding box center [1003, 356] width 432 height 45
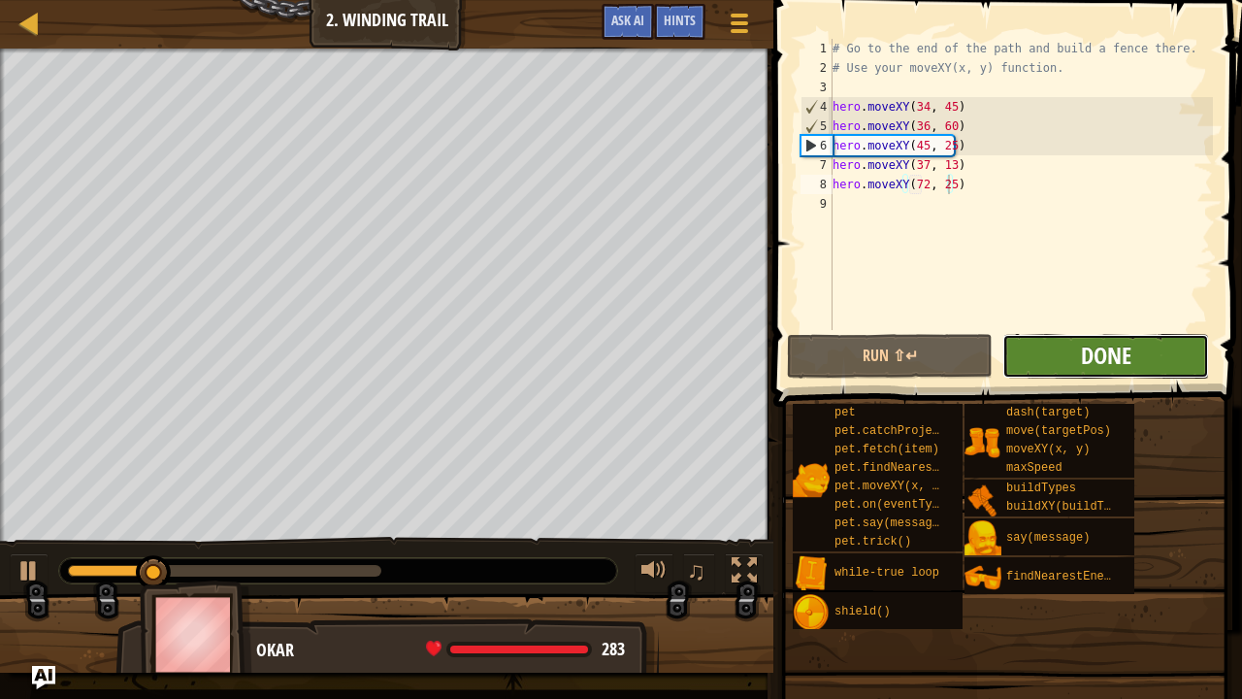
click at [1114, 359] on span "Done" at bounding box center [1106, 355] width 50 height 31
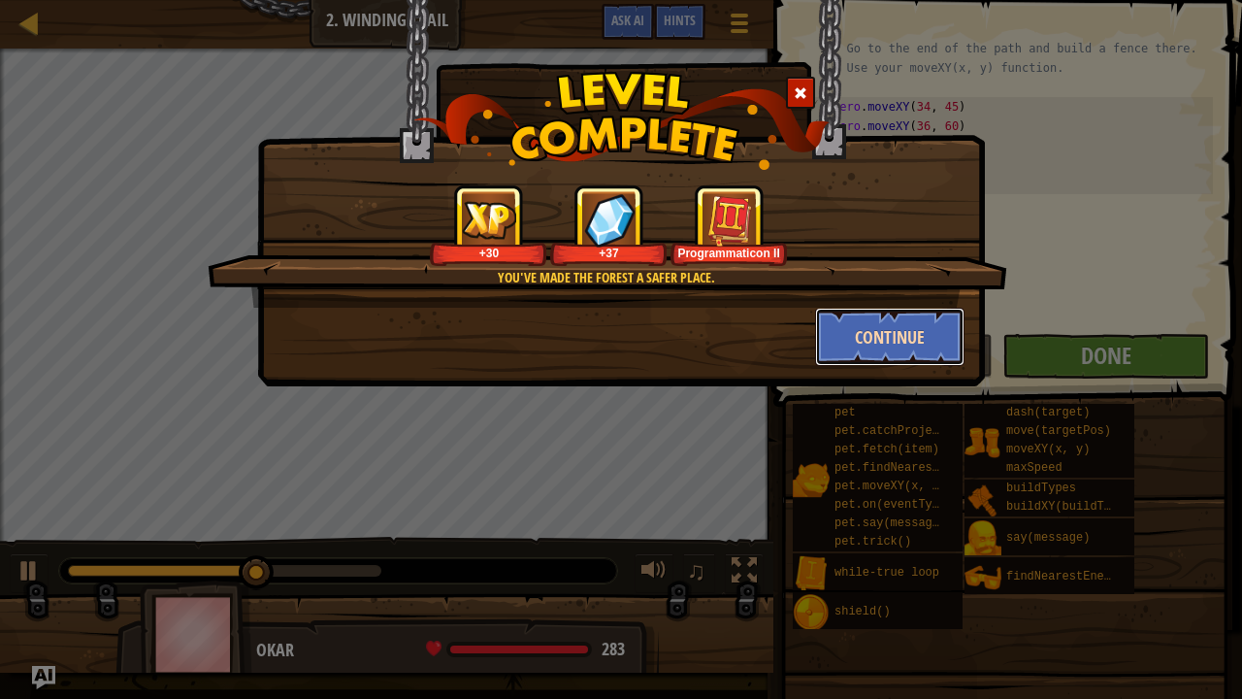
click at [949, 356] on button "Continue" at bounding box center [890, 337] width 150 height 58
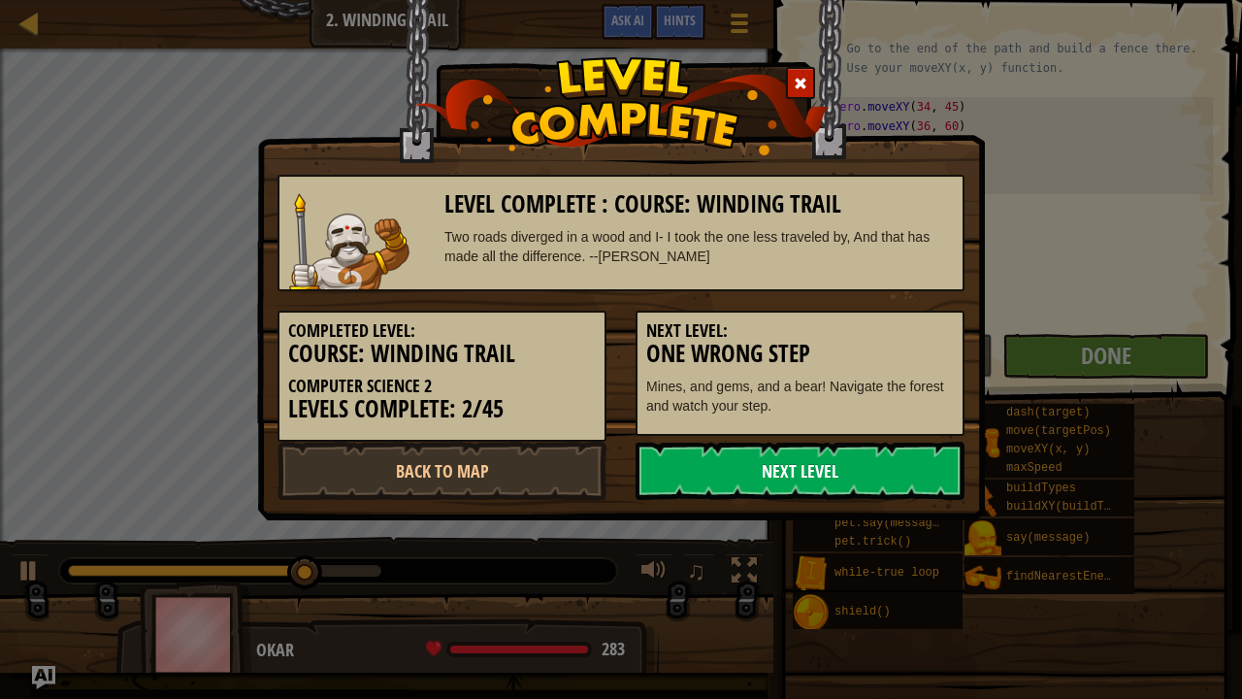
click at [785, 446] on link "Next Level" at bounding box center [800, 470] width 329 height 58
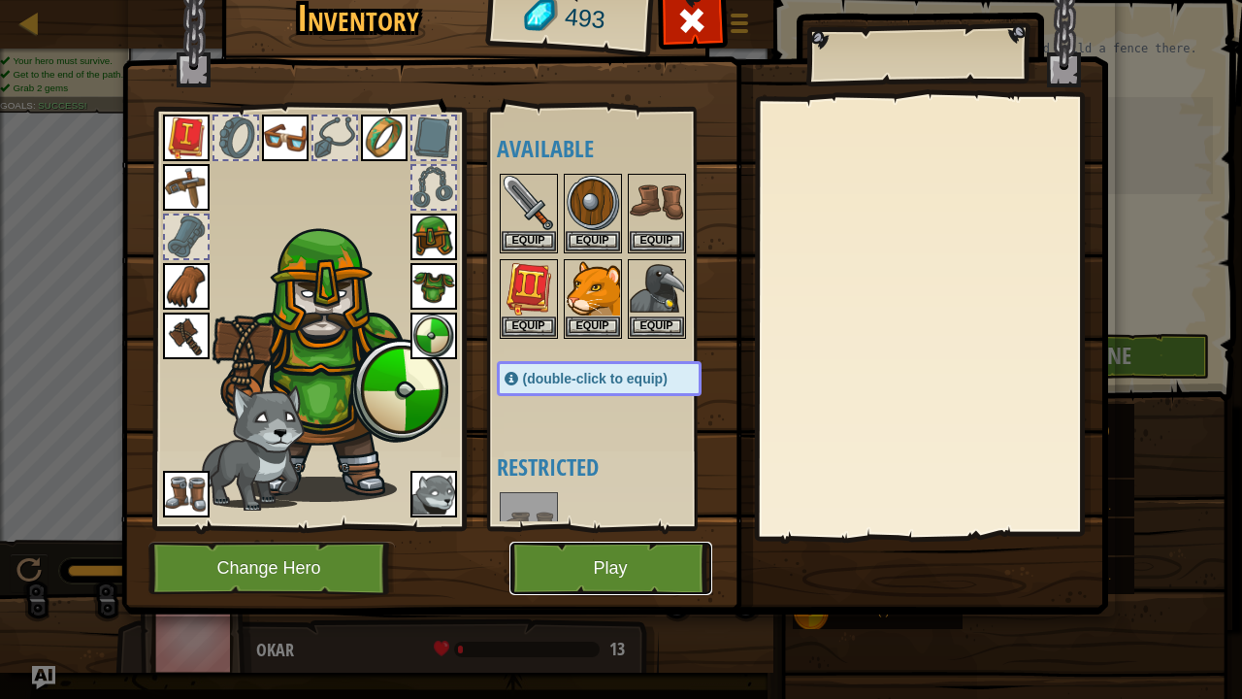
click at [626, 569] on button "Play" at bounding box center [610, 567] width 203 height 53
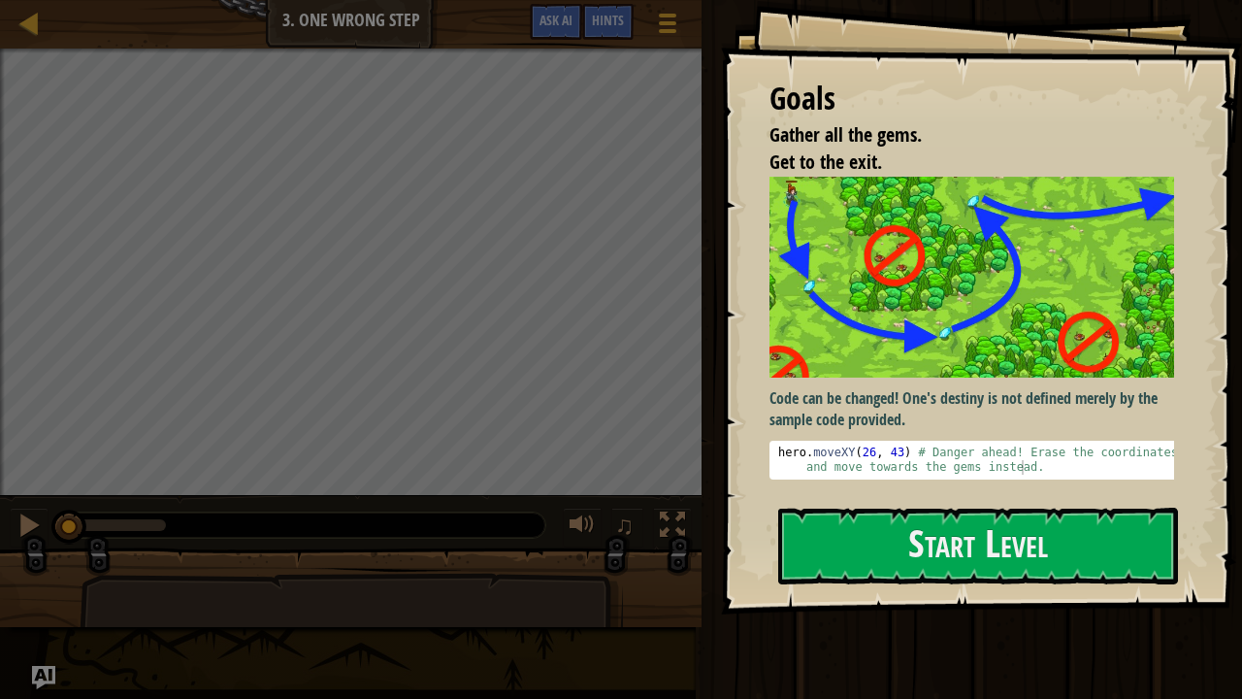
click at [877, 574] on div at bounding box center [978, 625] width 400 height 44
click at [837, 549] on button "Start Level" at bounding box center [978, 545] width 400 height 77
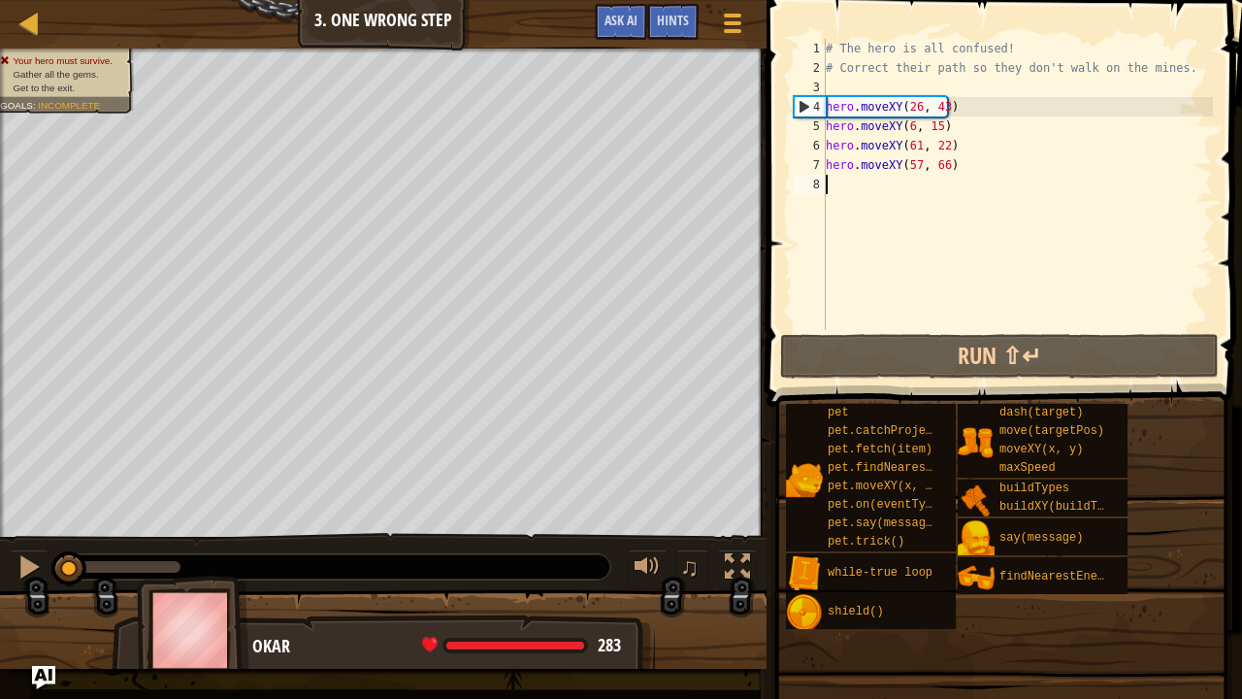
click at [912, 111] on div "# The hero is all confused! # Correct their path so they don't walk on the mine…" at bounding box center [1017, 204] width 391 height 330
click at [916, 110] on div "# The hero is all confused! # Correct their path so they don't walk on the mine…" at bounding box center [1017, 204] width 391 height 330
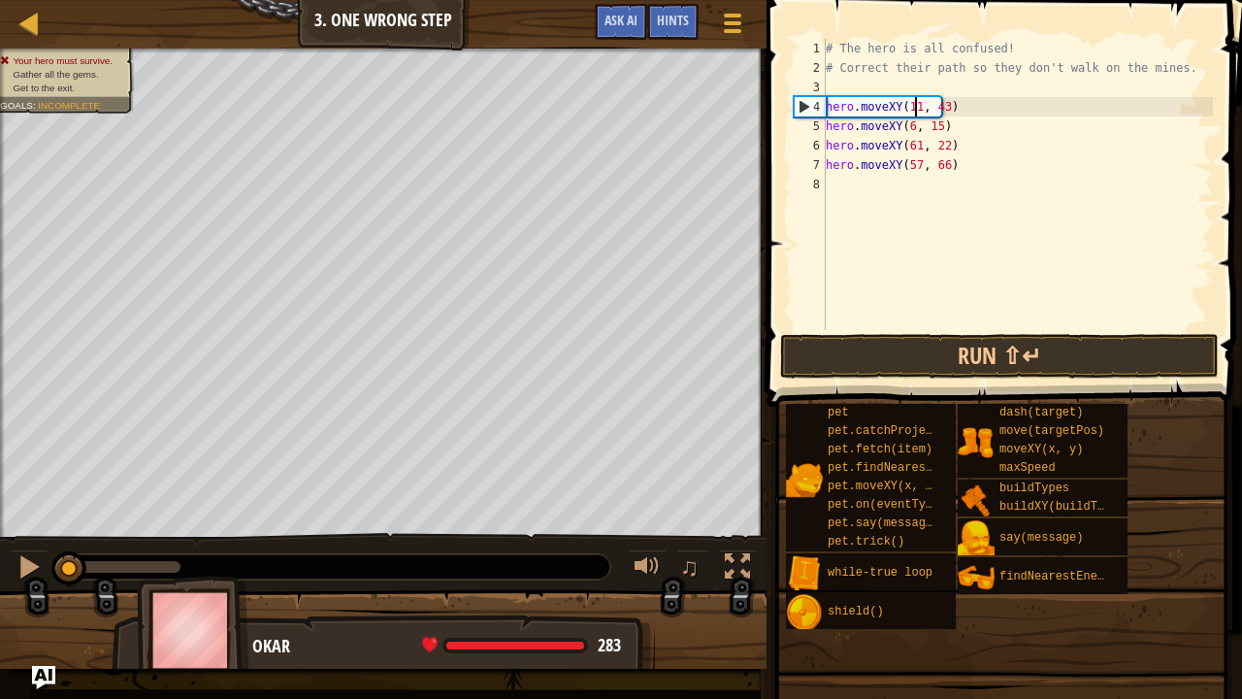
scroll to position [9, 8]
click at [936, 109] on div "# The hero is all confused! # Correct their path so they don't walk on the mine…" at bounding box center [1017, 204] width 391 height 330
click at [932, 101] on div "# The hero is all confused! # Correct their path so they don't walk on the mine…" at bounding box center [1017, 204] width 391 height 330
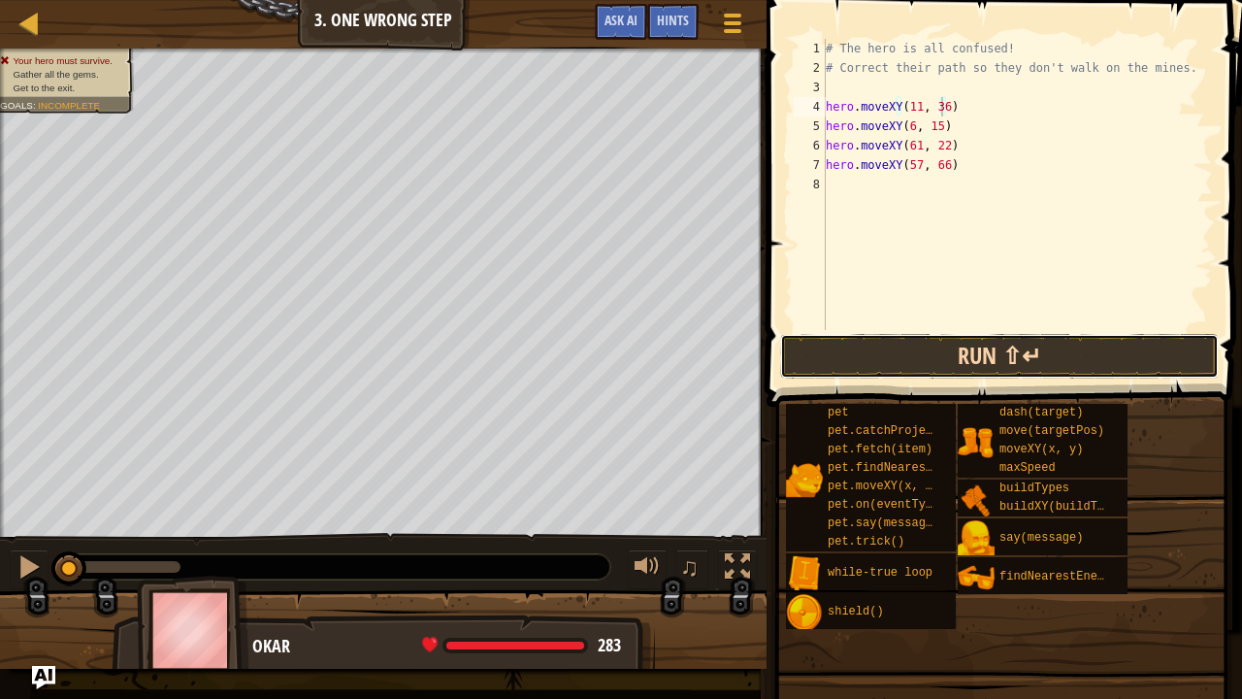
click at [852, 359] on button "Run ⇧↵" at bounding box center [999, 356] width 439 height 45
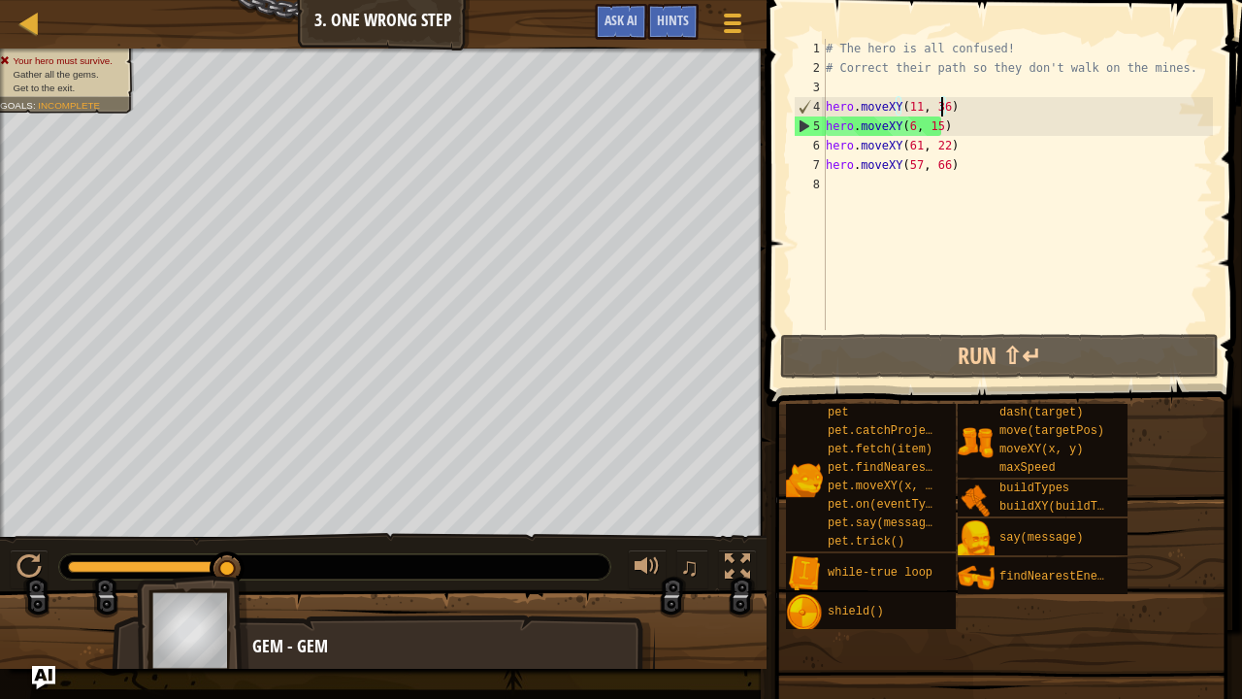
click at [904, 124] on div "# The hero is all confused! # Correct their path so they don't walk on the mine…" at bounding box center [1017, 204] width 391 height 330
click at [904, 129] on div "# The hero is all confused! # Correct their path so they don't walk on the mine…" at bounding box center [1017, 204] width 391 height 330
click at [910, 130] on div "# The hero is all confused! # Correct their path so they don't walk on the mine…" at bounding box center [1017, 204] width 391 height 330
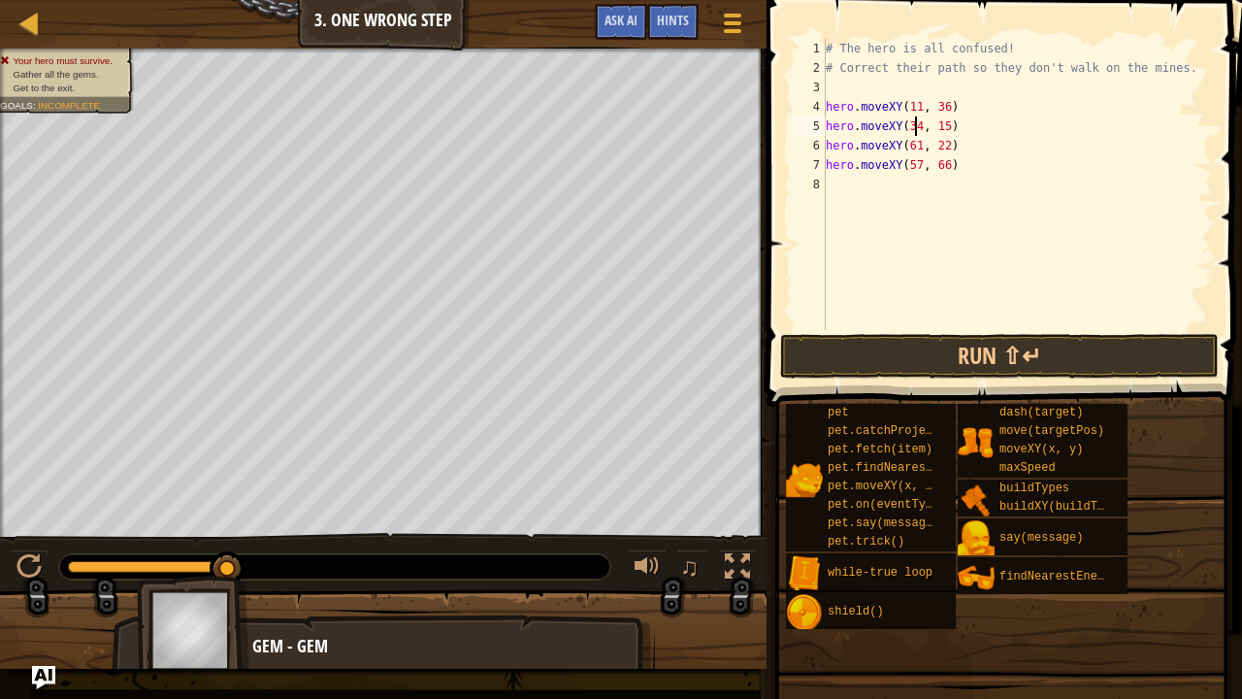
click at [933, 128] on div "# The hero is all confused! # Correct their path so they don't walk on the mine…" at bounding box center [1017, 204] width 391 height 330
click at [886, 366] on button "Run ⇧↵" at bounding box center [999, 356] width 439 height 45
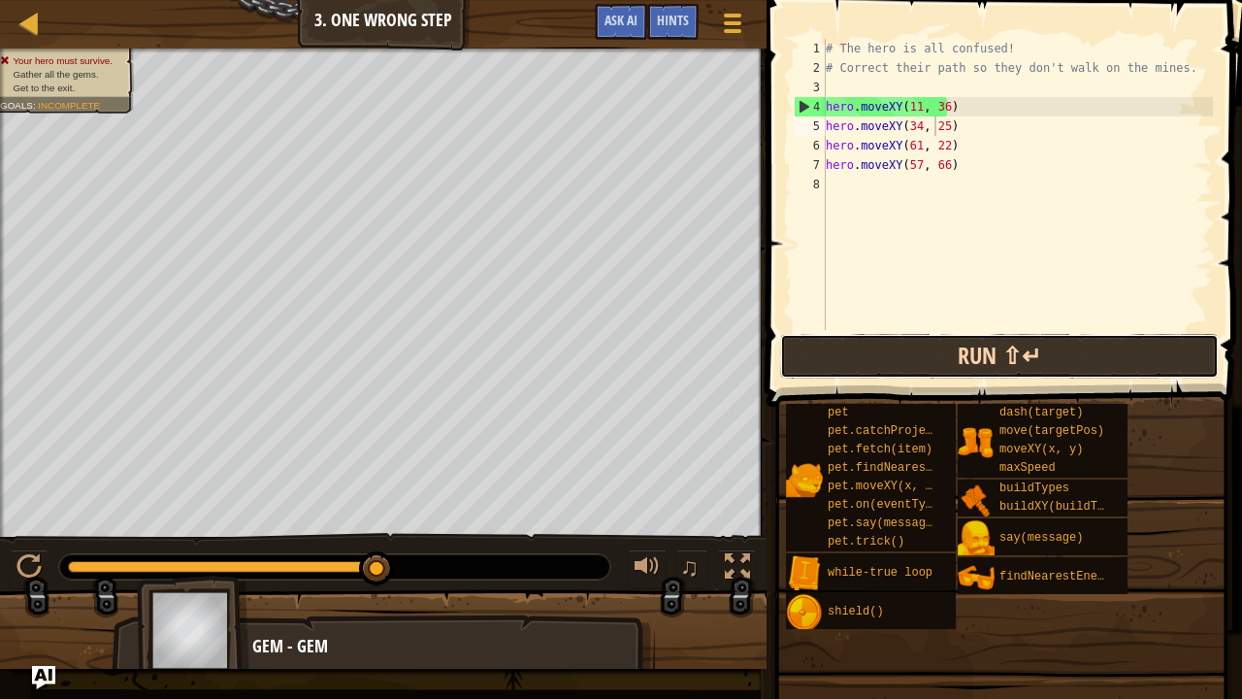
click at [897, 362] on button "Run ⇧↵" at bounding box center [999, 356] width 439 height 45
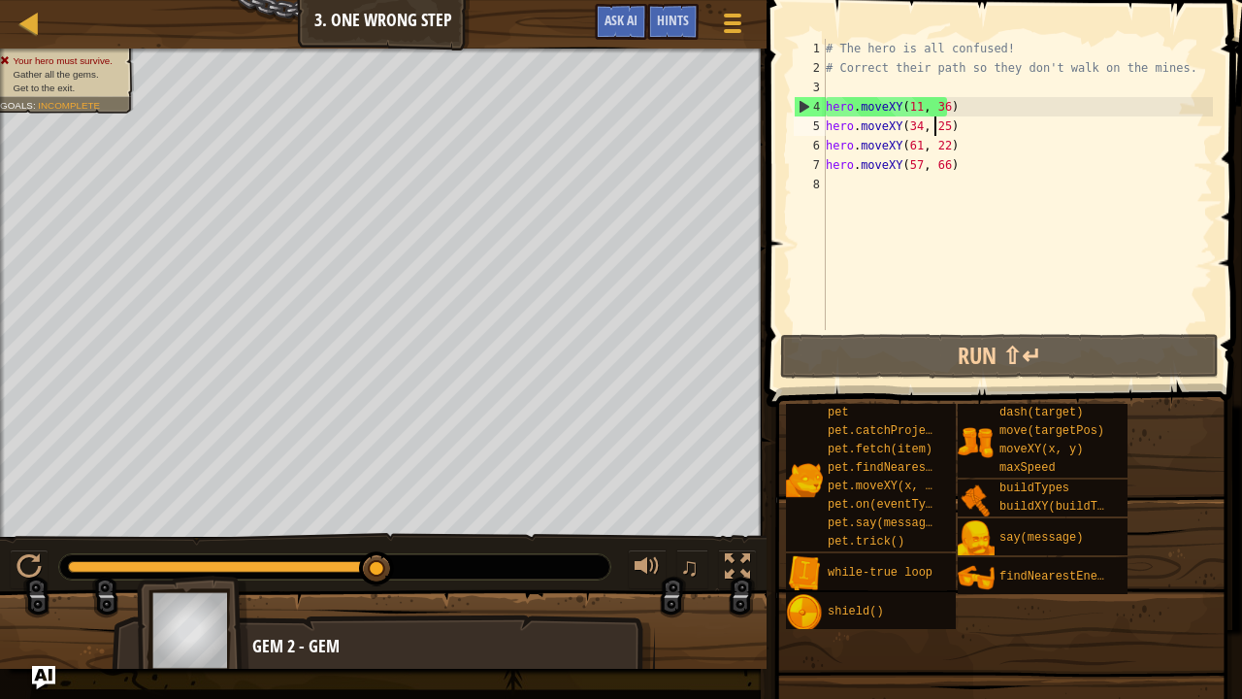
click at [913, 140] on div "# The hero is all confused! # Correct their path so they don't walk on the mine…" at bounding box center [1017, 204] width 391 height 330
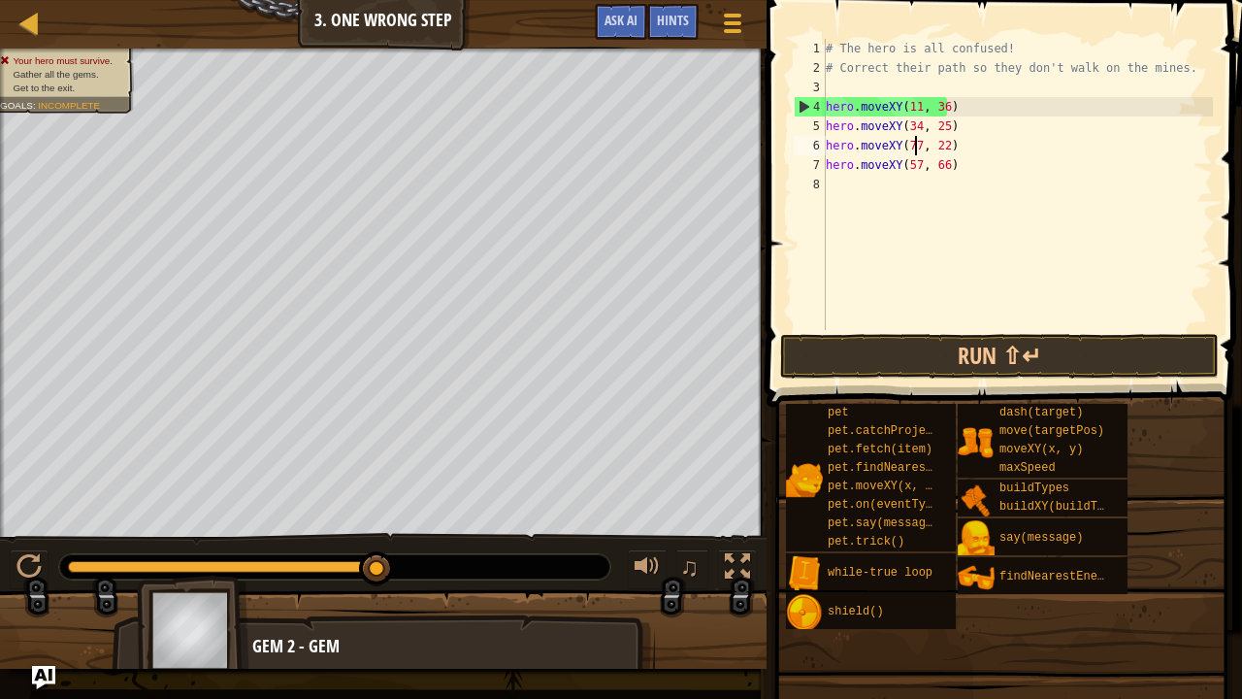
scroll to position [9, 8]
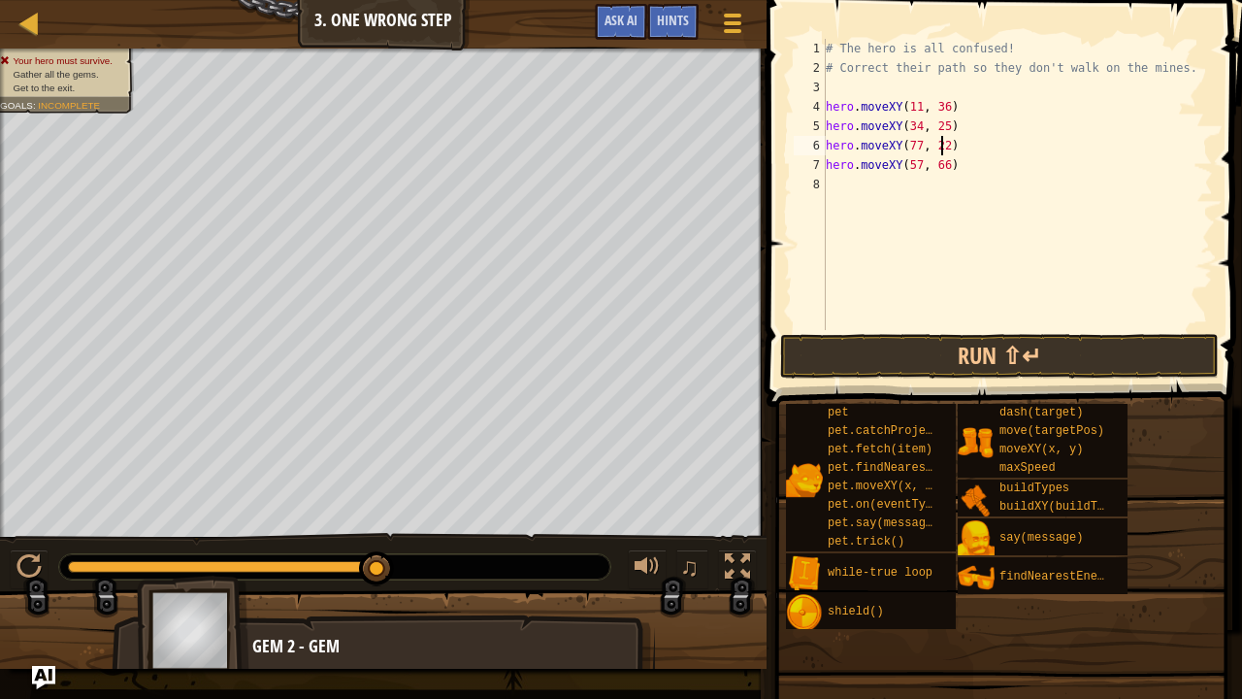
click at [944, 144] on div "# The hero is all confused! # Correct their path so they don't walk on the mine…" at bounding box center [1017, 204] width 391 height 330
type textarea "hero.moveXY(77, 57)"
click at [869, 329] on div "# The hero is all confused! # Correct their path so they don't walk on the mine…" at bounding box center [1017, 204] width 391 height 330
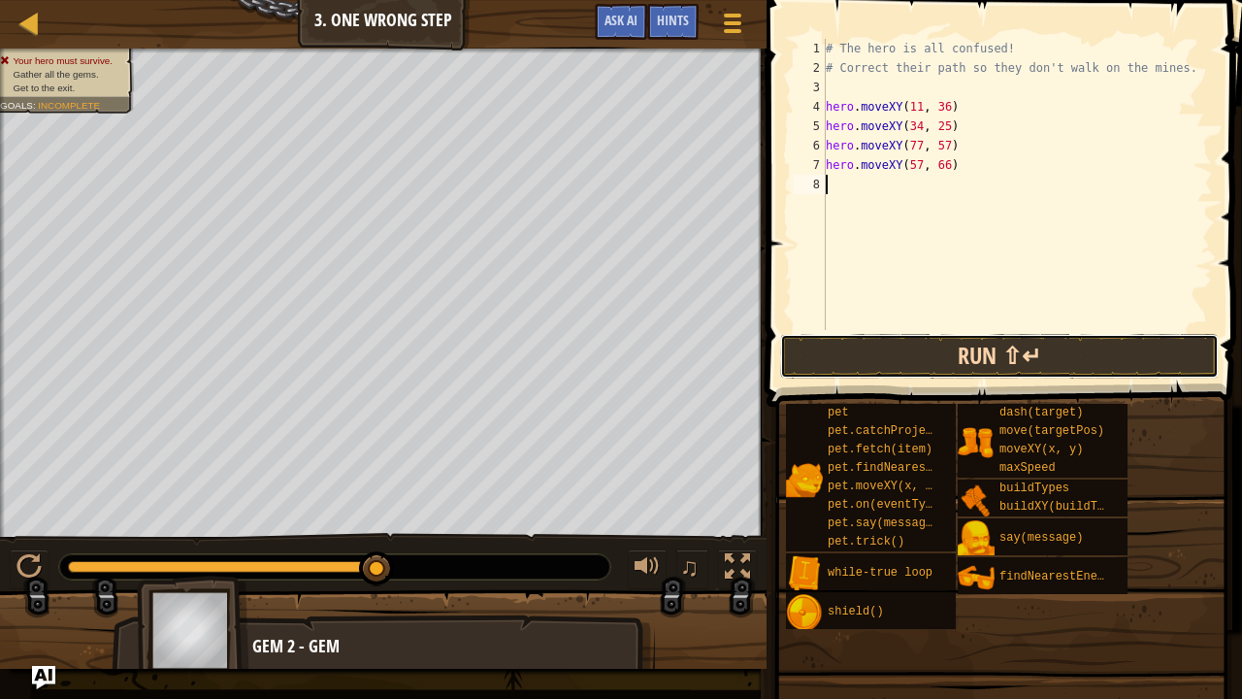
click at [871, 339] on button "Run ⇧↵" at bounding box center [999, 356] width 439 height 45
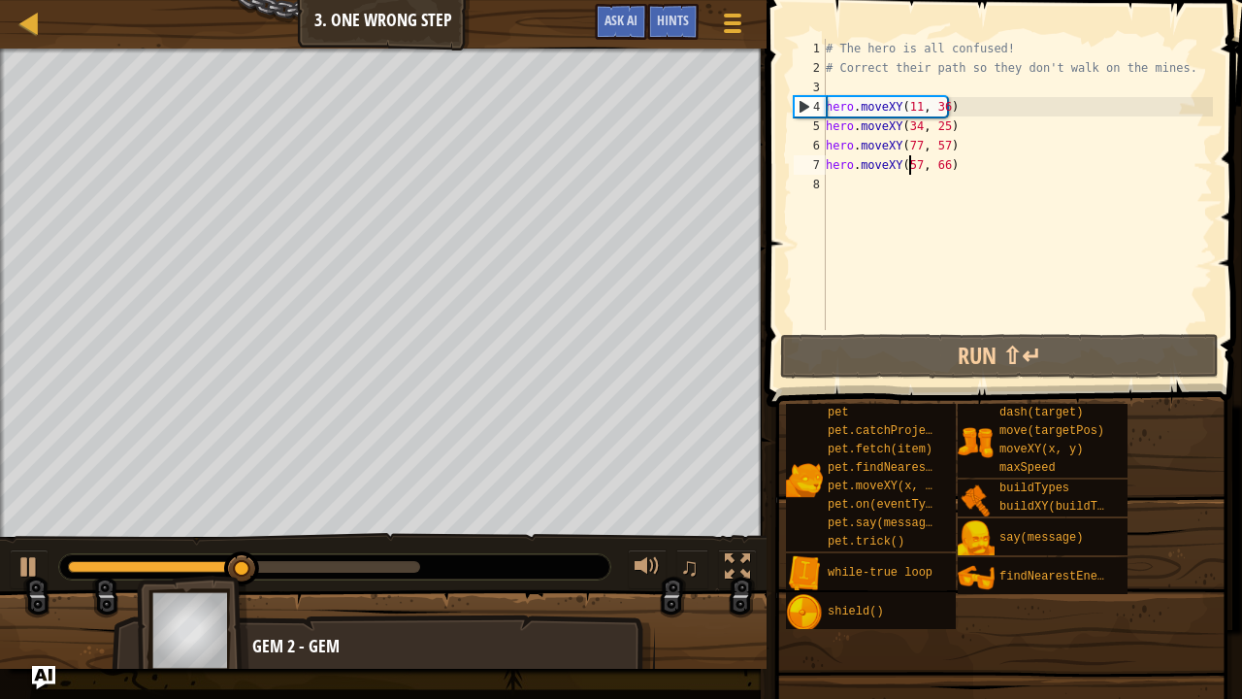
click at [908, 166] on div "# The hero is all confused! # Correct their path so they don't walk on the mine…" at bounding box center [1017, 204] width 391 height 330
click at [914, 166] on div "# The hero is all confused! # Correct their path so they don't walk on the mine…" at bounding box center [1017, 204] width 391 height 330
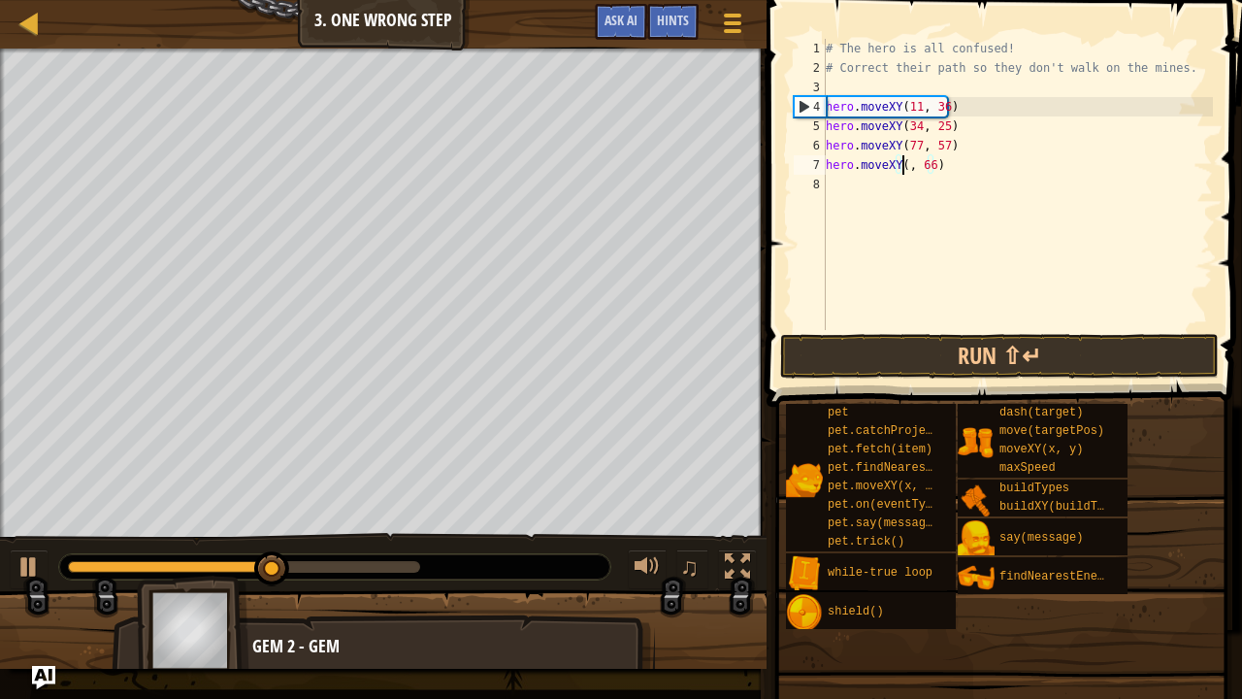
scroll to position [9, 8]
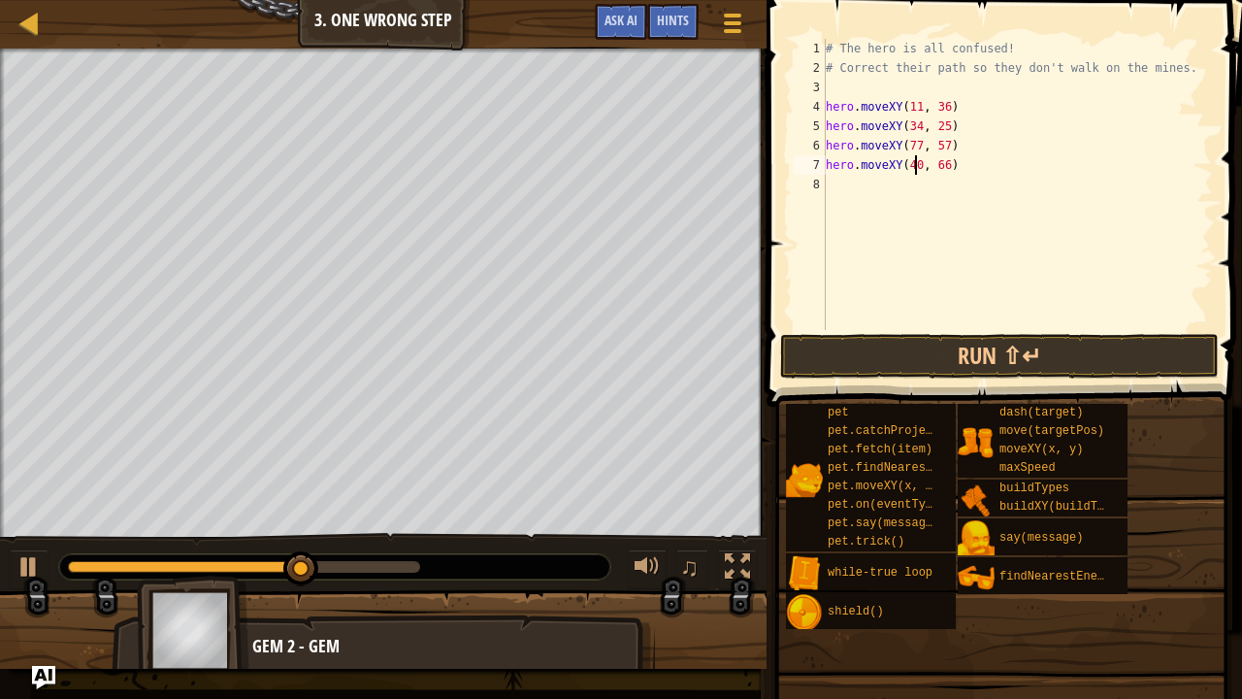
click at [932, 163] on div "# The hero is all confused! # Correct their path so they don't walk on the mine…" at bounding box center [1017, 204] width 391 height 330
click at [902, 157] on div "# The hero is all confused! # Correct their path so they don't walk on the mine…" at bounding box center [1017, 204] width 391 height 330
click at [910, 163] on div "# The hero is all confused! # Correct their path so they don't walk on the mine…" at bounding box center [1017, 204] width 391 height 330
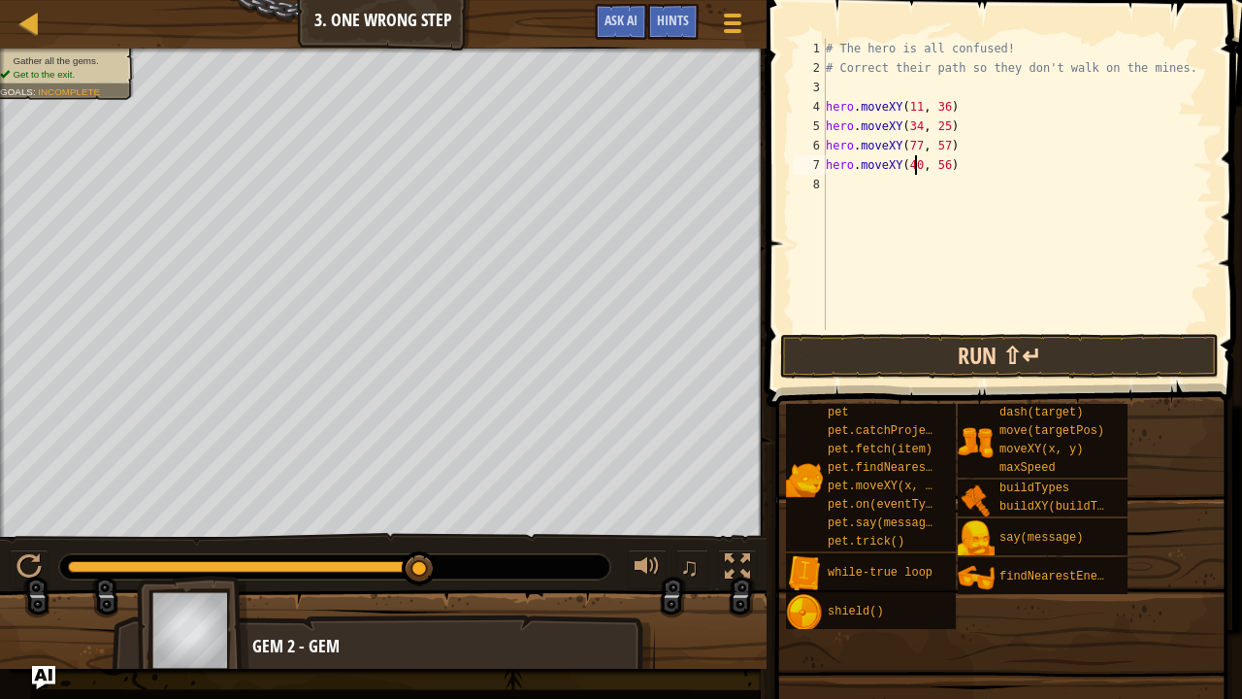
type textarea "hero.moveXY(40, 56)"
click at [884, 365] on button "Run ⇧↵" at bounding box center [999, 356] width 439 height 45
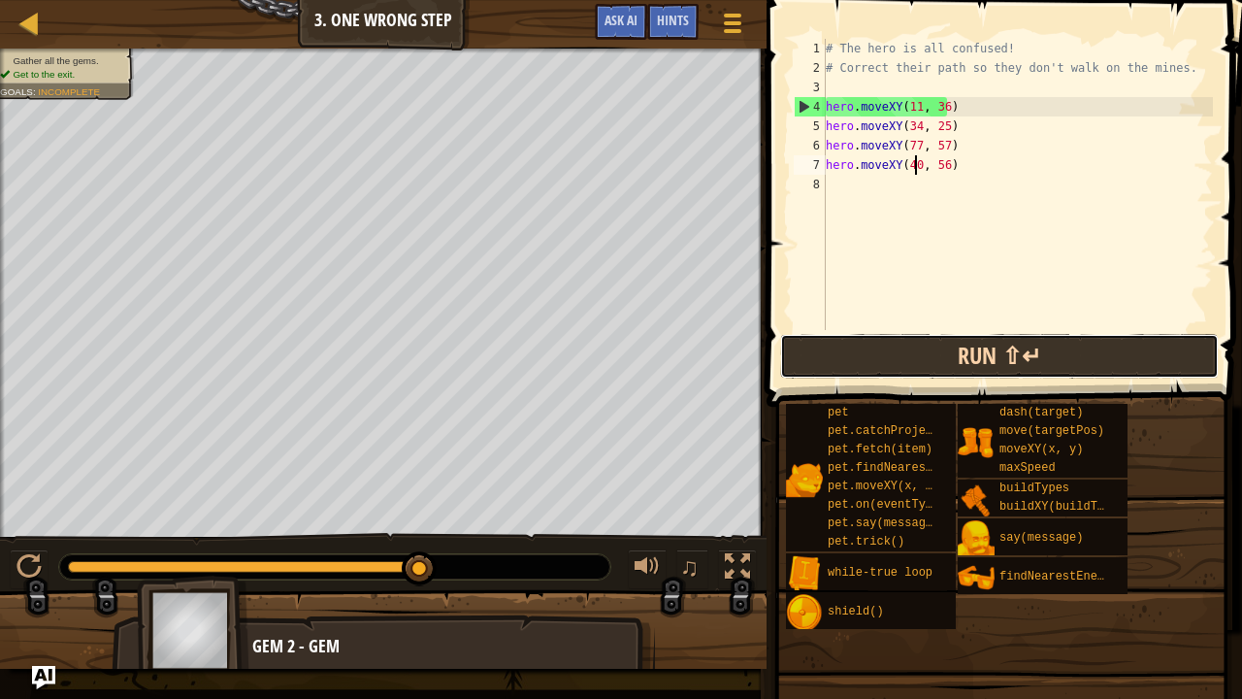
click at [866, 353] on button "Run ⇧↵" at bounding box center [999, 356] width 439 height 45
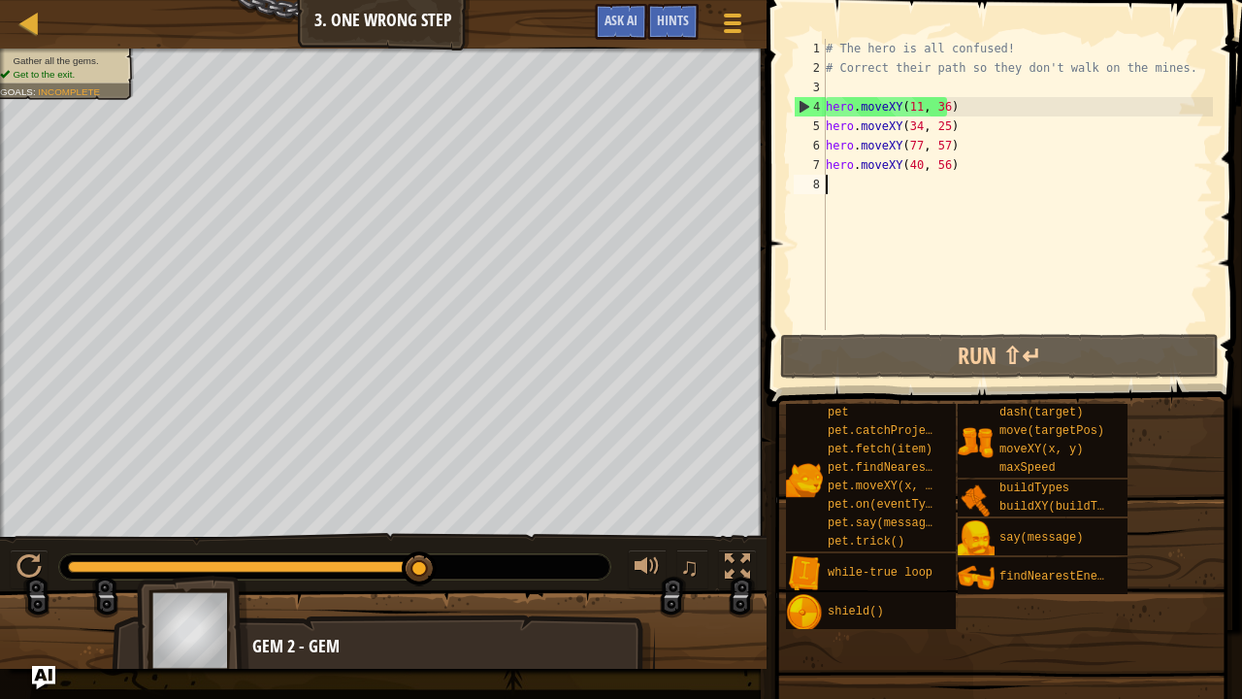
click at [935, 198] on div "# The hero is all confused! # Correct their path so they don't walk on the mine…" at bounding box center [1017, 204] width 391 height 330
drag, startPoint x: 953, startPoint y: 166, endPoint x: 828, endPoint y: 165, distance: 125.2
click at [828, 165] on div "# The hero is all confused! # Correct their path so they don't walk on the mine…" at bounding box center [1017, 204] width 391 height 330
type textarea "hero.moveXY(40, 56)"
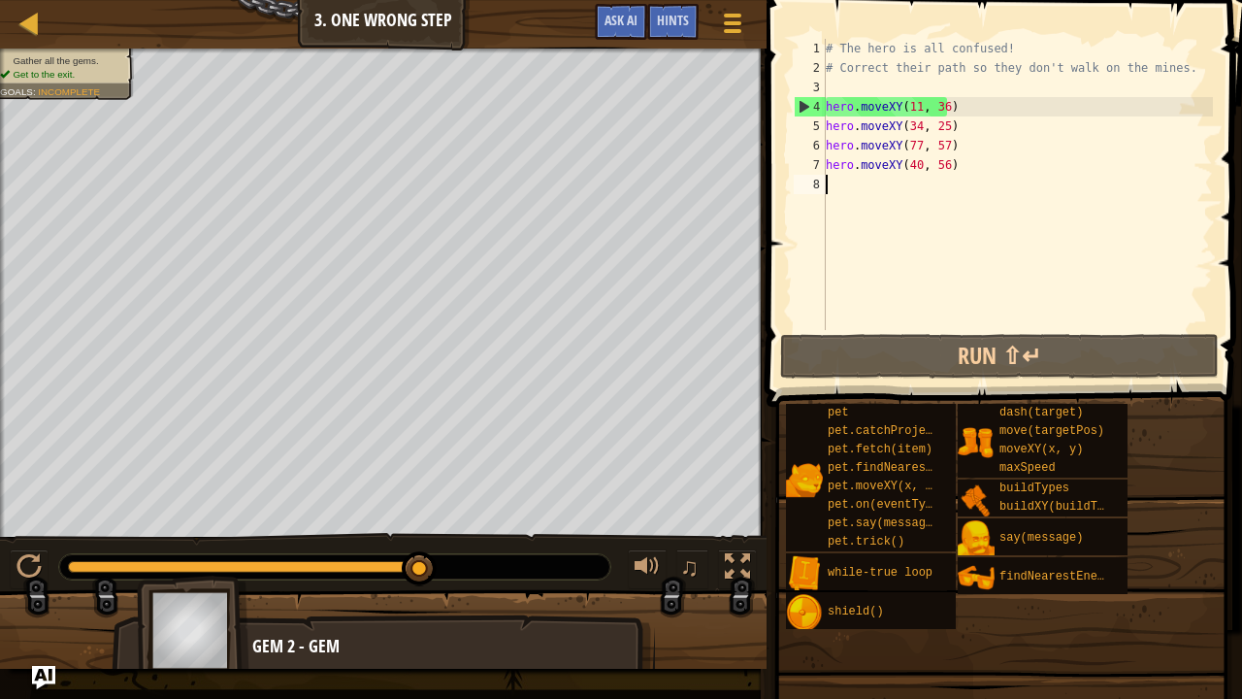
click at [839, 182] on div "# The hero is all confused! # Correct their path so they don't walk on the mine…" at bounding box center [1017, 204] width 391 height 330
paste textarea "hero.moveXY(40, 56)"
type textarea "hero.moveXY(40, 56)"
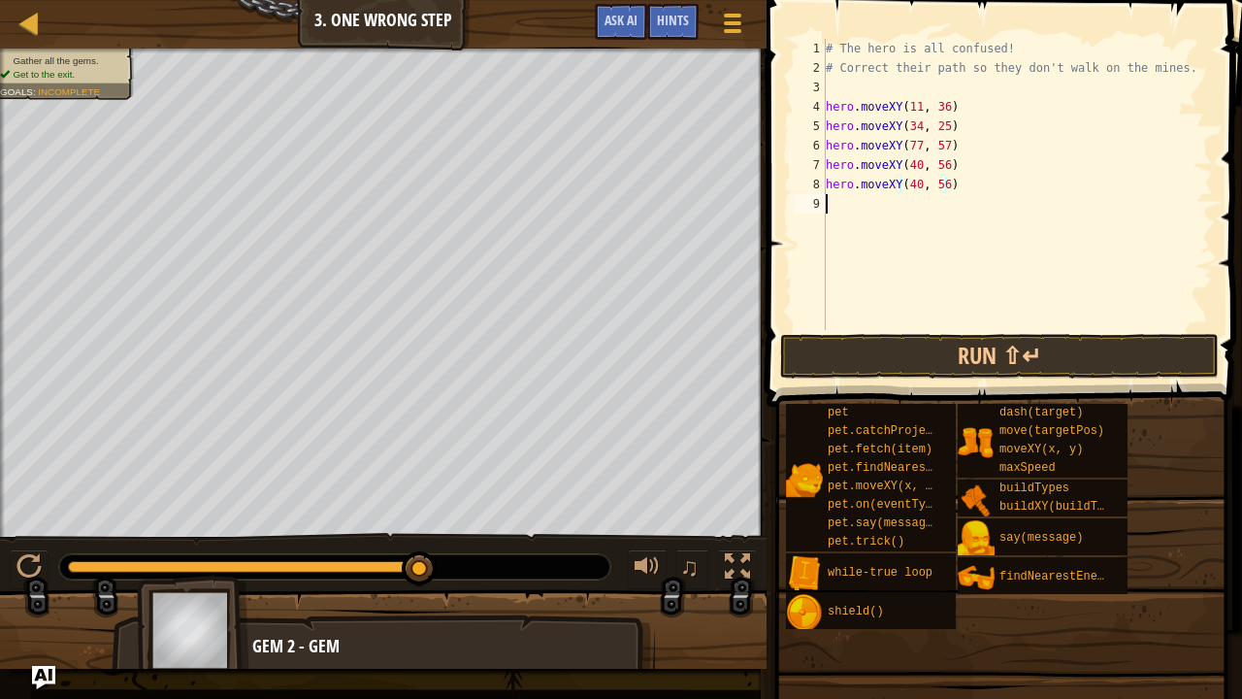
click at [889, 328] on div "# The hero is all confused! # Correct their path so they don't walk on the mine…" at bounding box center [1017, 204] width 391 height 330
click at [897, 348] on button "Run ⇧↵" at bounding box center [999, 356] width 439 height 45
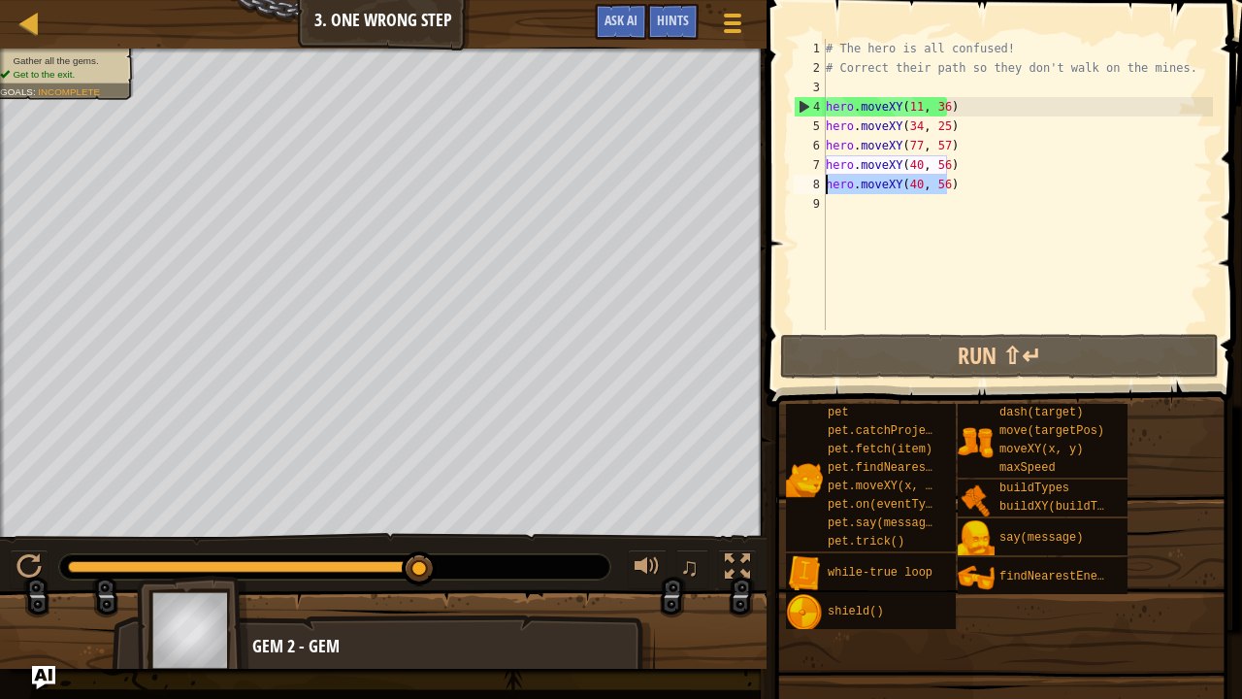
drag, startPoint x: 962, startPoint y: 176, endPoint x: 824, endPoint y: 193, distance: 139.8
click at [824, 193] on div "1 2 3 4 5 6 7 8 9 # The hero is all confused! # Correct their path so they don'…" at bounding box center [1001, 184] width 423 height 291
type textarea "hero.moveXY(40, 56)"
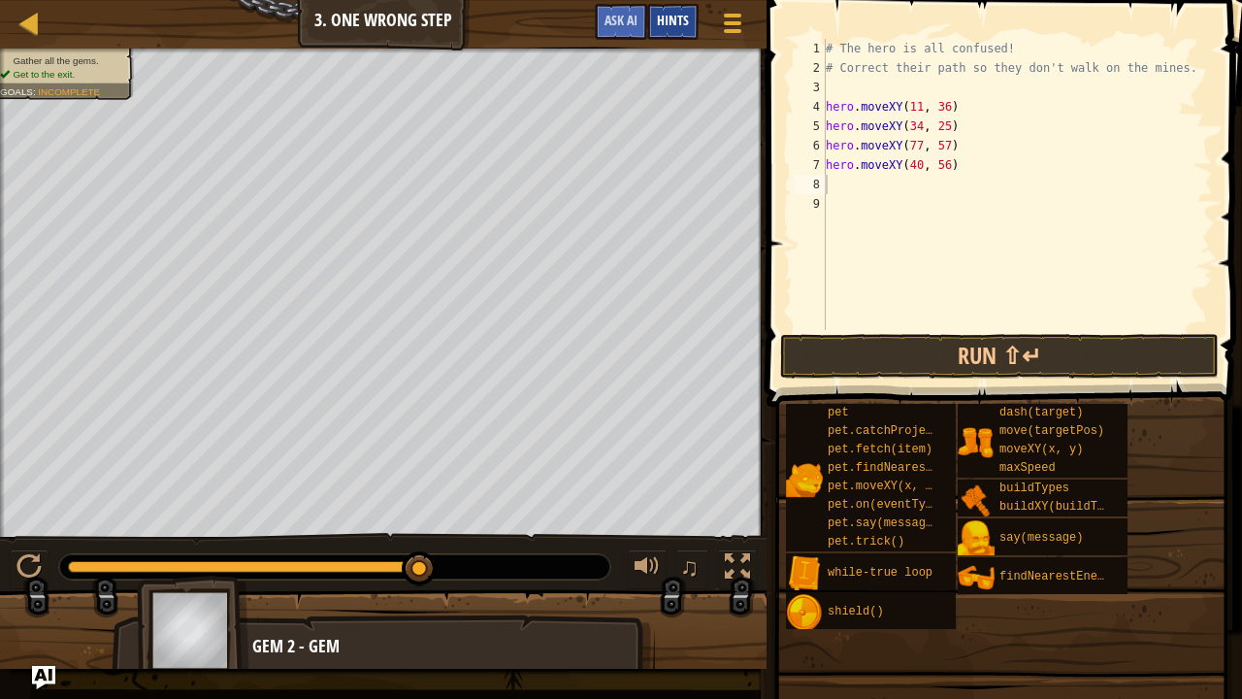
click at [684, 19] on span "Hints" at bounding box center [673, 20] width 32 height 18
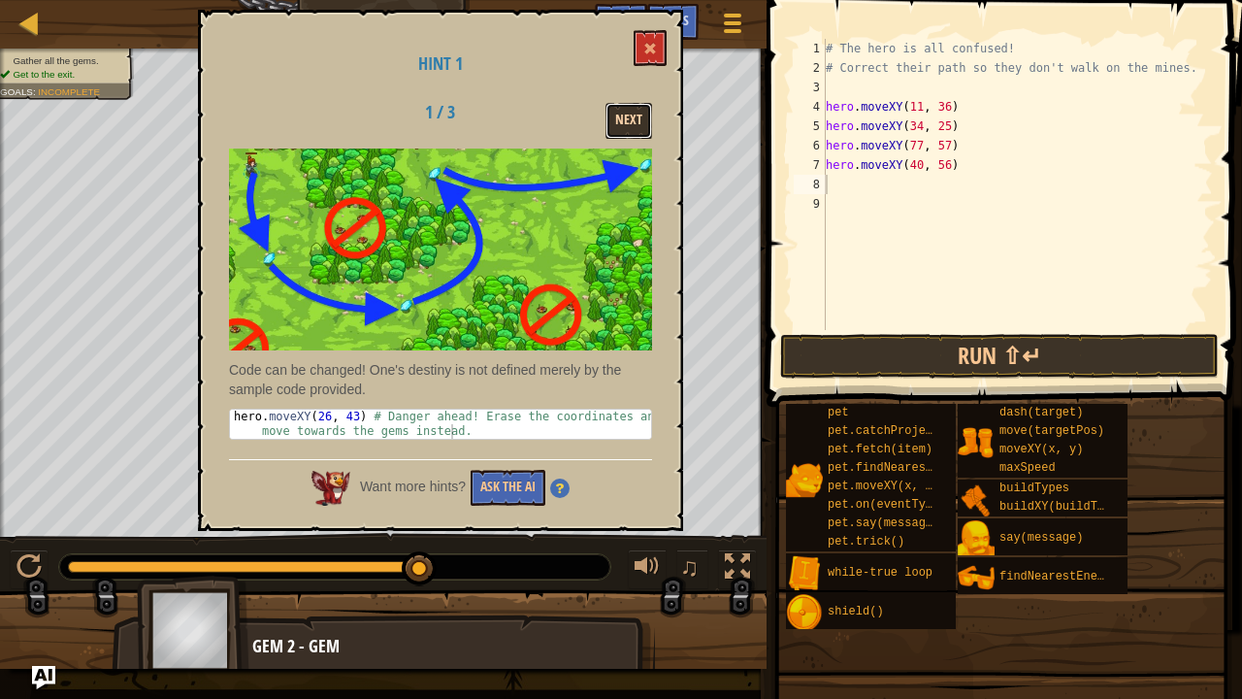
click at [636, 114] on button "Next" at bounding box center [628, 121] width 47 height 36
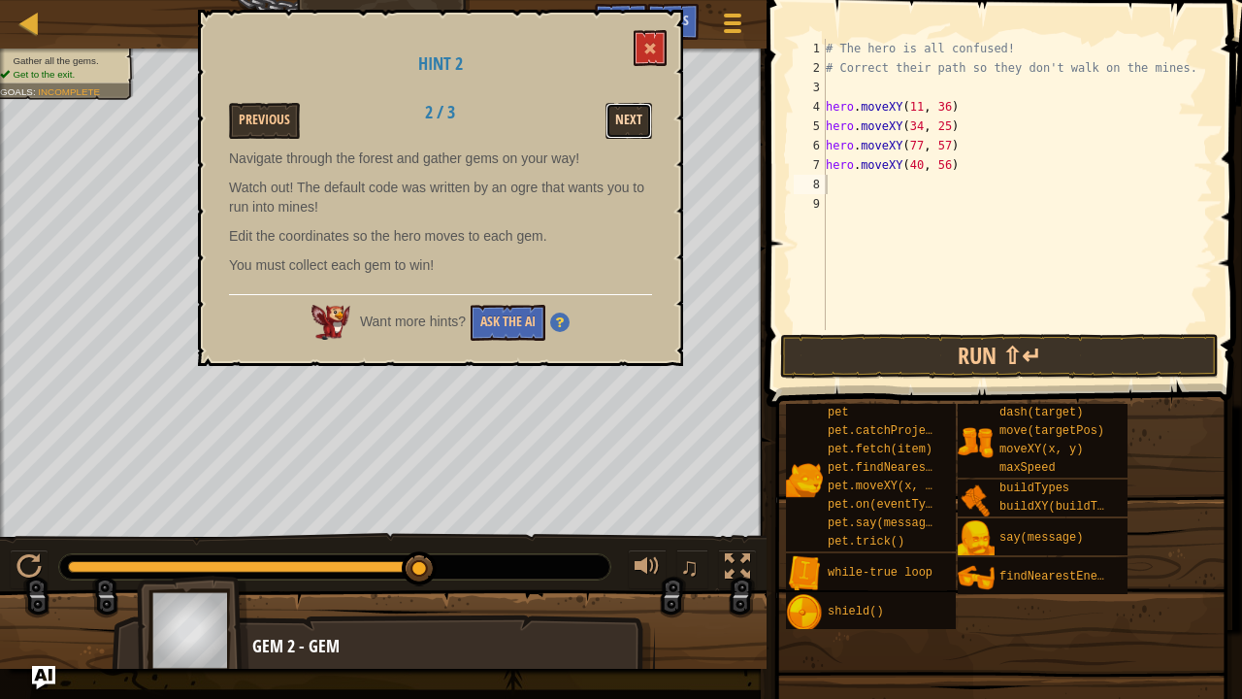
click at [640, 107] on button "Next" at bounding box center [628, 121] width 47 height 36
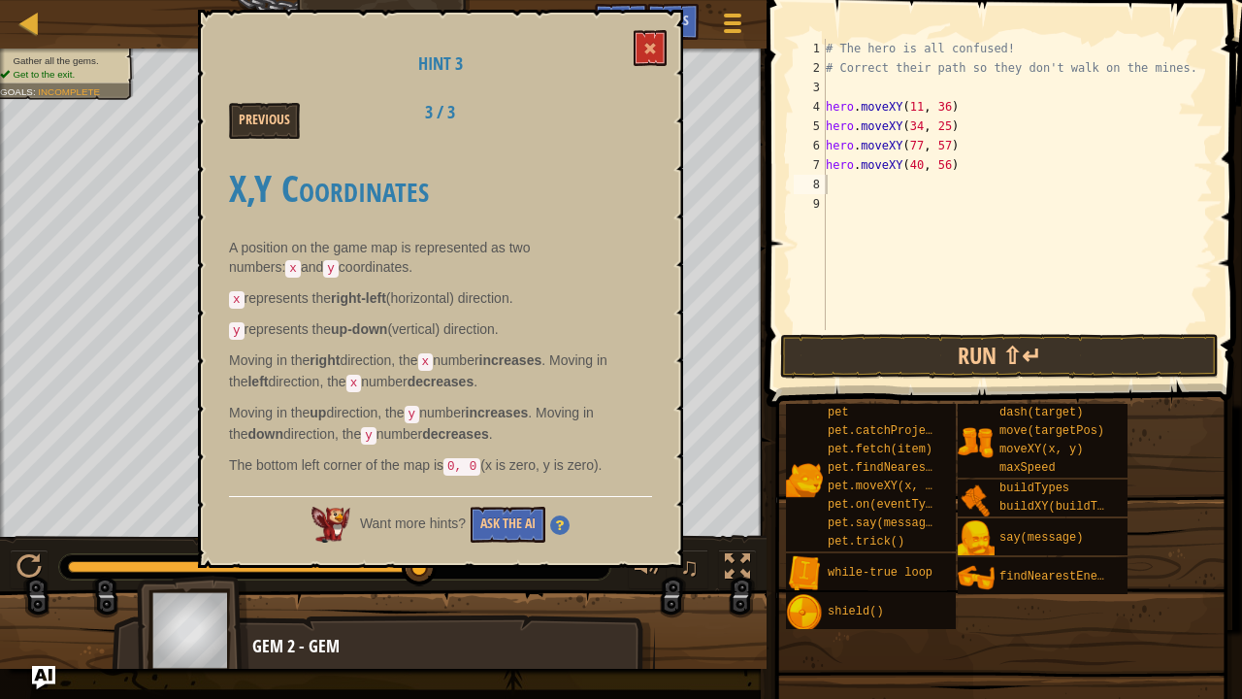
click at [652, 23] on div "Hint 3 Previous 3 / 3 X,Y Coordinates A position on the game map is represented…" at bounding box center [440, 289] width 485 height 558
click at [650, 36] on button at bounding box center [650, 48] width 33 height 36
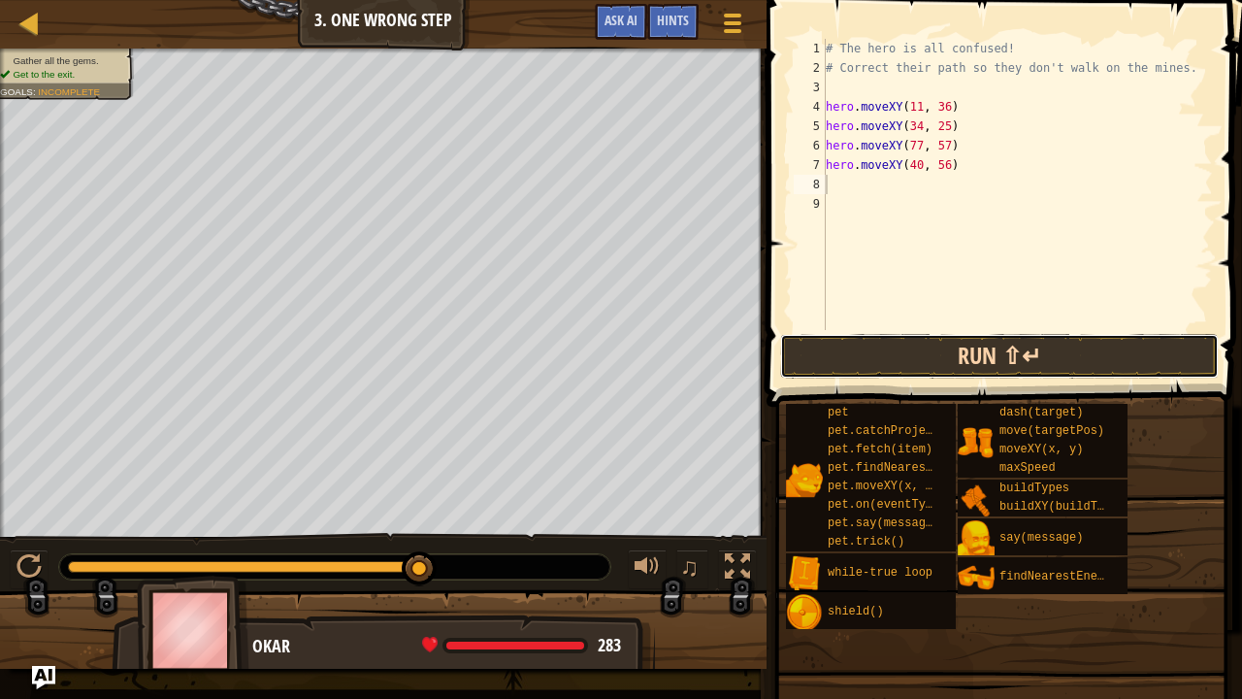
click at [821, 365] on button "Run ⇧↵" at bounding box center [999, 356] width 439 height 45
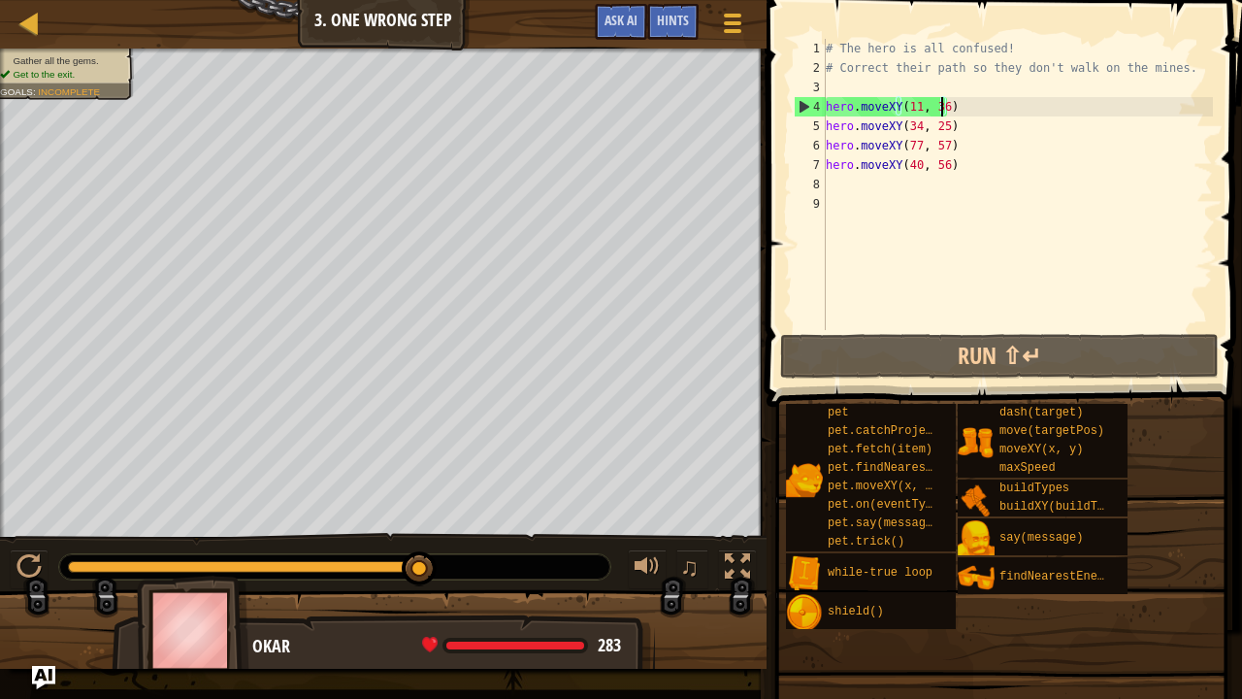
click at [941, 108] on div "# The hero is all confused! # Correct their path so they don't walk on the mine…" at bounding box center [1017, 204] width 391 height 330
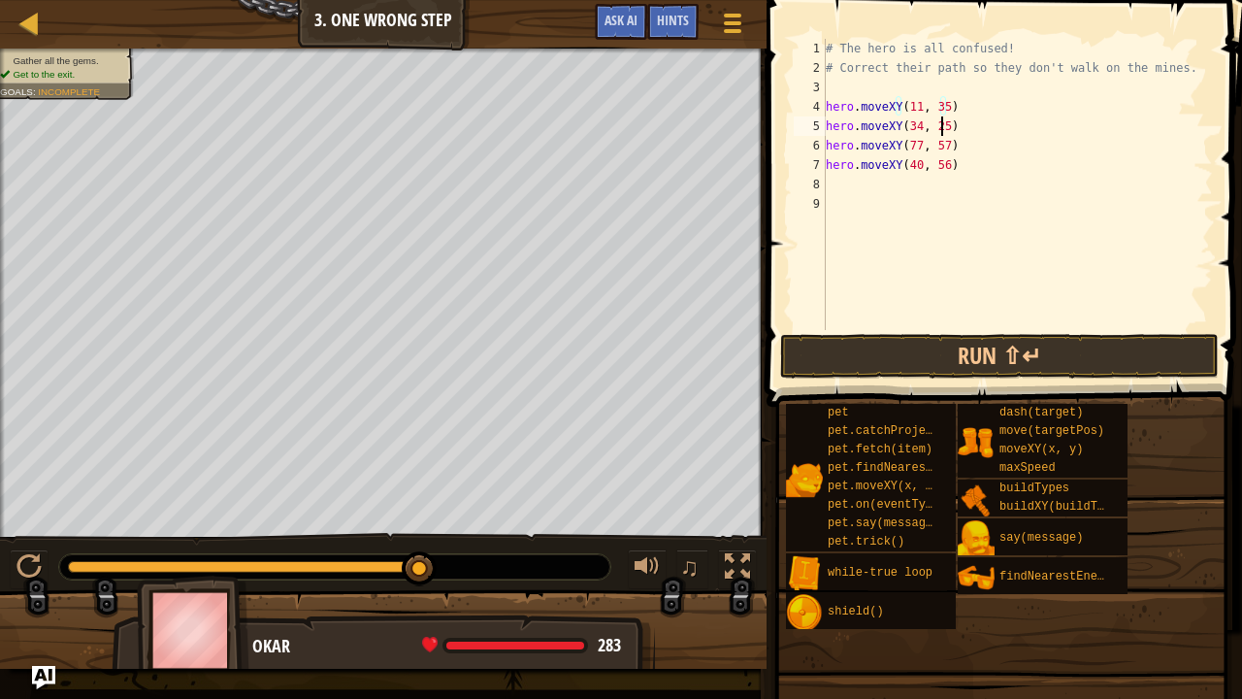
scroll to position [9, 1]
click at [939, 128] on div "# The hero is all confused! # Correct their path so they don't walk on the mine…" at bounding box center [1017, 204] width 391 height 330
drag, startPoint x: 951, startPoint y: 144, endPoint x: 829, endPoint y: 146, distance: 122.3
click at [829, 146] on div "# The hero is all confused! # Correct their path so they don't walk on the mine…" at bounding box center [1017, 204] width 391 height 330
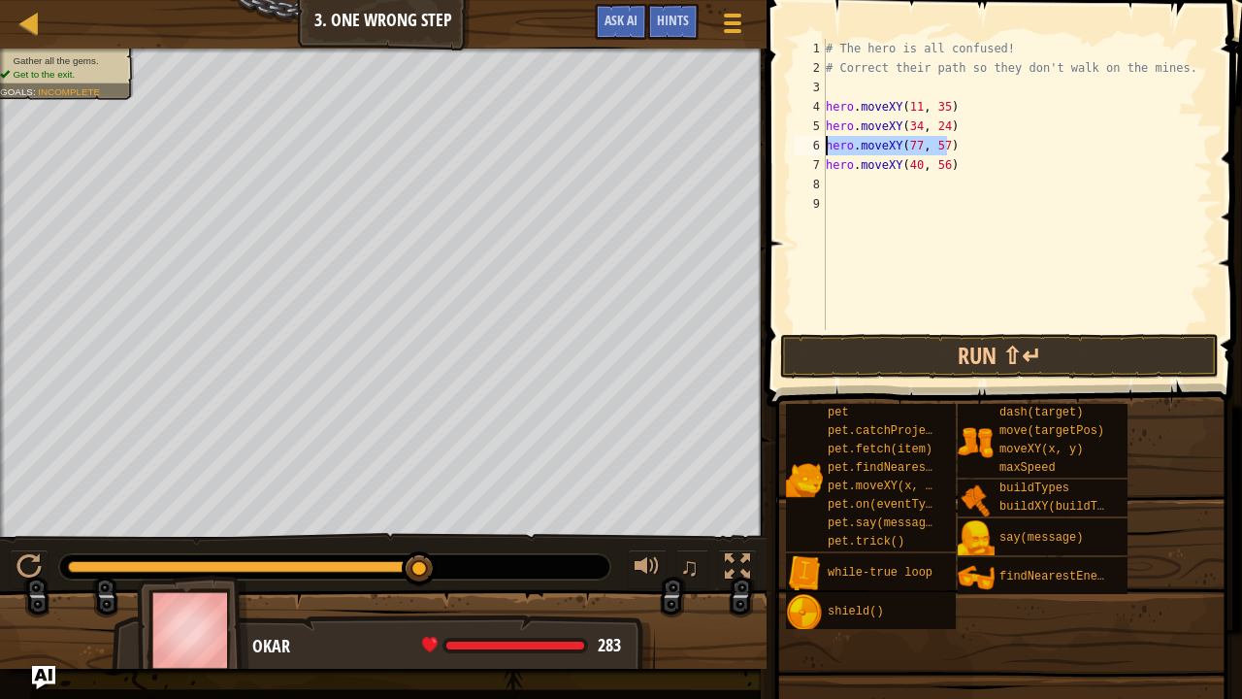
paste textarea "40, 56"
drag, startPoint x: 966, startPoint y: 162, endPoint x: 912, endPoint y: 160, distance: 54.4
click at [912, 160] on div "# The hero is all confused! # Correct their path so they don't walk on the mine…" at bounding box center [1017, 204] width 391 height 330
drag, startPoint x: 912, startPoint y: 160, endPoint x: 941, endPoint y: 167, distance: 29.9
click at [947, 165] on div "# The hero is all confused! # Correct their path so they don't walk on the mine…" at bounding box center [1017, 204] width 391 height 330
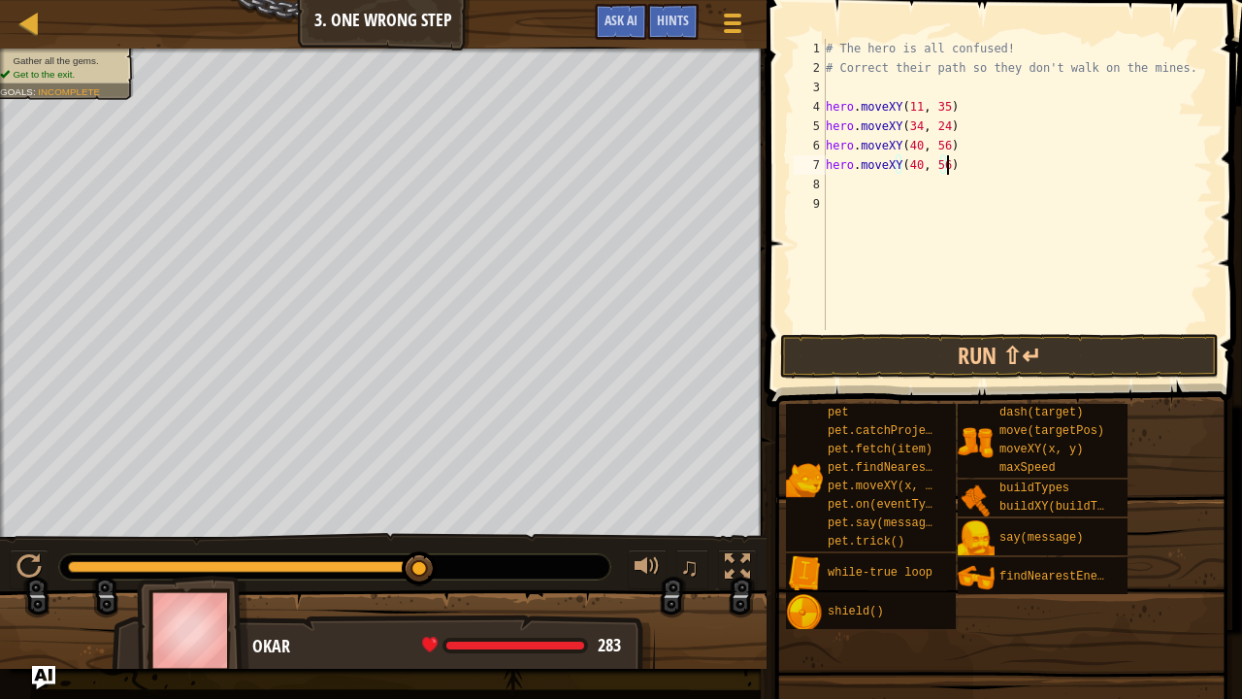
click at [940, 162] on div "# The hero is all confused! # Correct their path so they don't walk on the mine…" at bounding box center [1017, 204] width 391 height 330
type textarea "hero.moveXY(77, 57)"
click at [906, 352] on button "Run ⇧↵" at bounding box center [999, 356] width 439 height 45
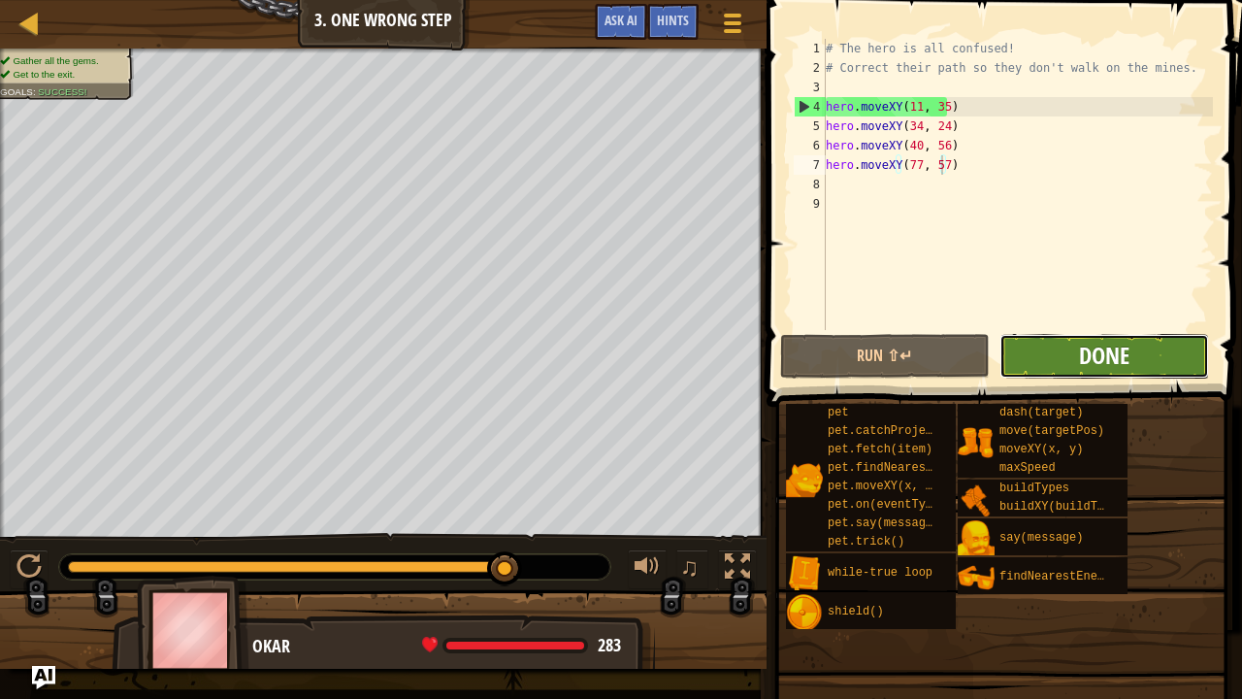
click at [1082, 365] on span "Done" at bounding box center [1104, 355] width 50 height 31
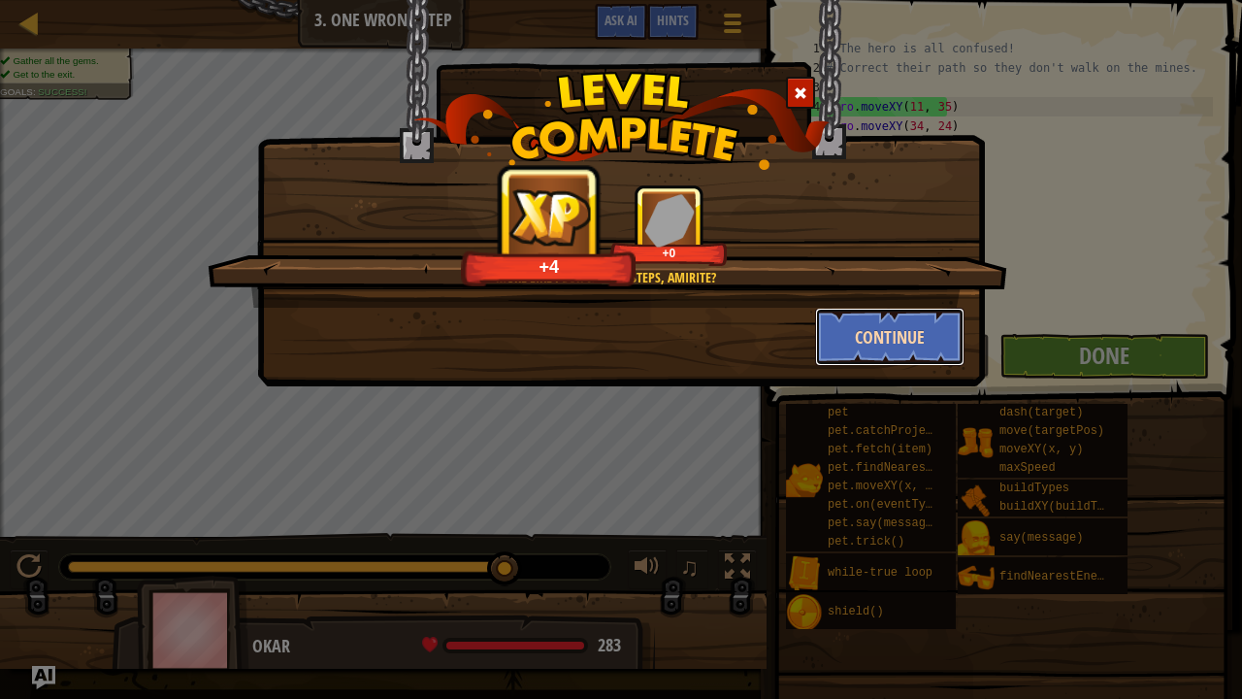
click at [891, 347] on button "Continue" at bounding box center [890, 337] width 150 height 58
